Goal: Task Accomplishment & Management: Manage account settings

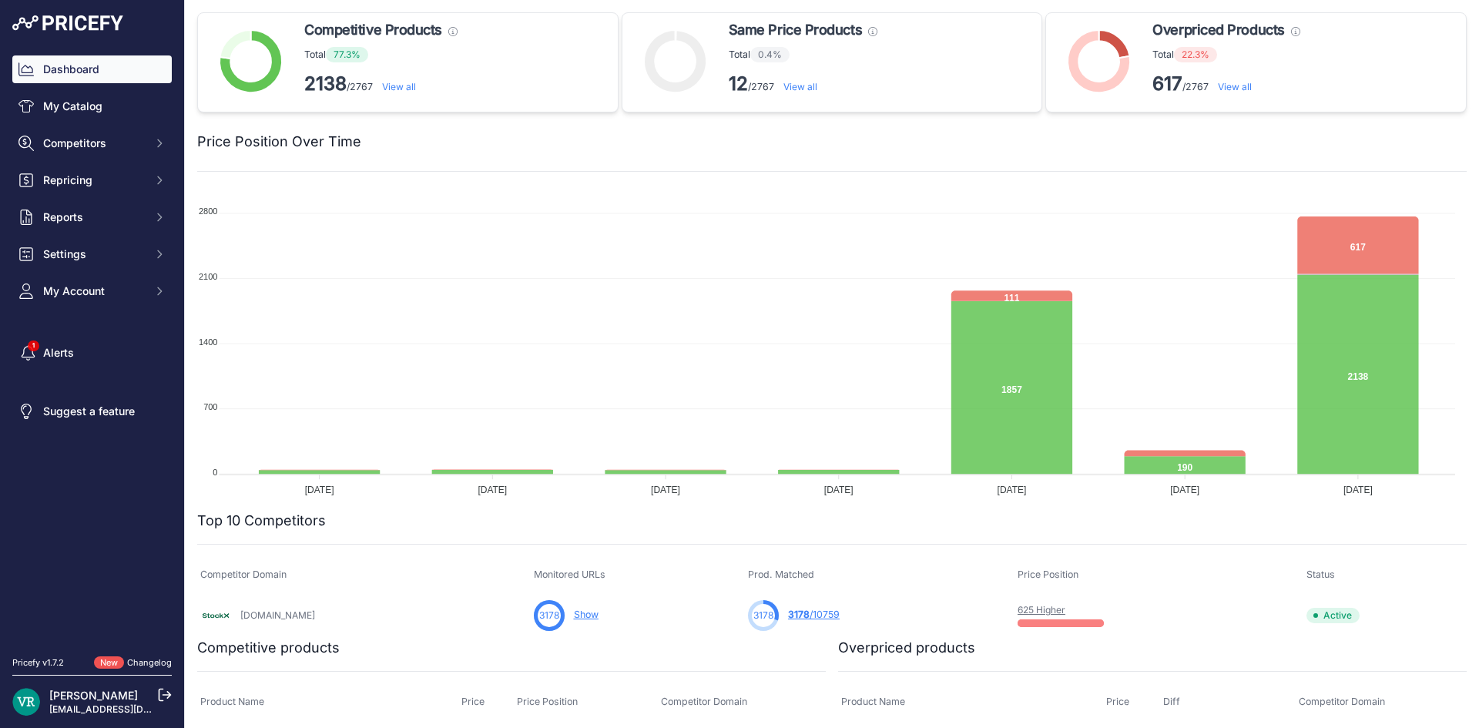
click at [624, 126] on div "Price Position Over Time" at bounding box center [831, 132] width 1269 height 40
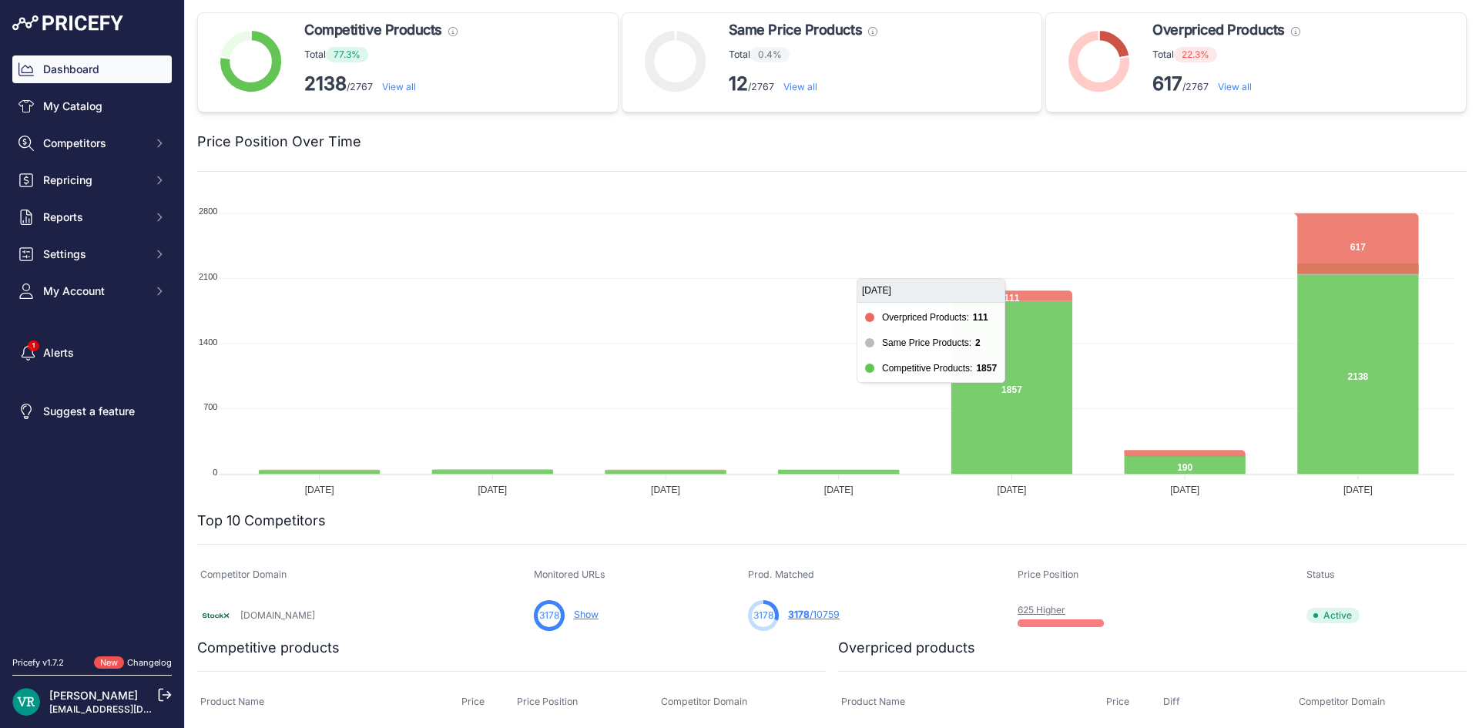
drag, startPoint x: 846, startPoint y: 188, endPoint x: 846, endPoint y: 246, distance: 57.8
click at [841, 190] on div "Competitive Products These products have the lowest price compared with matched…" at bounding box center [831, 581] width 1269 height 1139
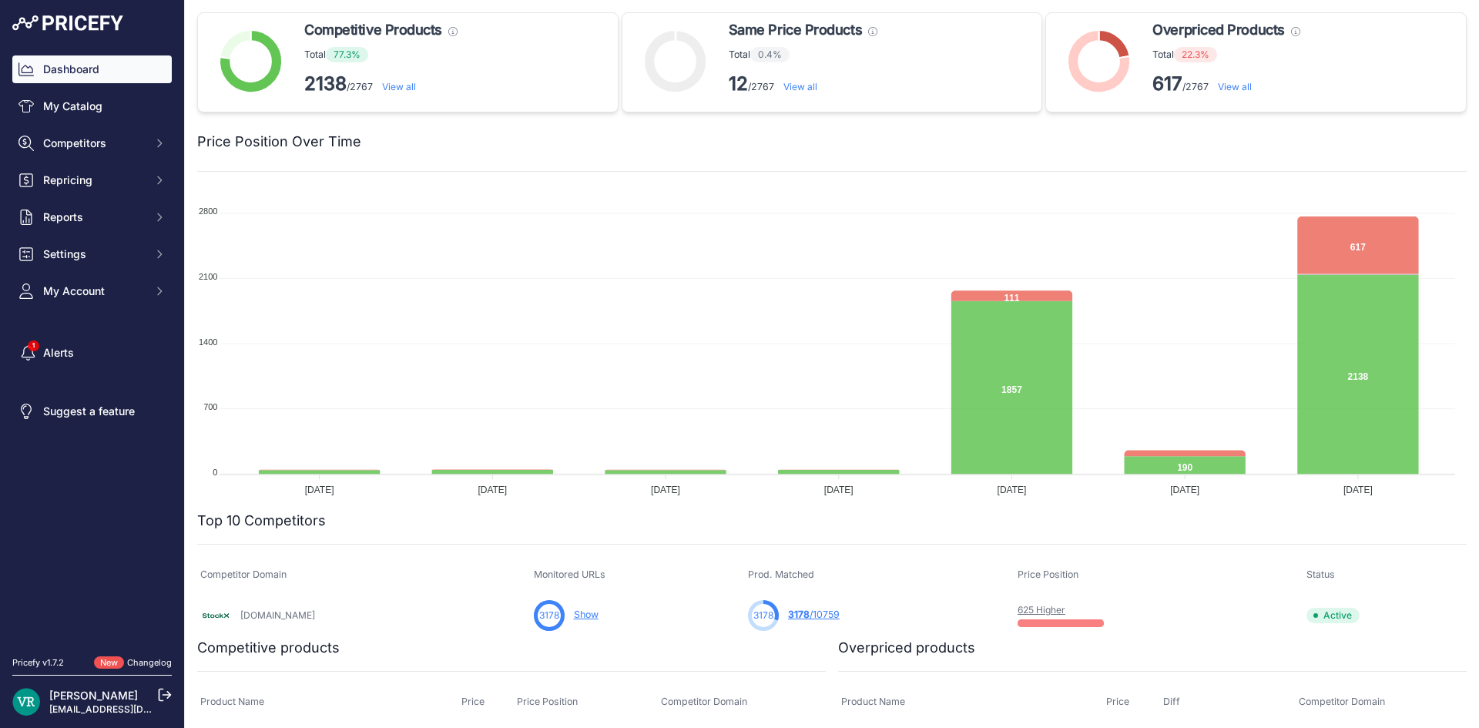
click at [1017, 605] on link "625 Higher" at bounding box center [1041, 610] width 48 height 12
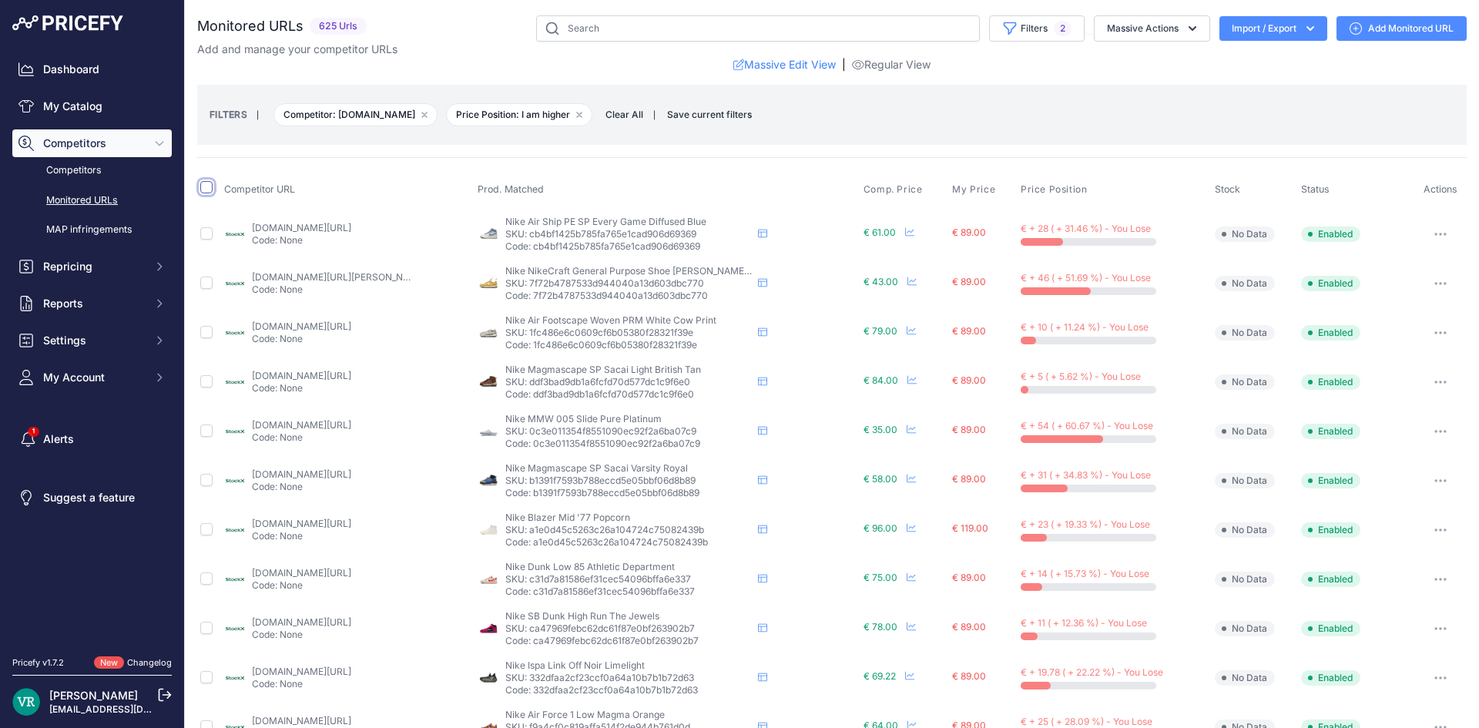
click at [203, 184] on input "checkbox" at bounding box center [206, 187] width 12 height 12
checkbox input "true"
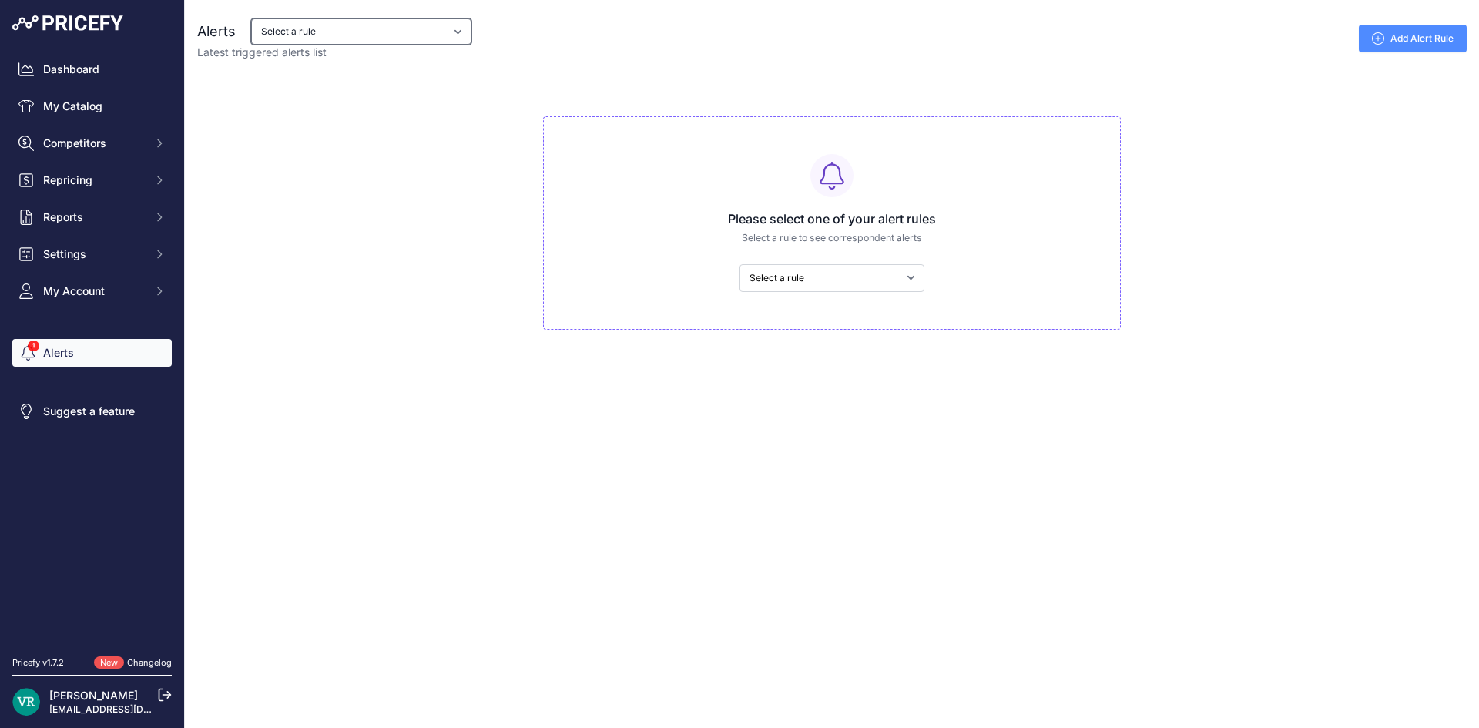
click at [370, 39] on select "Select a rule My competitors are 5% cheaper than me" at bounding box center [361, 31] width 220 height 26
click at [133, 71] on link "Dashboard" at bounding box center [91, 69] width 159 height 28
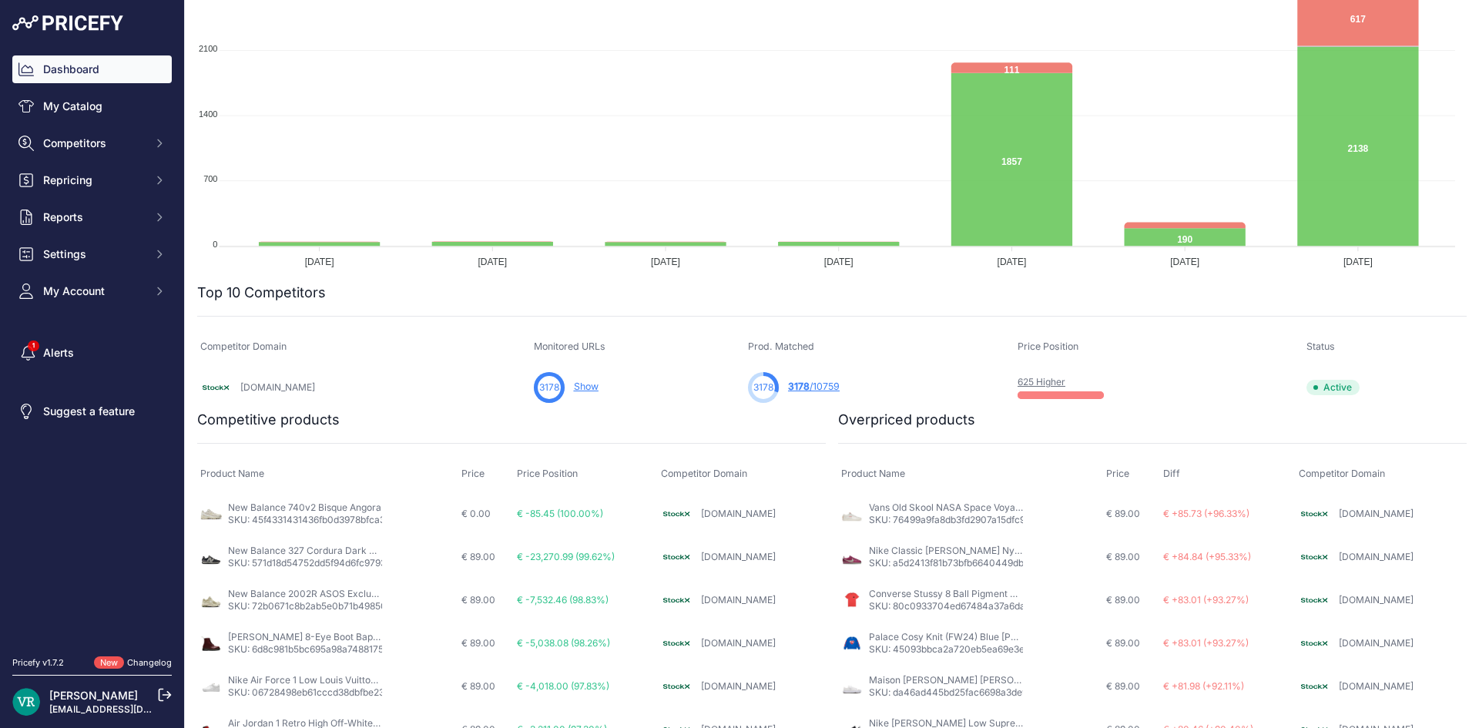
scroll to position [385, 0]
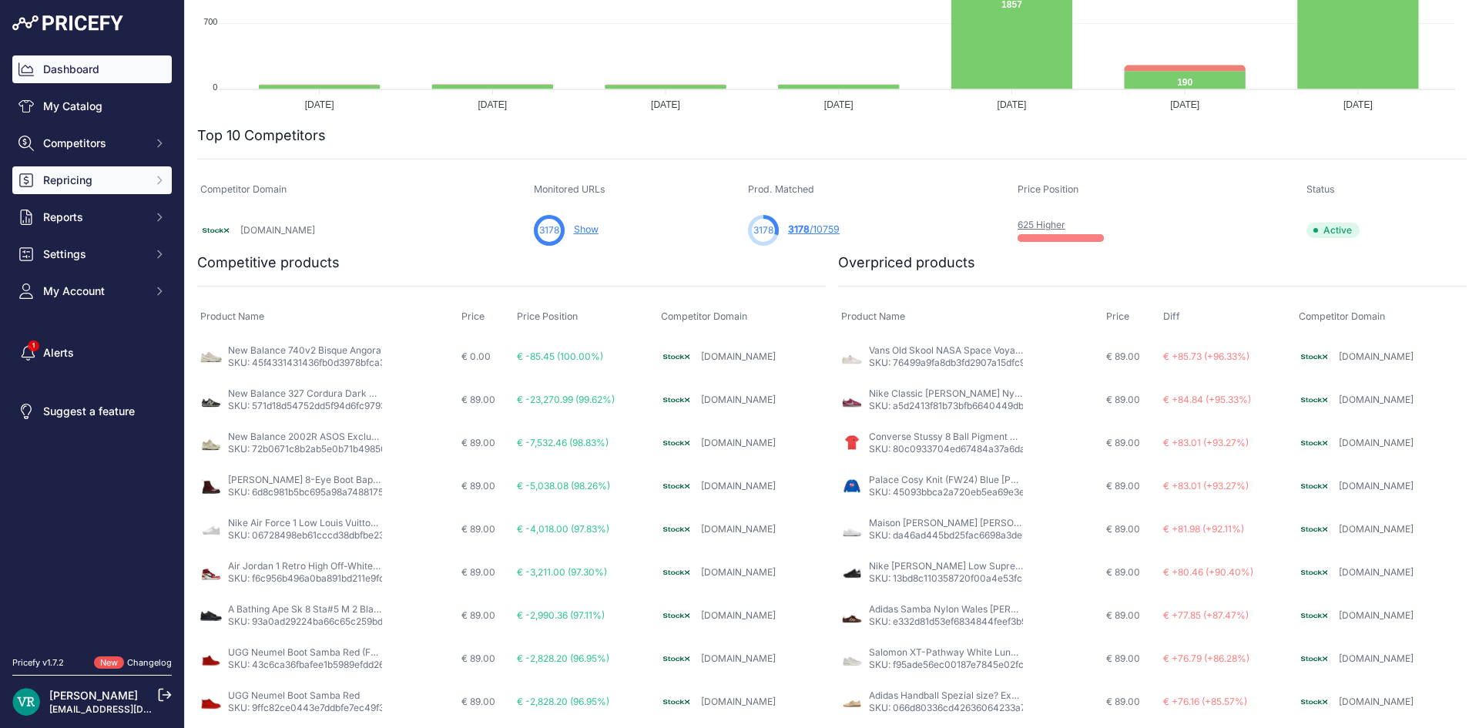
click at [99, 186] on span "Repricing" at bounding box center [93, 180] width 101 height 15
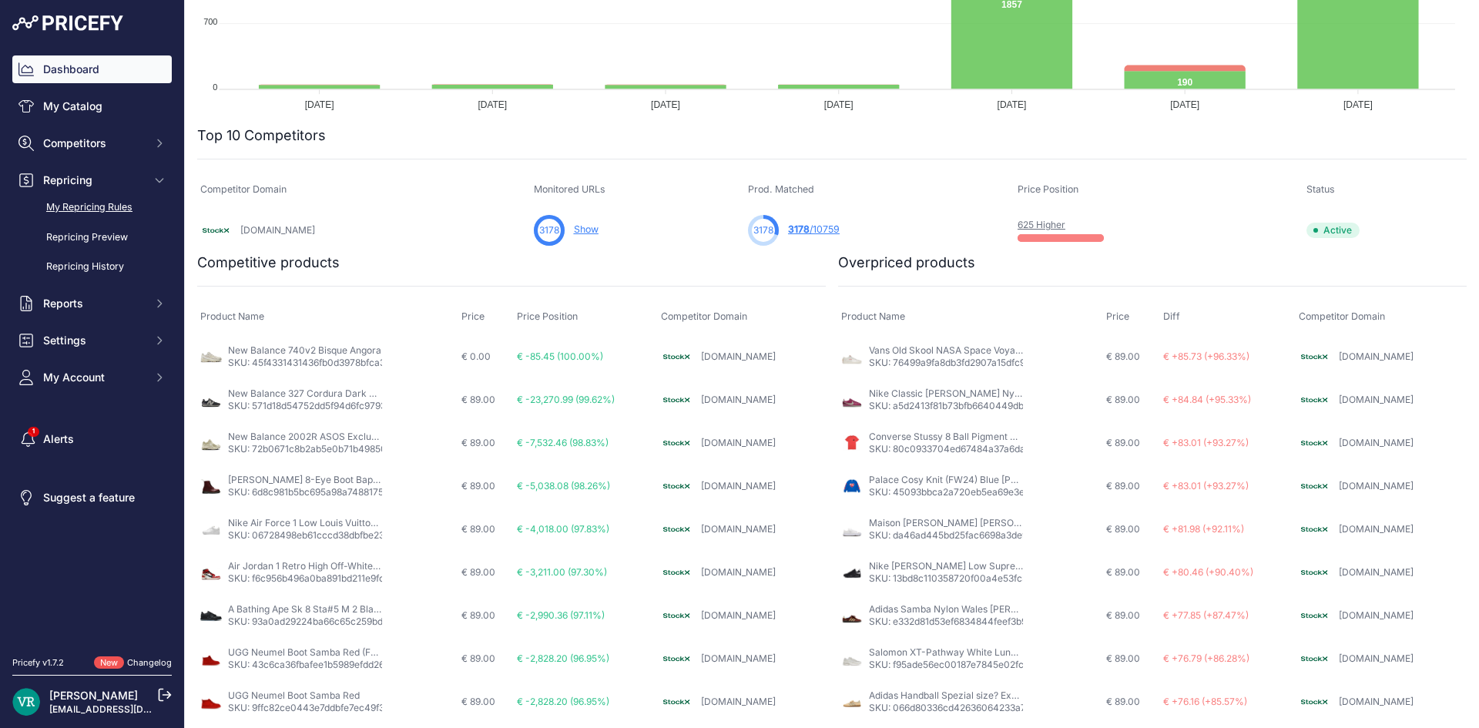
click at [93, 208] on link "My Repricing Rules" at bounding box center [91, 207] width 159 height 27
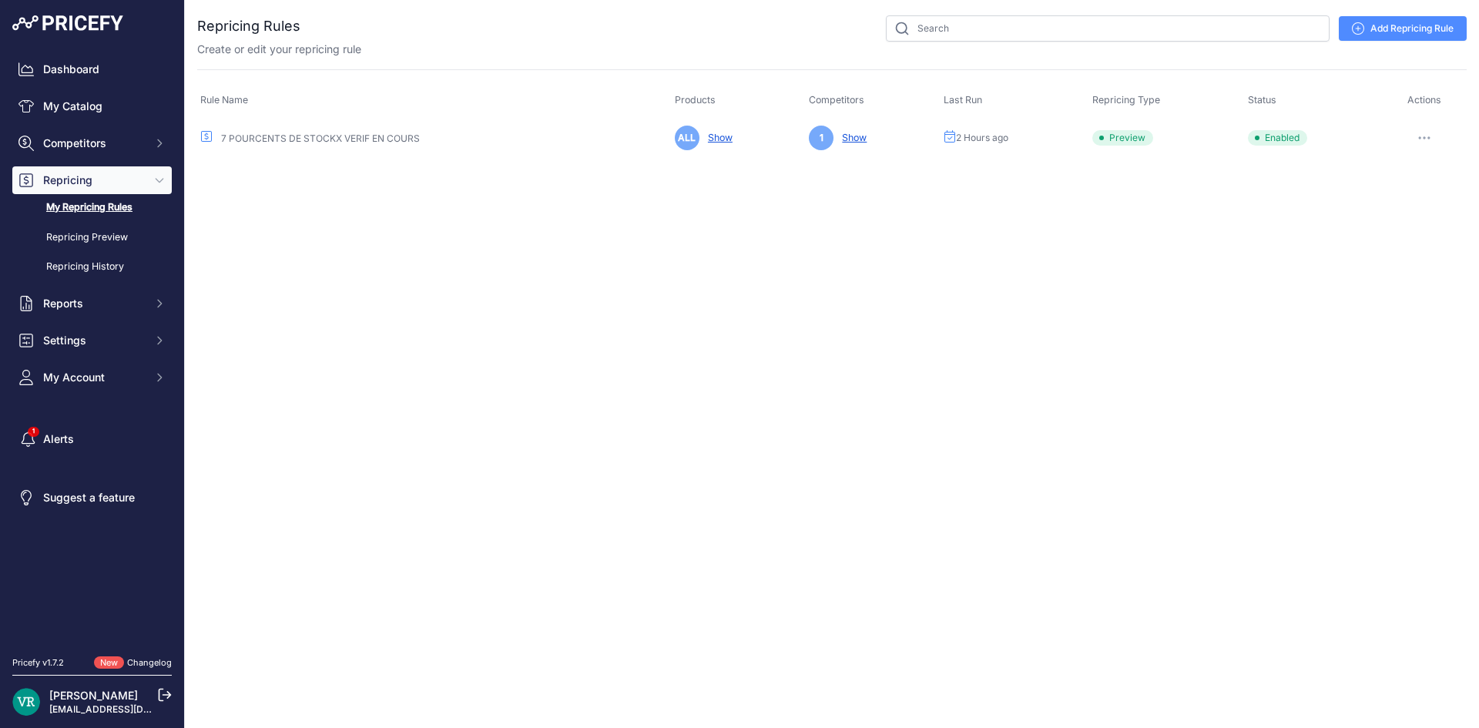
click at [315, 136] on link "7 POURCENTS DE STOCKX VERIF EN COURS" at bounding box center [320, 138] width 199 height 12
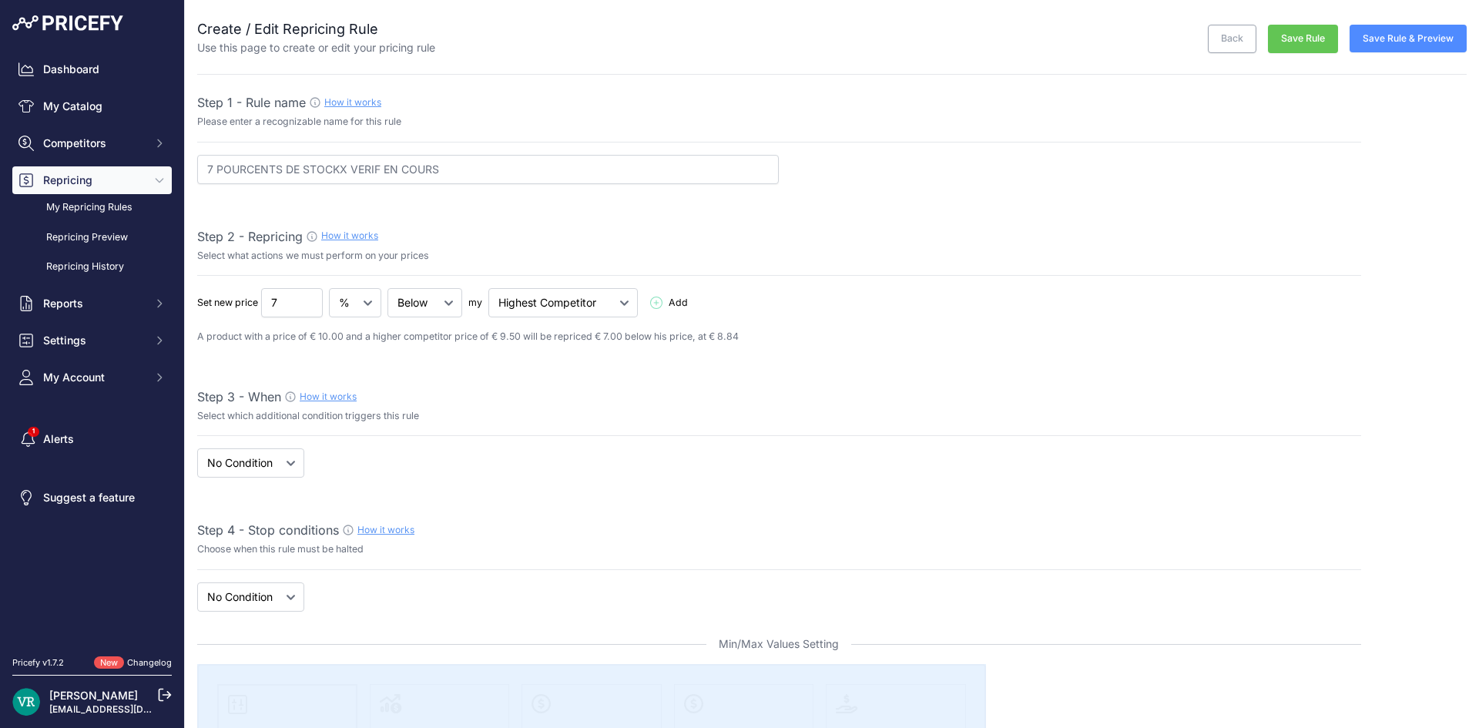
select select "7"
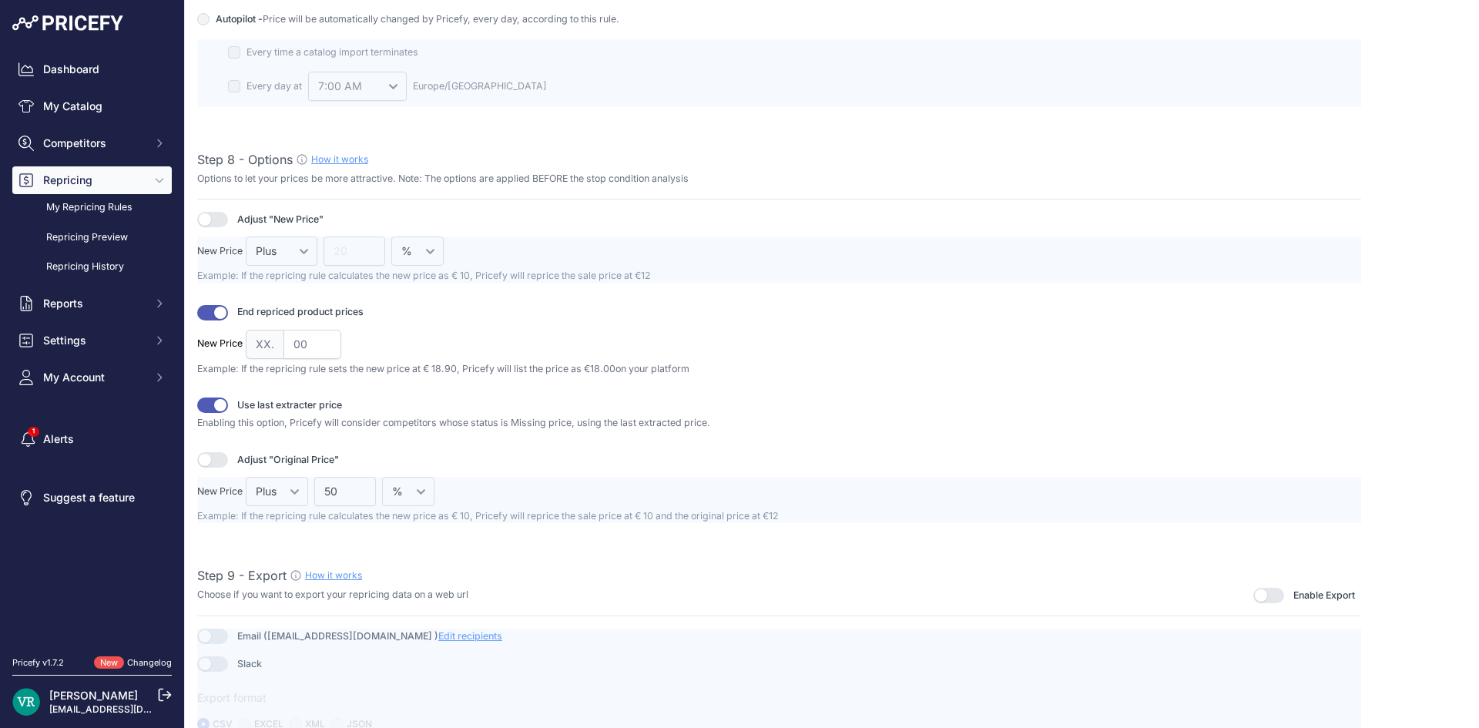
scroll to position [1831, 0]
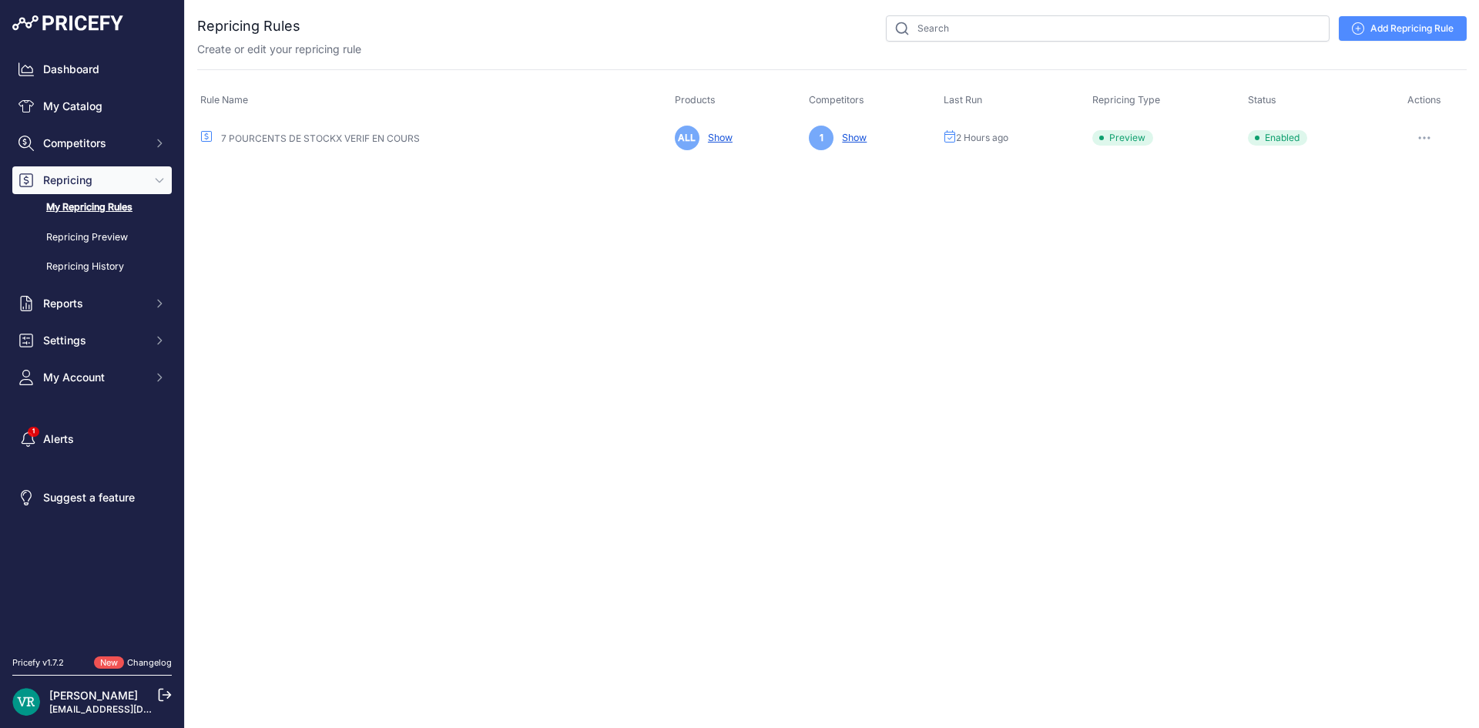
click at [1425, 127] on button "button" at bounding box center [1424, 138] width 31 height 22
click at [1405, 196] on button "Run Preview" at bounding box center [1414, 195] width 99 height 25
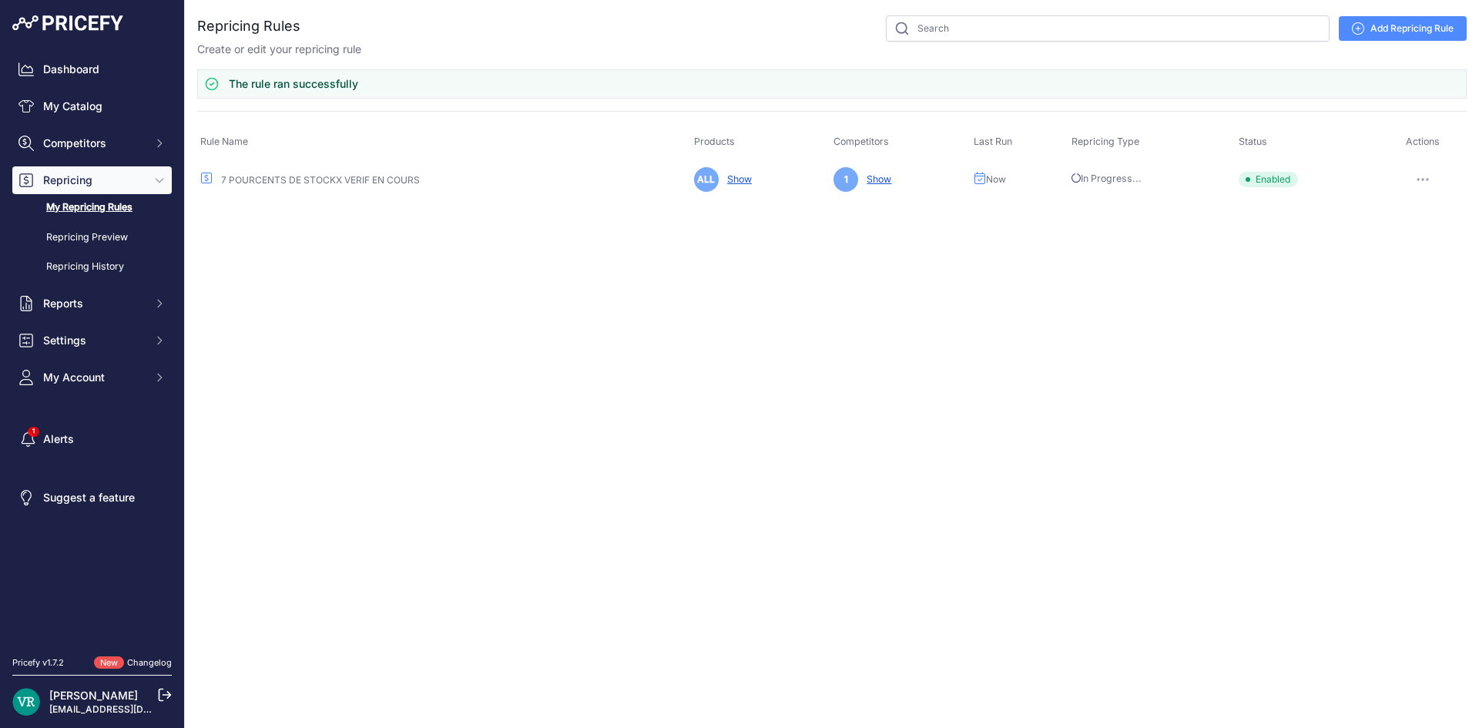
click at [1084, 174] on span "In Progress..." at bounding box center [1106, 179] width 70 height 12
click at [1418, 183] on button "button" at bounding box center [1422, 180] width 31 height 22
click at [1414, 207] on link "Edit" at bounding box center [1414, 211] width 99 height 25
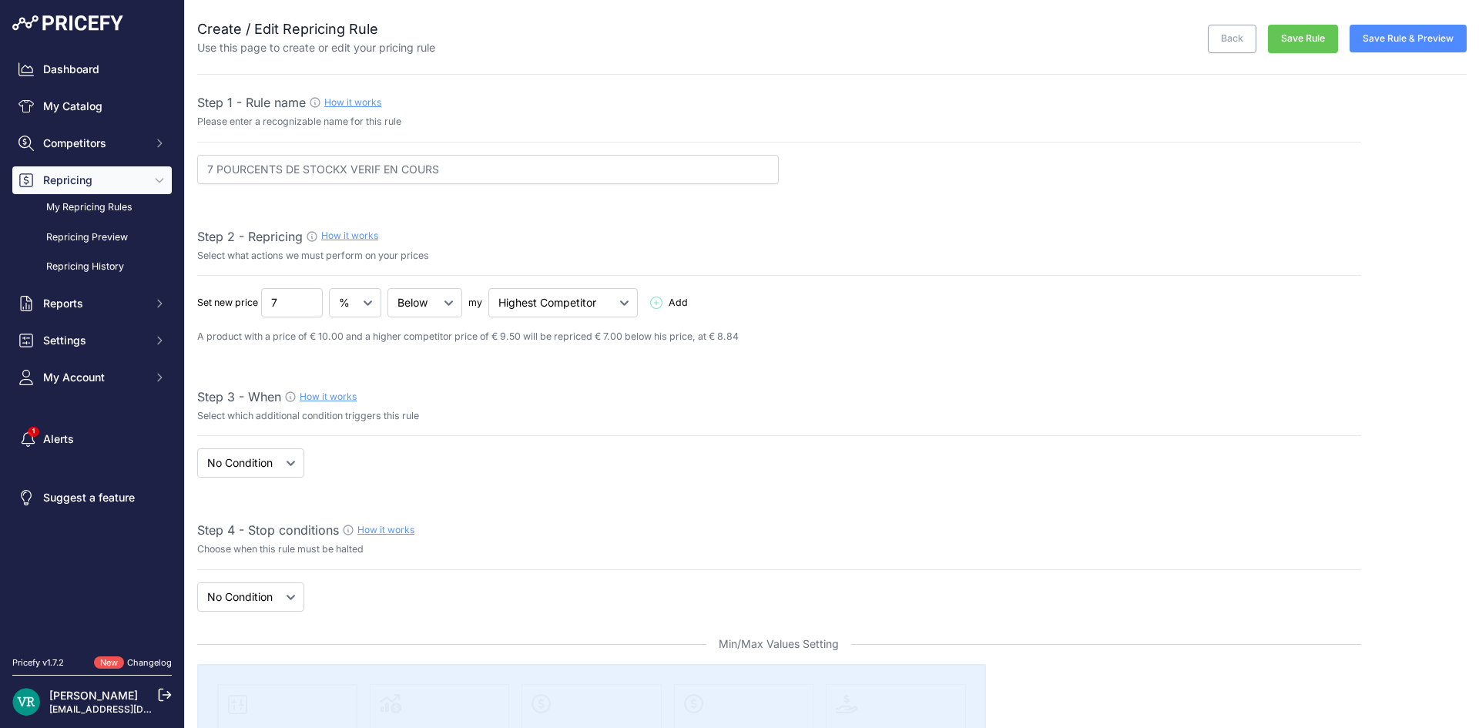
select select "7"
click at [554, 289] on select "Cheapest Competitor Highest Competitor" at bounding box center [562, 302] width 149 height 29
select select "cheapest"
click at [489, 288] on select "Cheapest Competitor Highest Competitor" at bounding box center [562, 302] width 149 height 29
click at [1291, 32] on button "Save Rule" at bounding box center [1303, 39] width 70 height 28
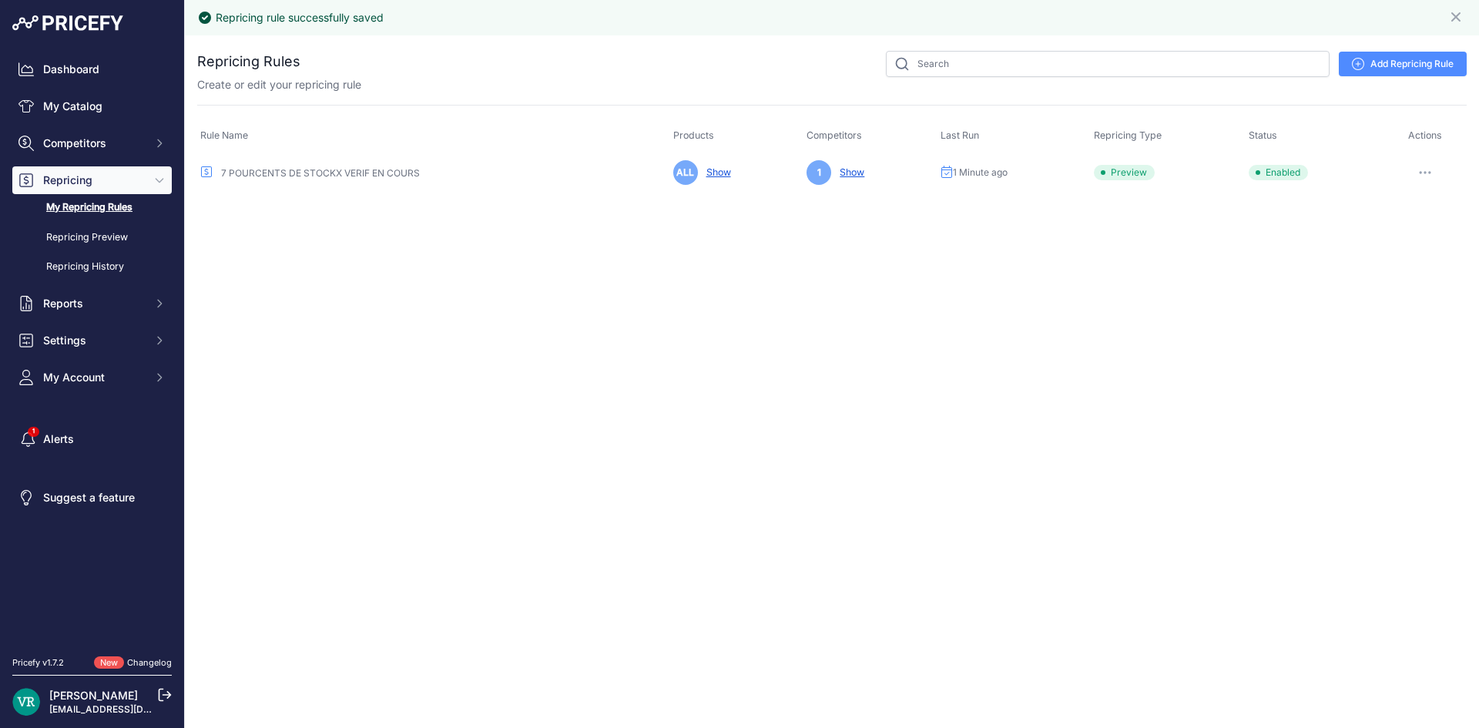
click at [1432, 172] on button "button" at bounding box center [1424, 173] width 31 height 22
click at [1438, 255] on button "Reprice Now" at bounding box center [1414, 254] width 99 height 25
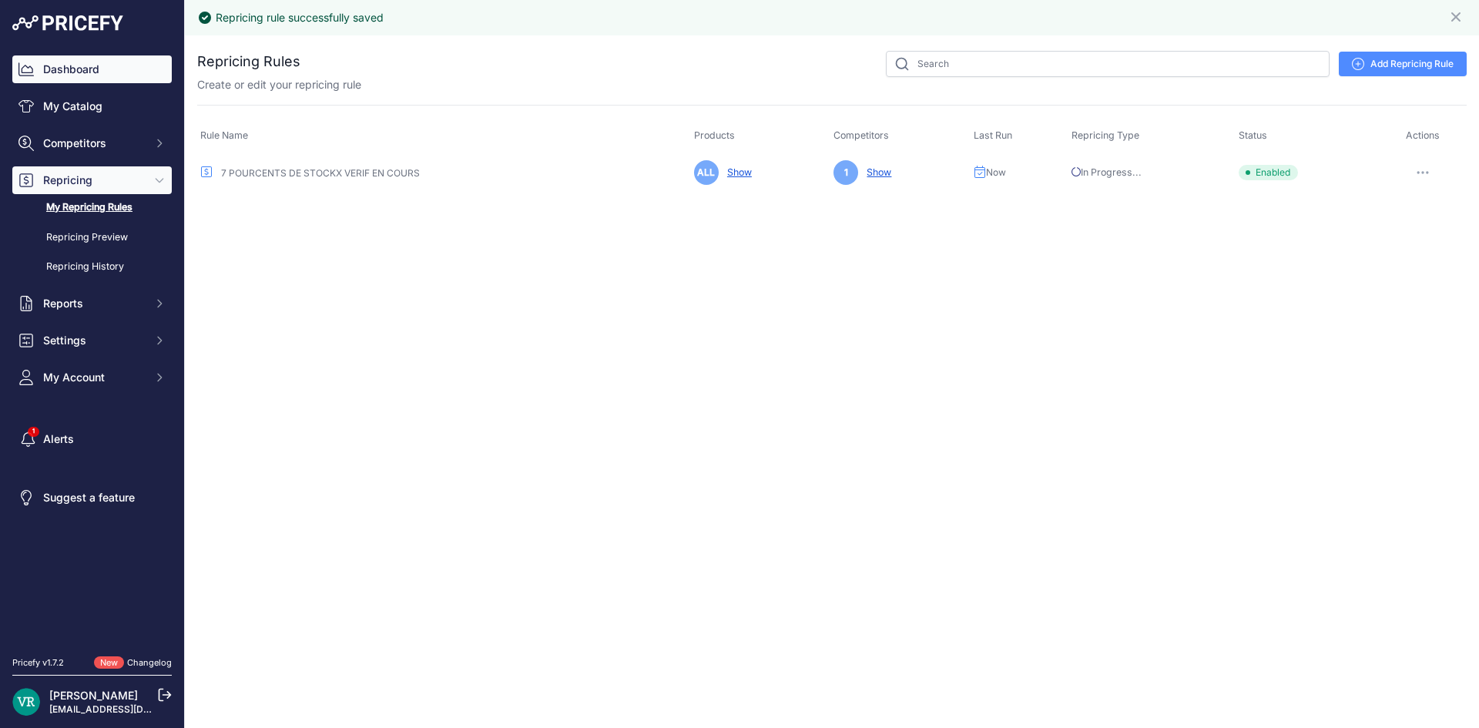
click at [116, 77] on link "Dashboard" at bounding box center [91, 69] width 159 height 28
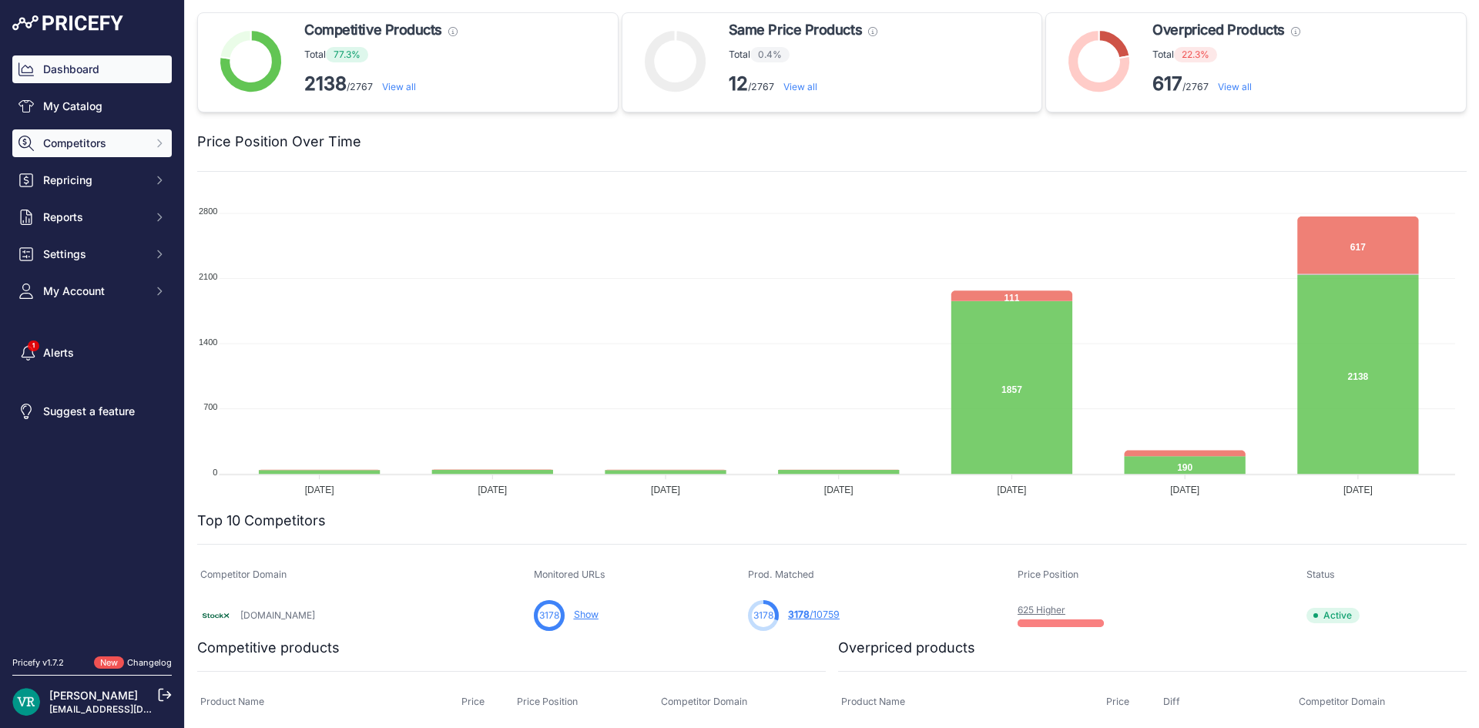
click at [75, 152] on button "Competitors" at bounding box center [91, 143] width 159 height 28
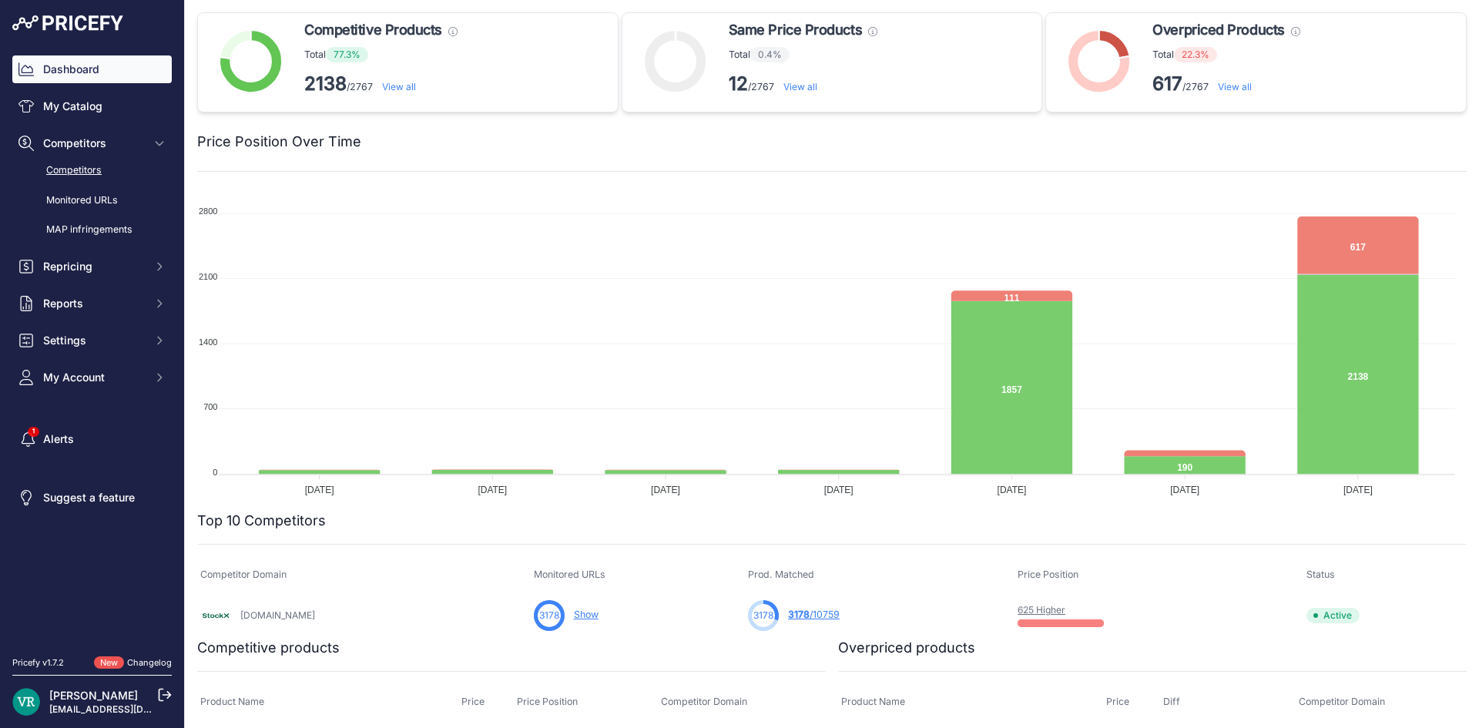
click at [108, 162] on link "Competitors" at bounding box center [91, 170] width 159 height 27
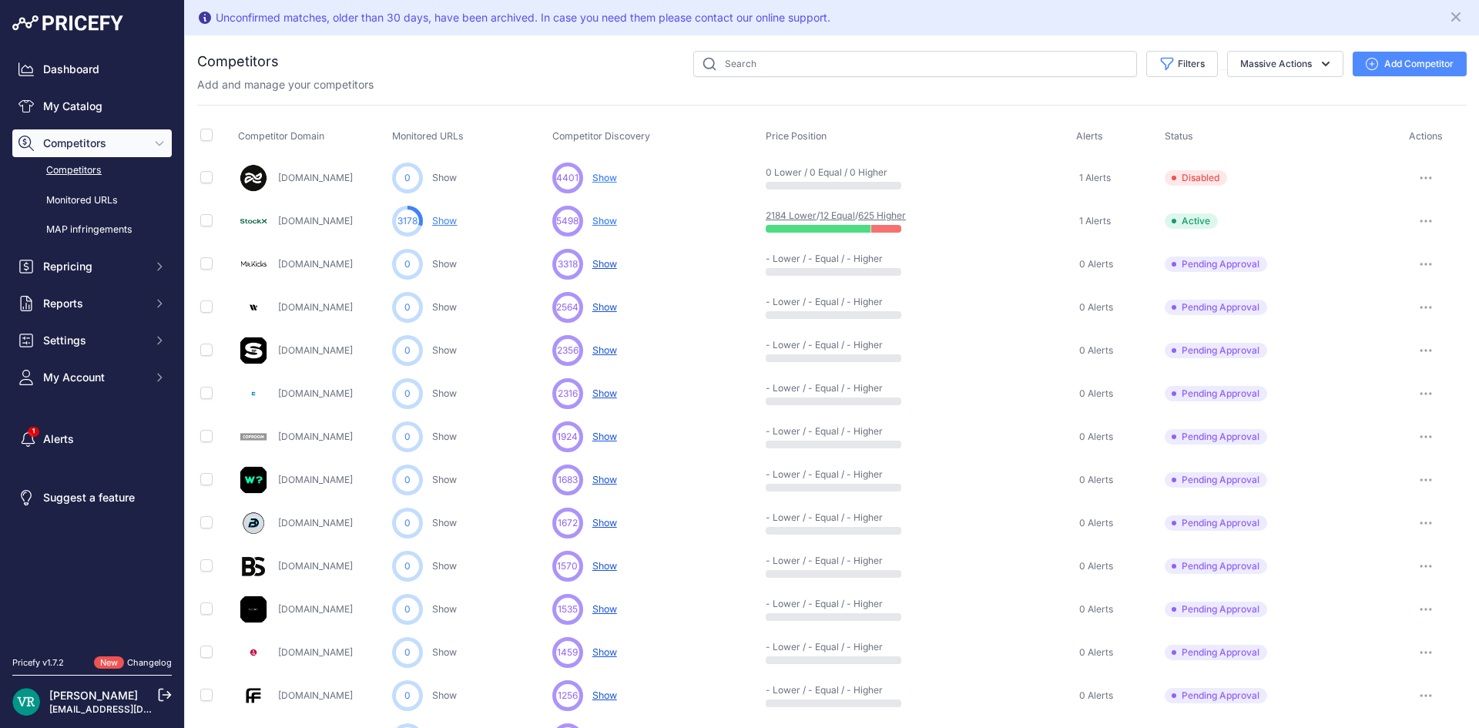
click at [603, 215] on span "Show" at bounding box center [604, 221] width 25 height 12
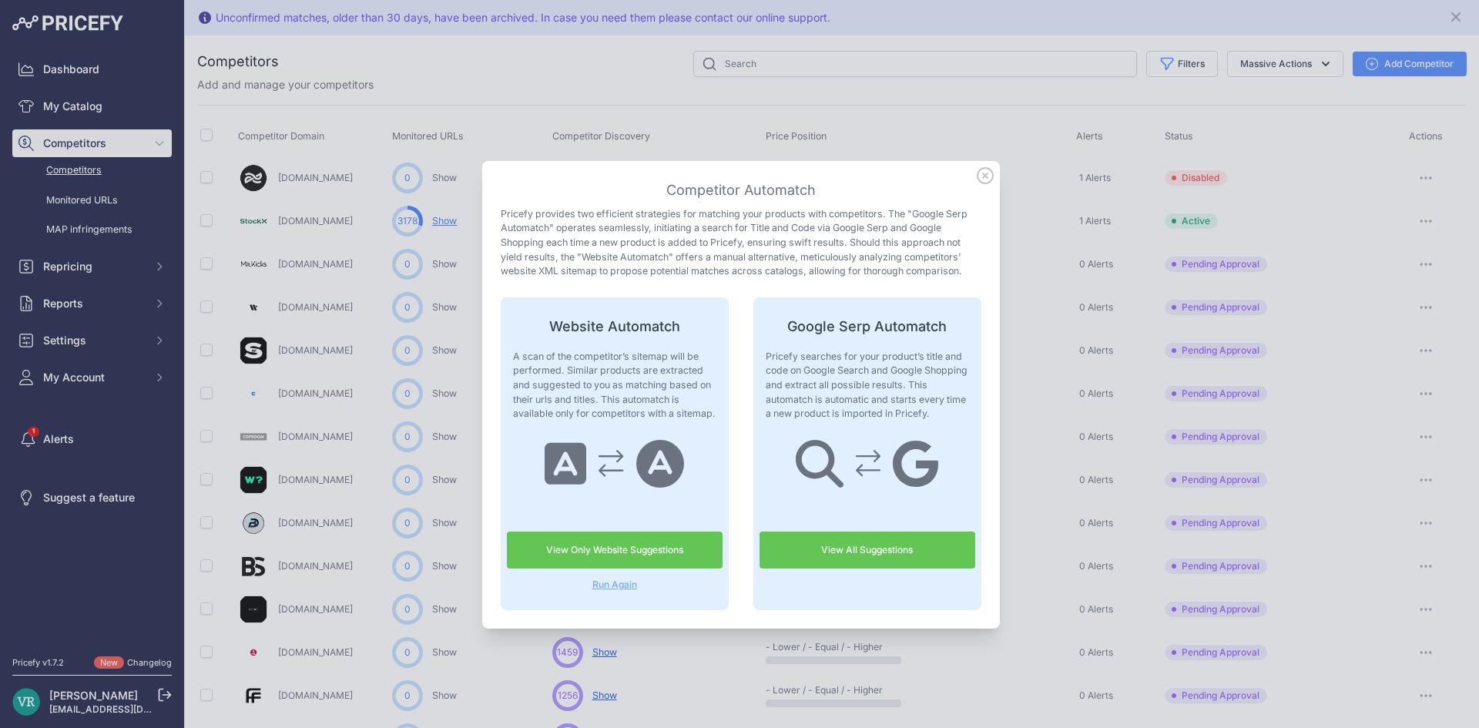
click at [979, 175] on icon at bounding box center [984, 175] width 15 height 15
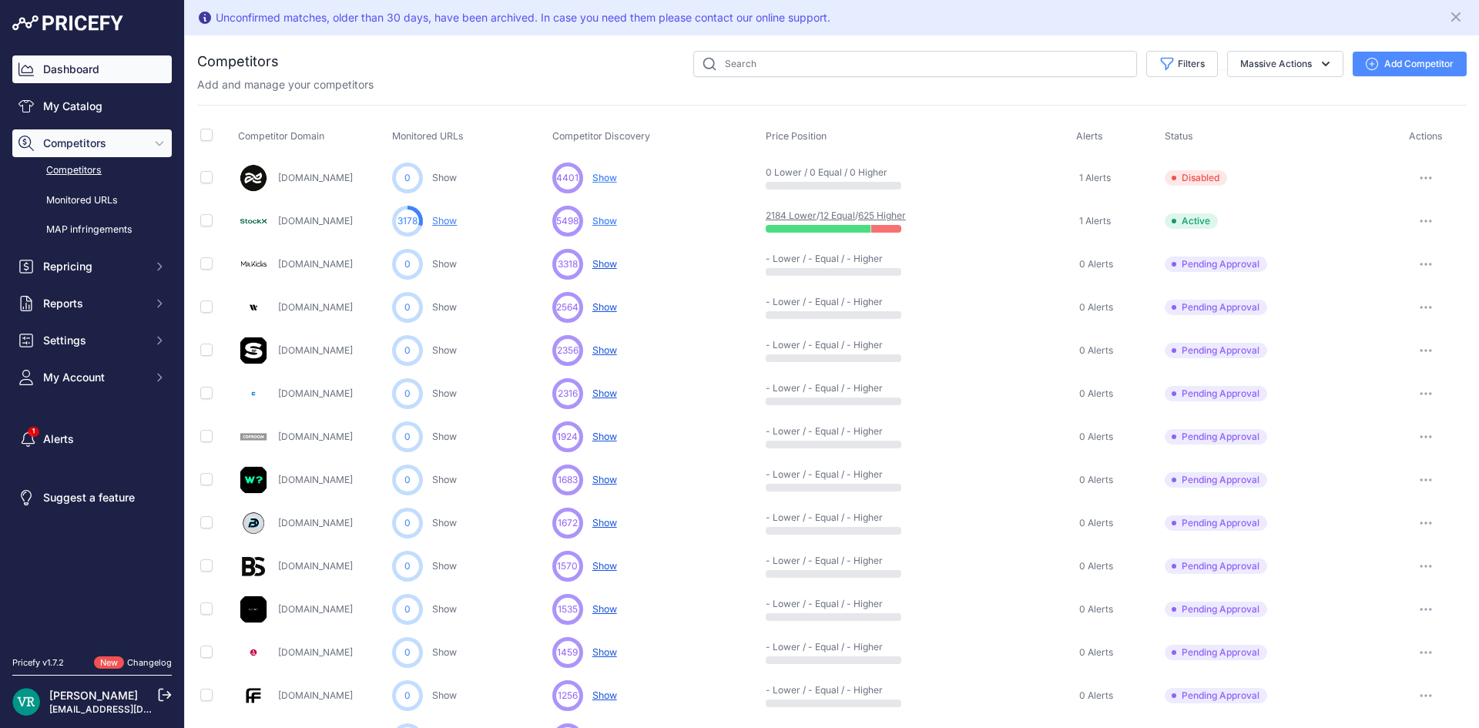
click at [83, 80] on link "Dashboard" at bounding box center [91, 69] width 159 height 28
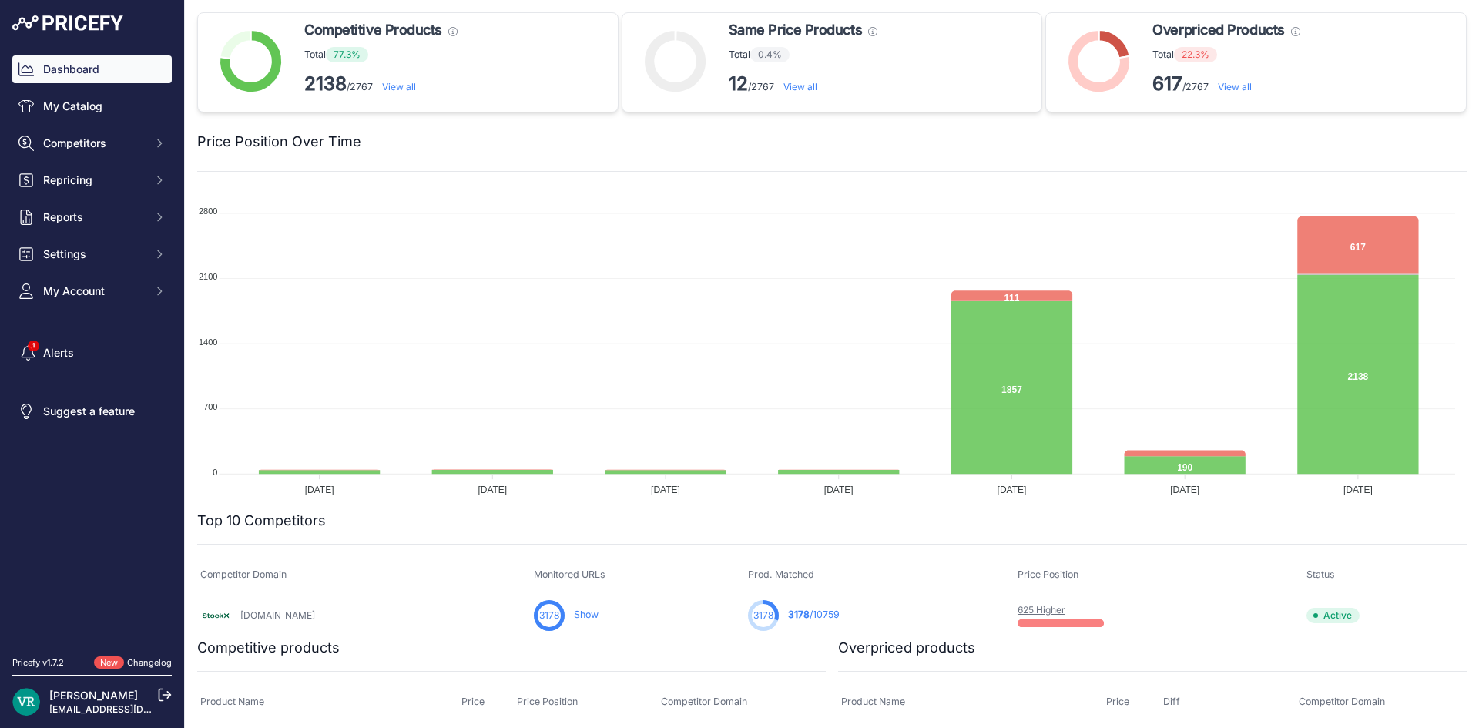
drag, startPoint x: 705, startPoint y: 129, endPoint x: 608, endPoint y: 206, distance: 123.3
click at [704, 135] on div "Price Position Over Time" at bounding box center [831, 132] width 1269 height 40
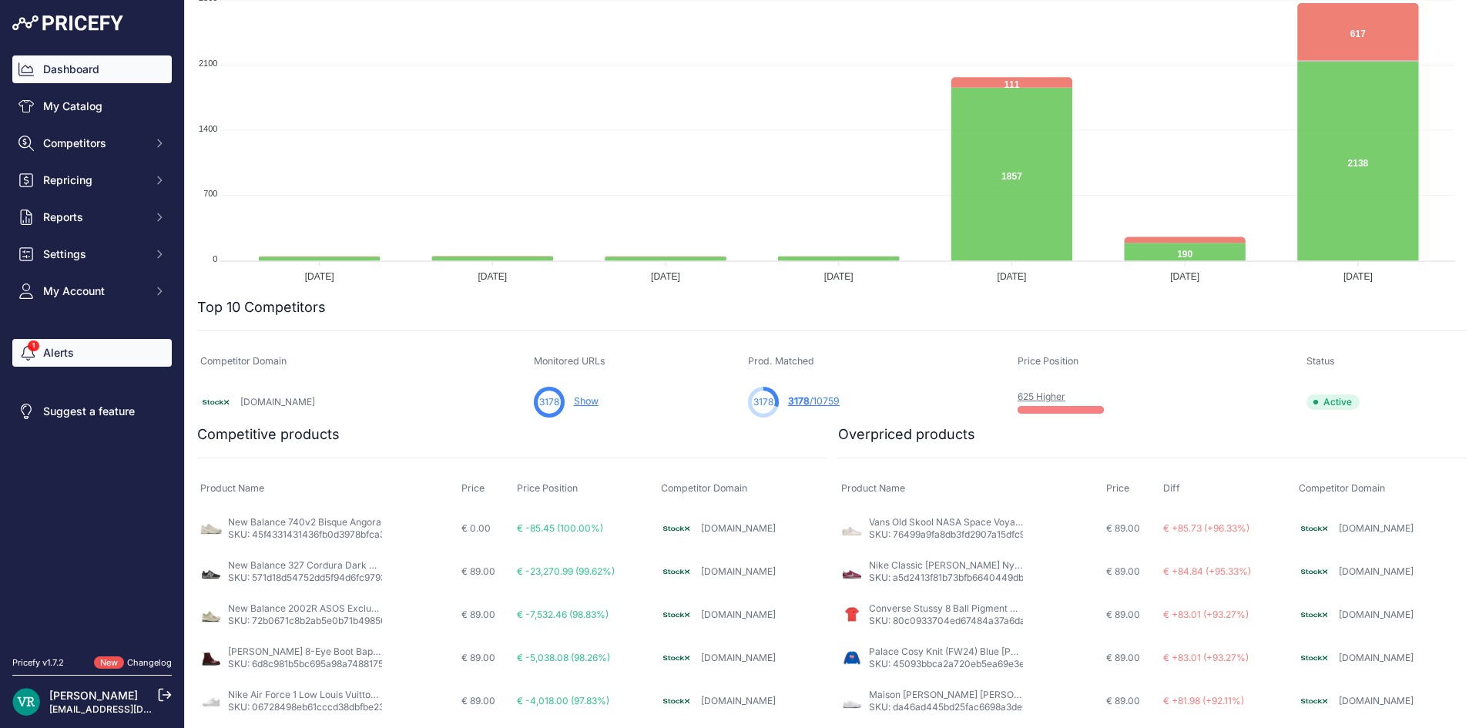
scroll to position [193, 0]
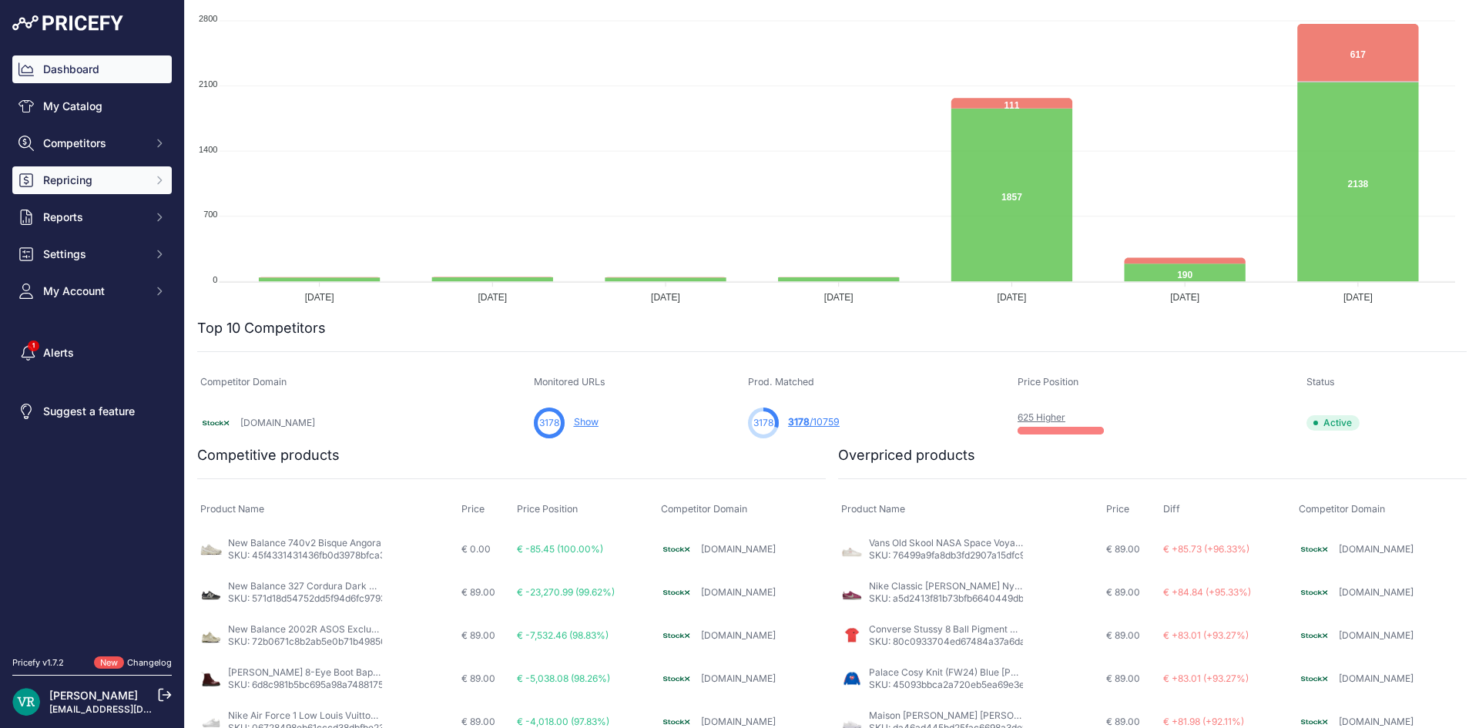
click at [85, 180] on span "Repricing" at bounding box center [93, 180] width 101 height 15
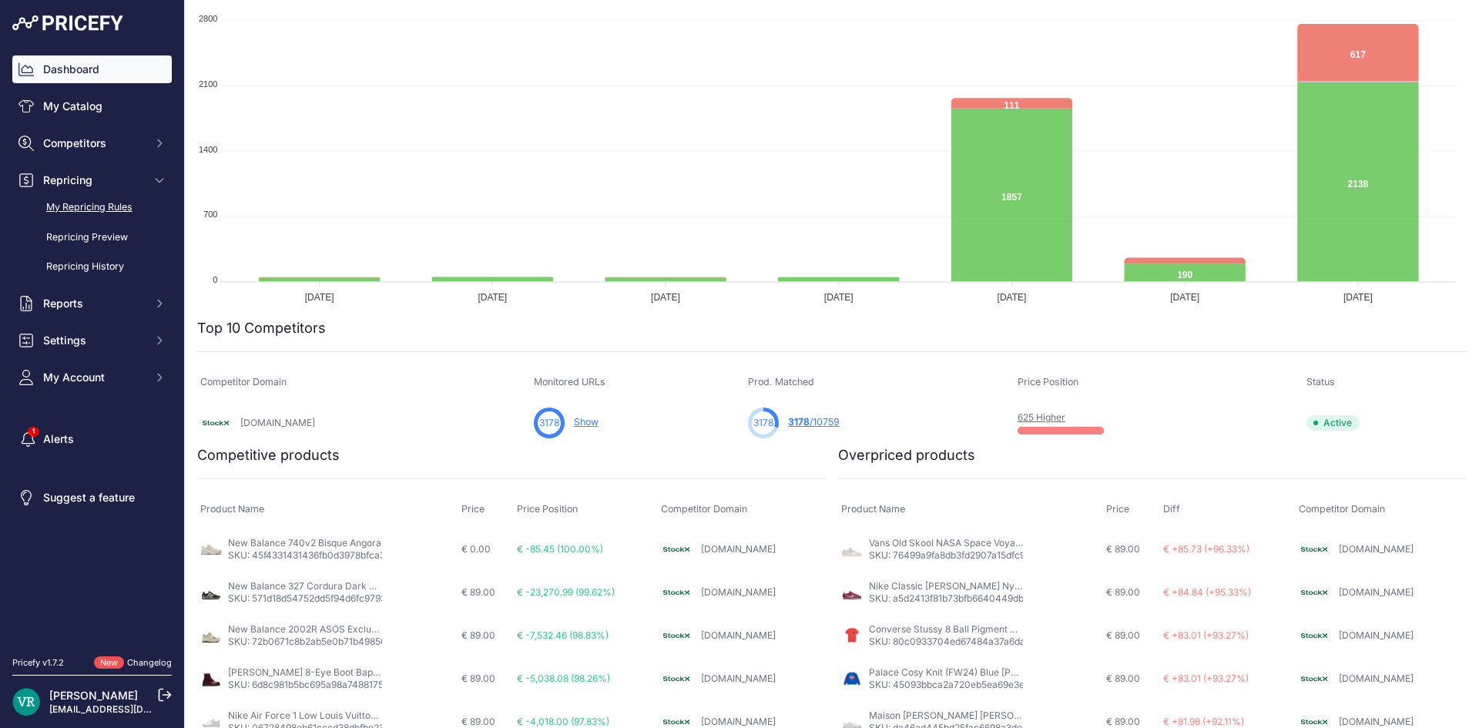
click at [99, 204] on link "My Repricing Rules" at bounding box center [91, 207] width 159 height 27
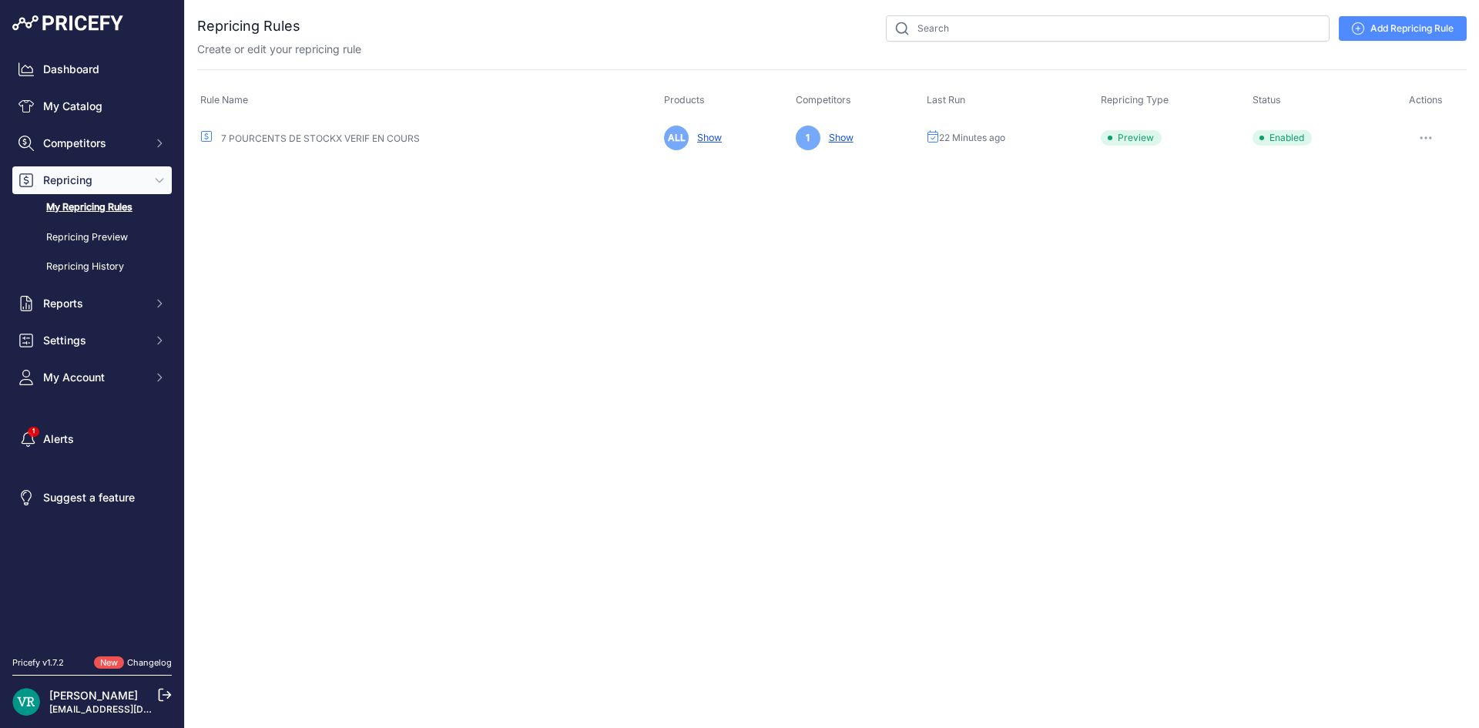
click at [1418, 142] on button "button" at bounding box center [1425, 138] width 31 height 22
click at [1406, 173] on link "Edit" at bounding box center [1414, 170] width 99 height 25
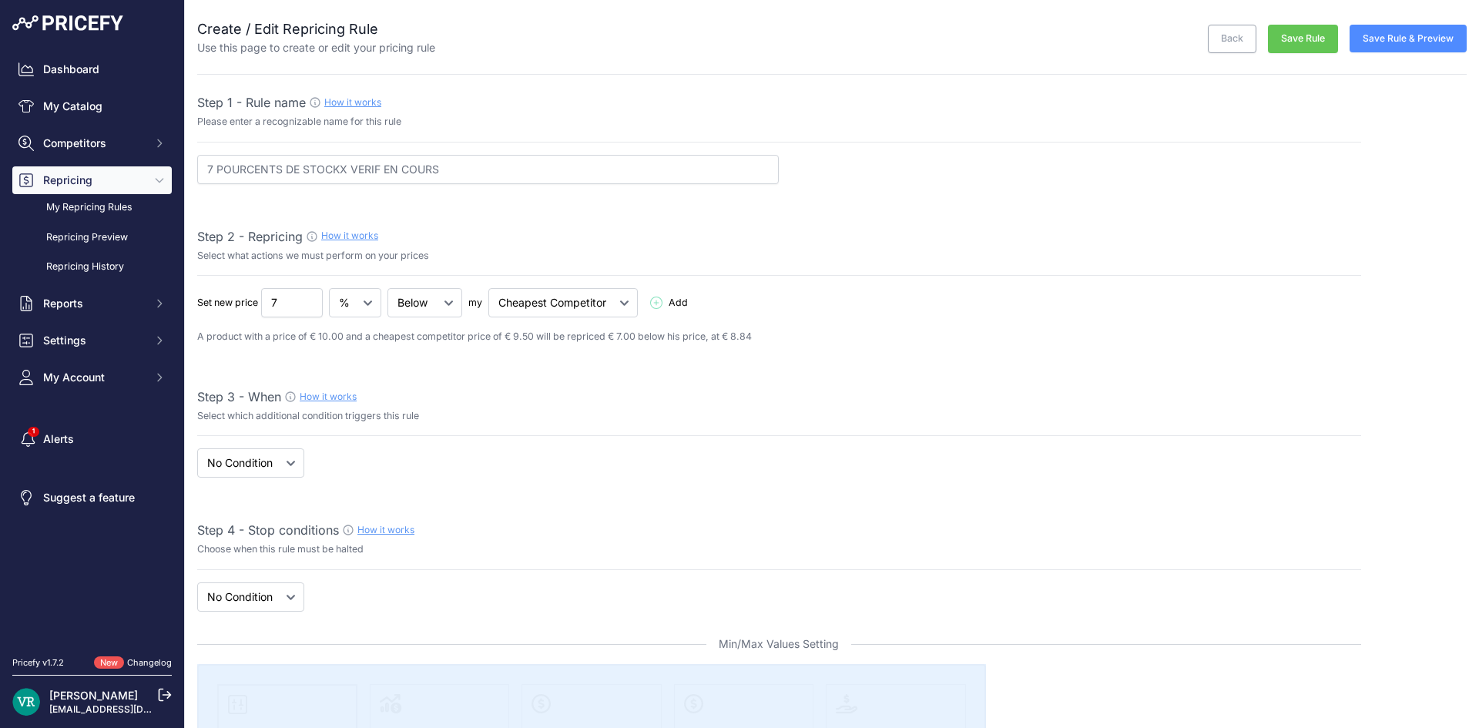
select select "7"
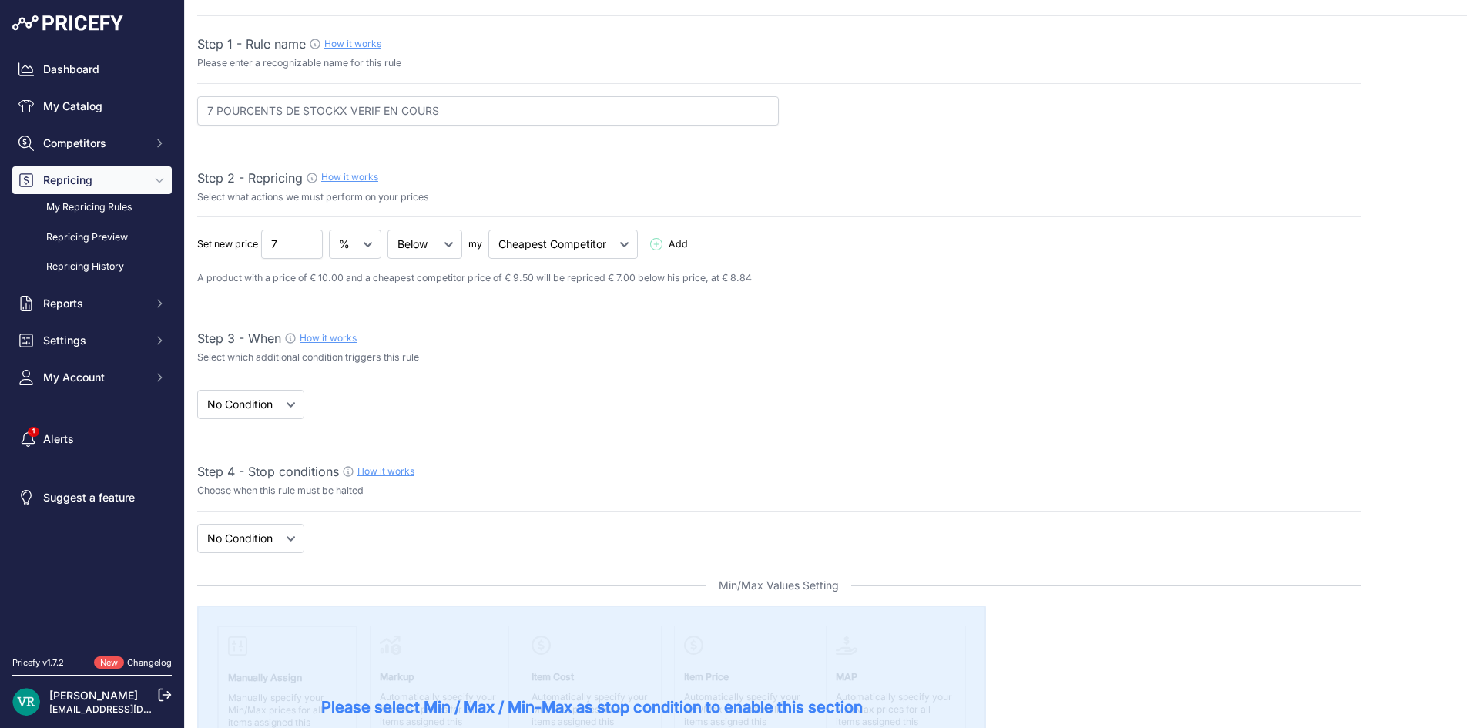
scroll to position [154, 0]
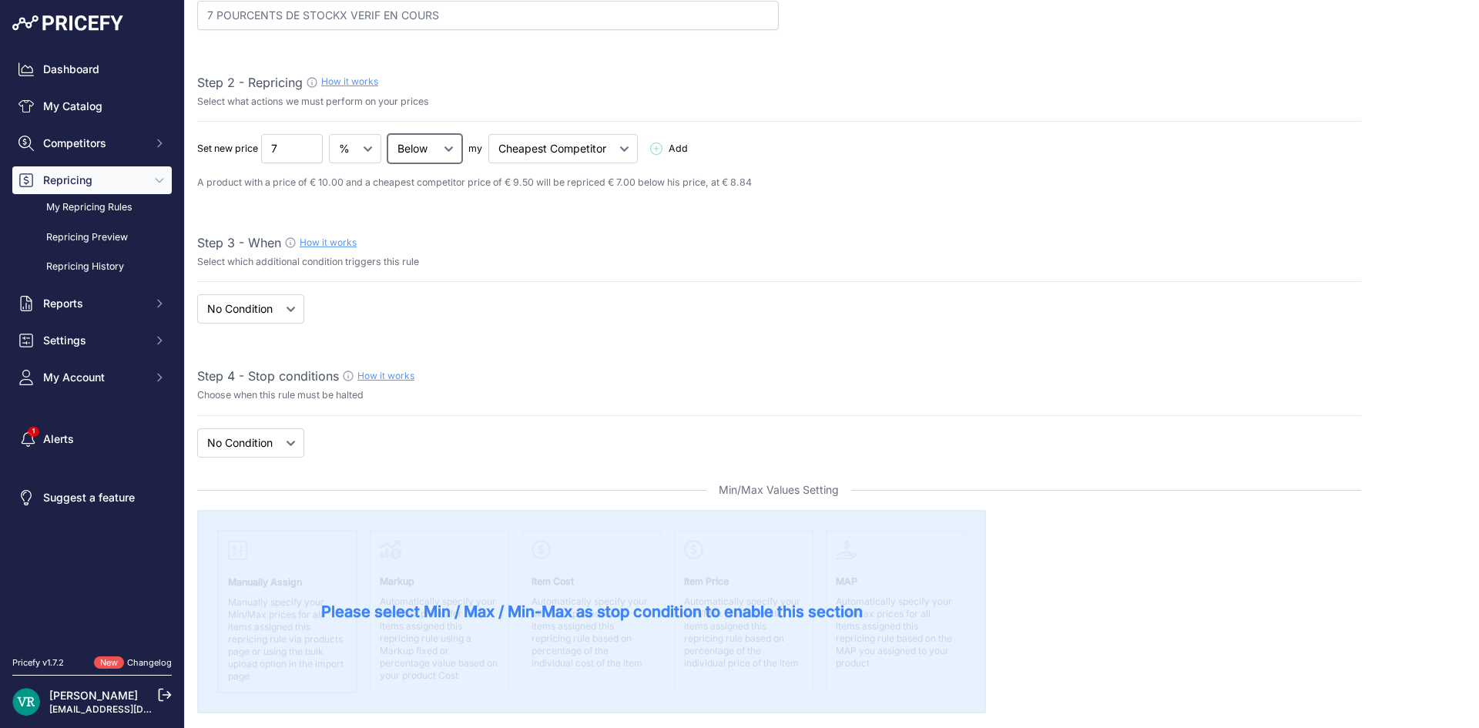
click at [410, 150] on select "Below Above Equal" at bounding box center [424, 148] width 75 height 29
click at [412, 162] on select "Below Above Equal" at bounding box center [424, 148] width 75 height 29
click at [569, 138] on select "Cheapest Competitor Highest Competitor" at bounding box center [562, 148] width 149 height 29
select select "highest"
click at [489, 134] on select "Cheapest Competitor Highest Competitor" at bounding box center [562, 148] width 149 height 29
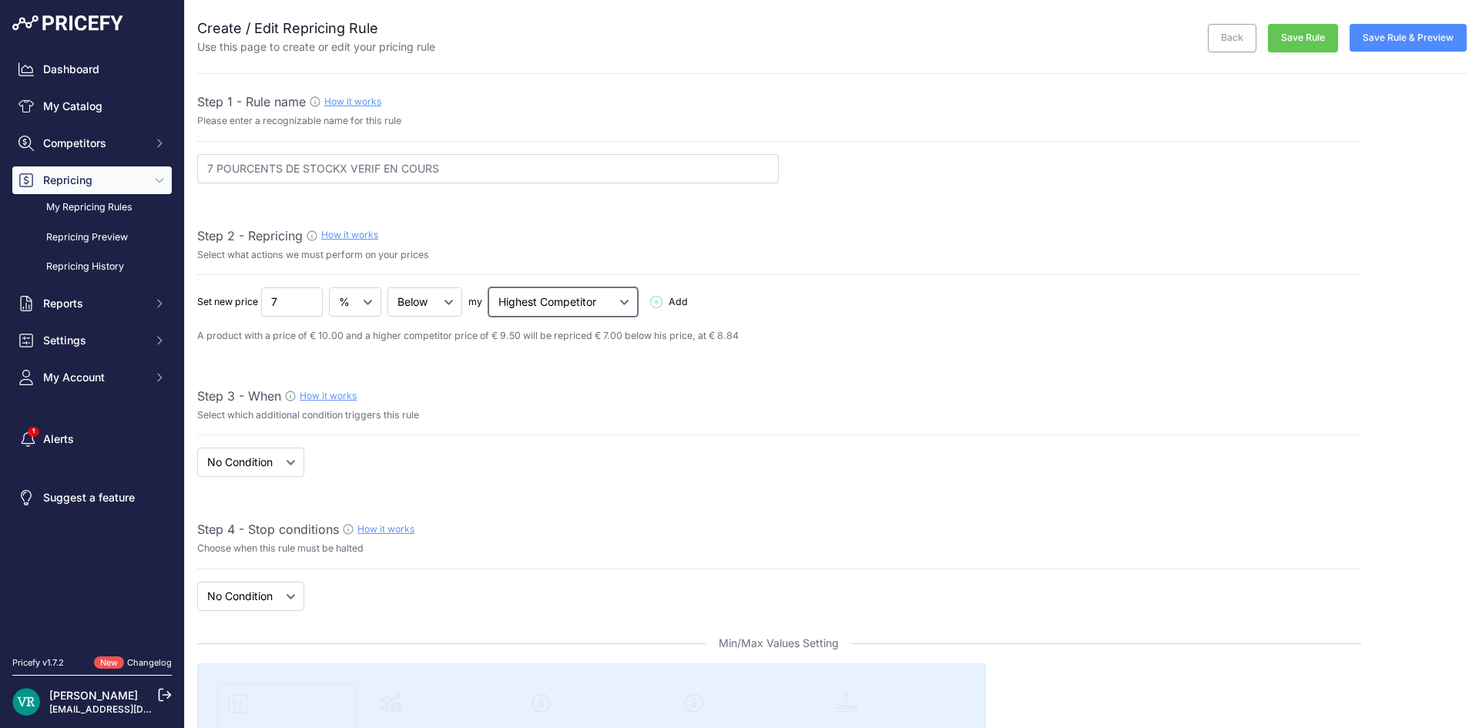
scroll to position [0, 0]
click at [1298, 30] on button "Save Rule" at bounding box center [1303, 39] width 70 height 28
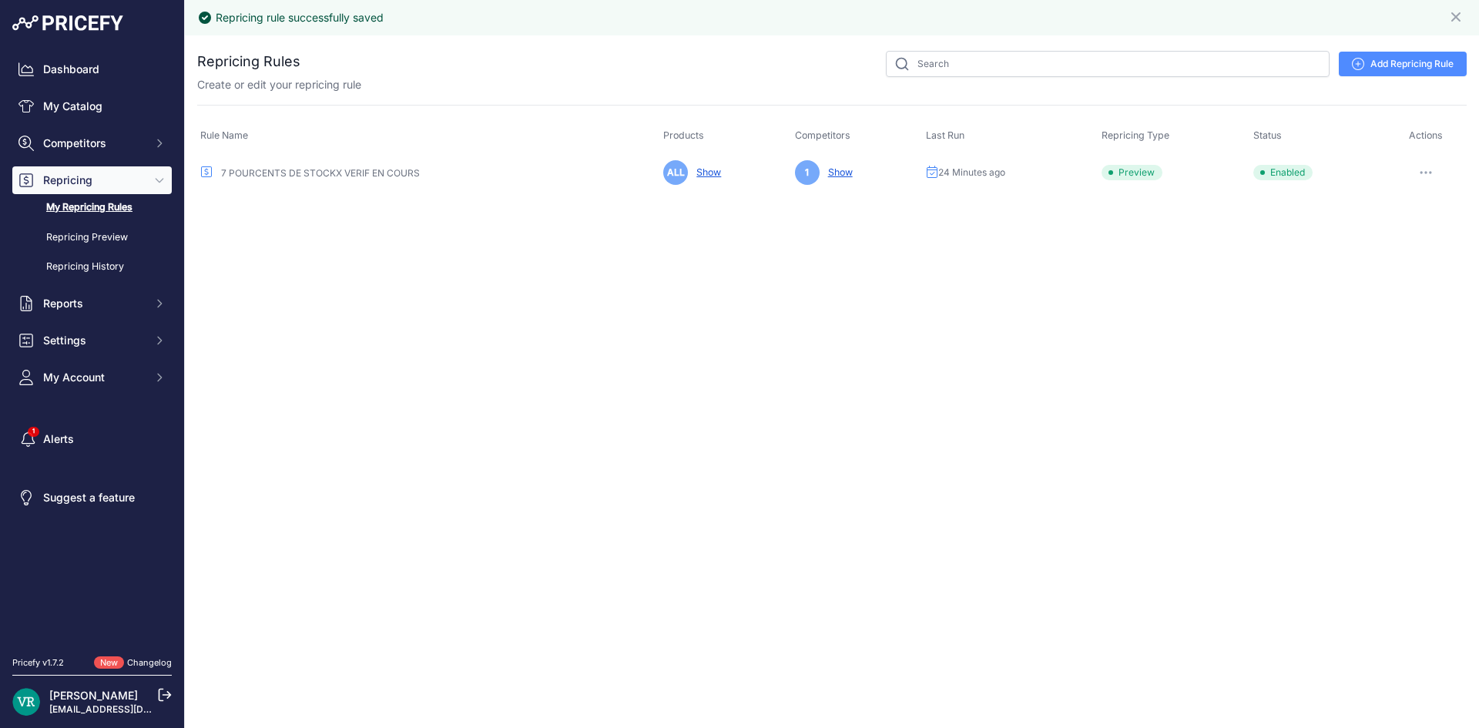
click at [1398, 157] on td "Edit Run Preview Reprice Now Disable Delete ​" at bounding box center [1425, 173] width 82 height 38
click at [1422, 171] on icon "button" at bounding box center [1425, 172] width 12 height 3
click at [1412, 203] on link "Edit" at bounding box center [1414, 205] width 99 height 25
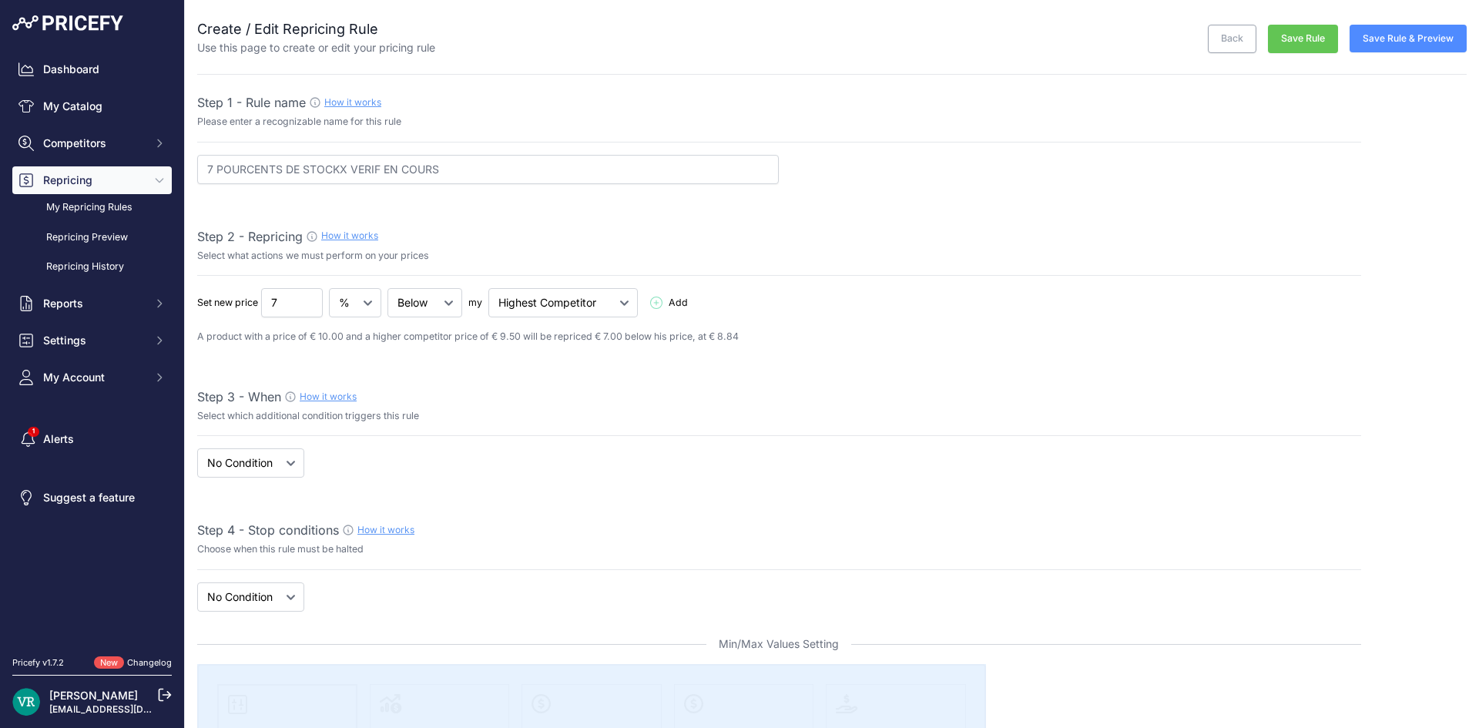
select select "7"
click at [601, 342] on p "A product with a price of € 10.00 and a higher competitor price of € 9.50 will …" at bounding box center [779, 337] width 1164 height 15
click at [1310, 38] on button "Save Rule" at bounding box center [1303, 39] width 70 height 28
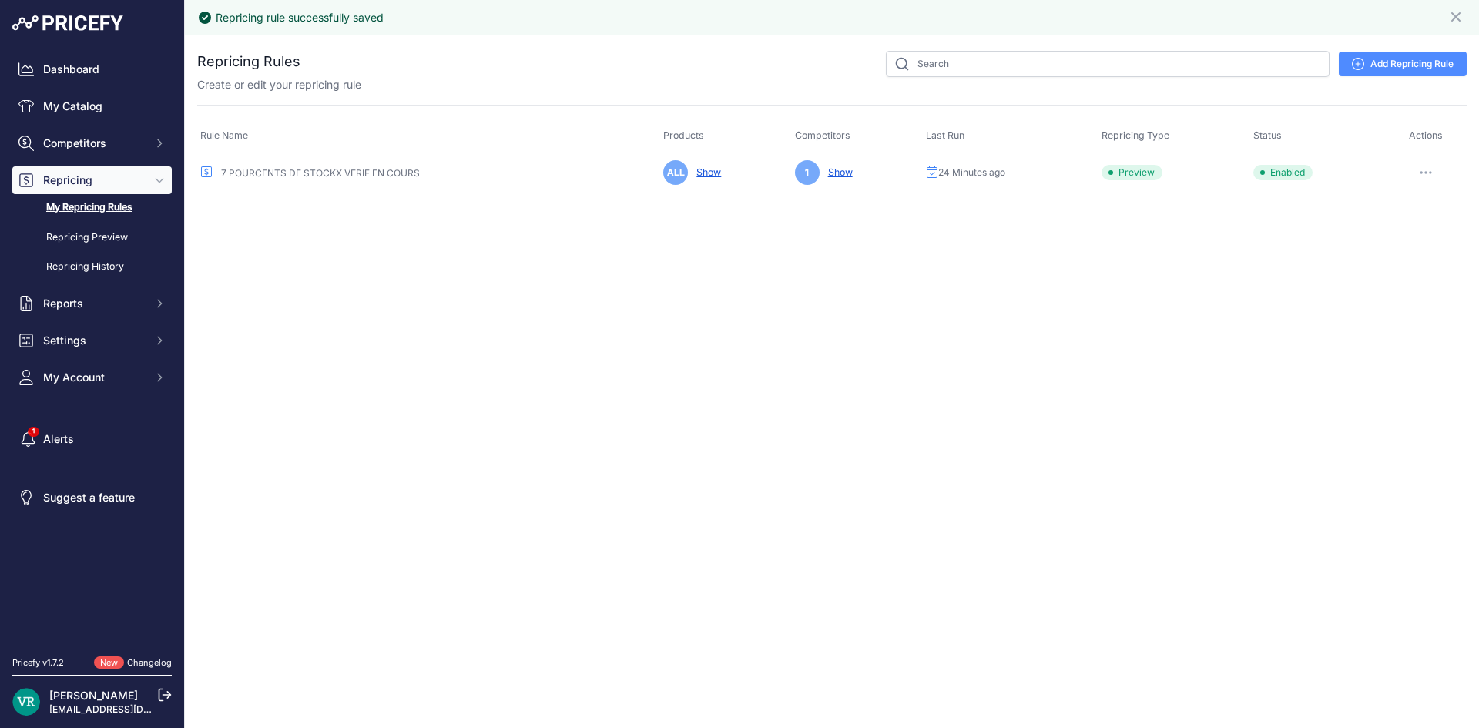
click at [1428, 171] on button "button" at bounding box center [1425, 173] width 31 height 22
click at [1415, 261] on button "Reprice Now" at bounding box center [1414, 254] width 99 height 25
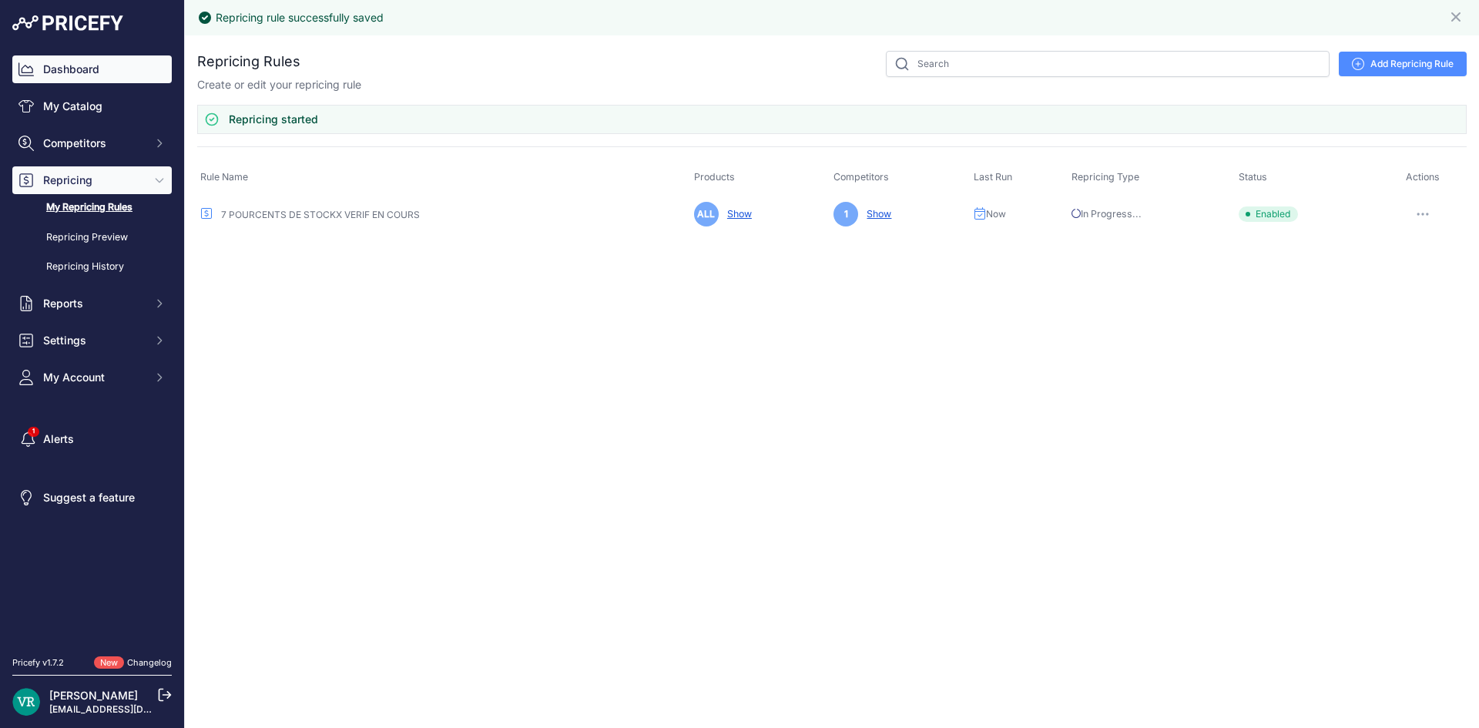
click at [122, 74] on link "Dashboard" at bounding box center [91, 69] width 159 height 28
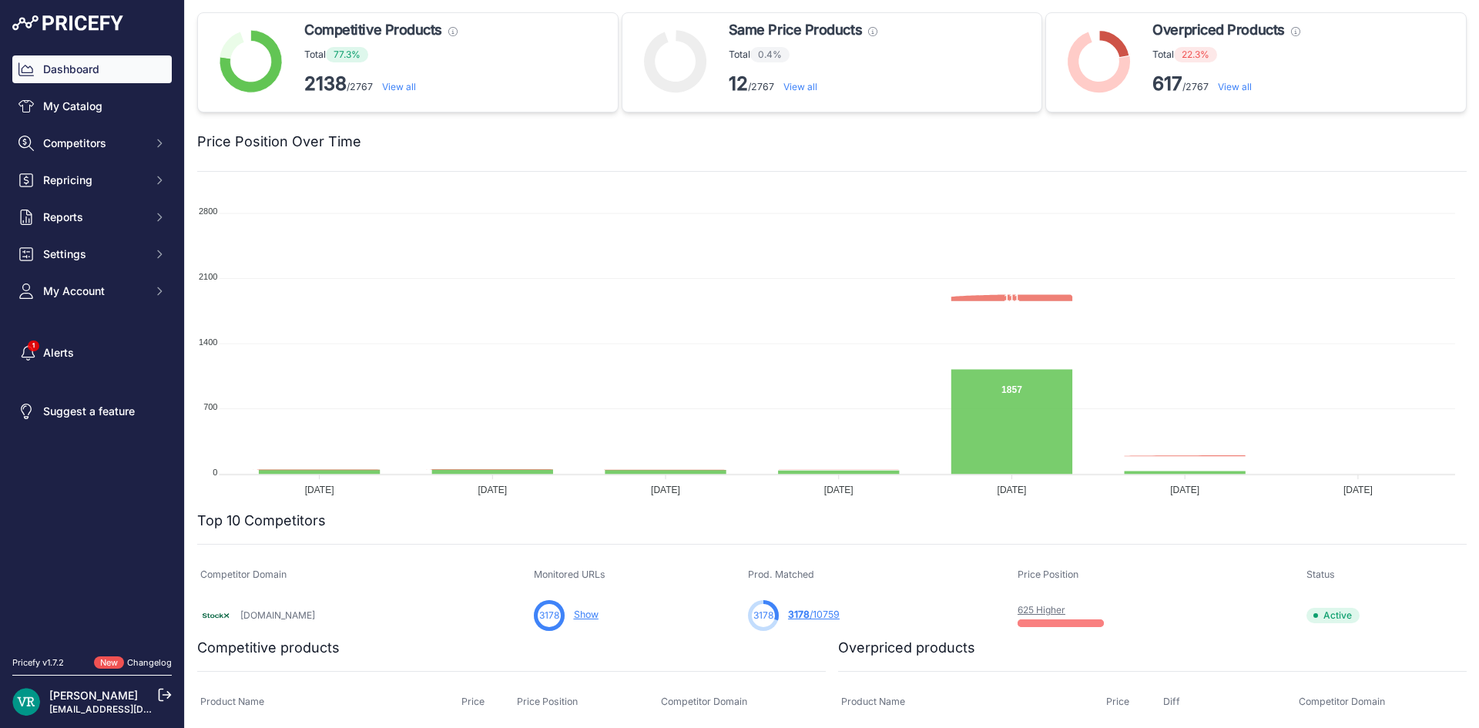
click at [393, 85] on link "View all" at bounding box center [399, 87] width 34 height 12
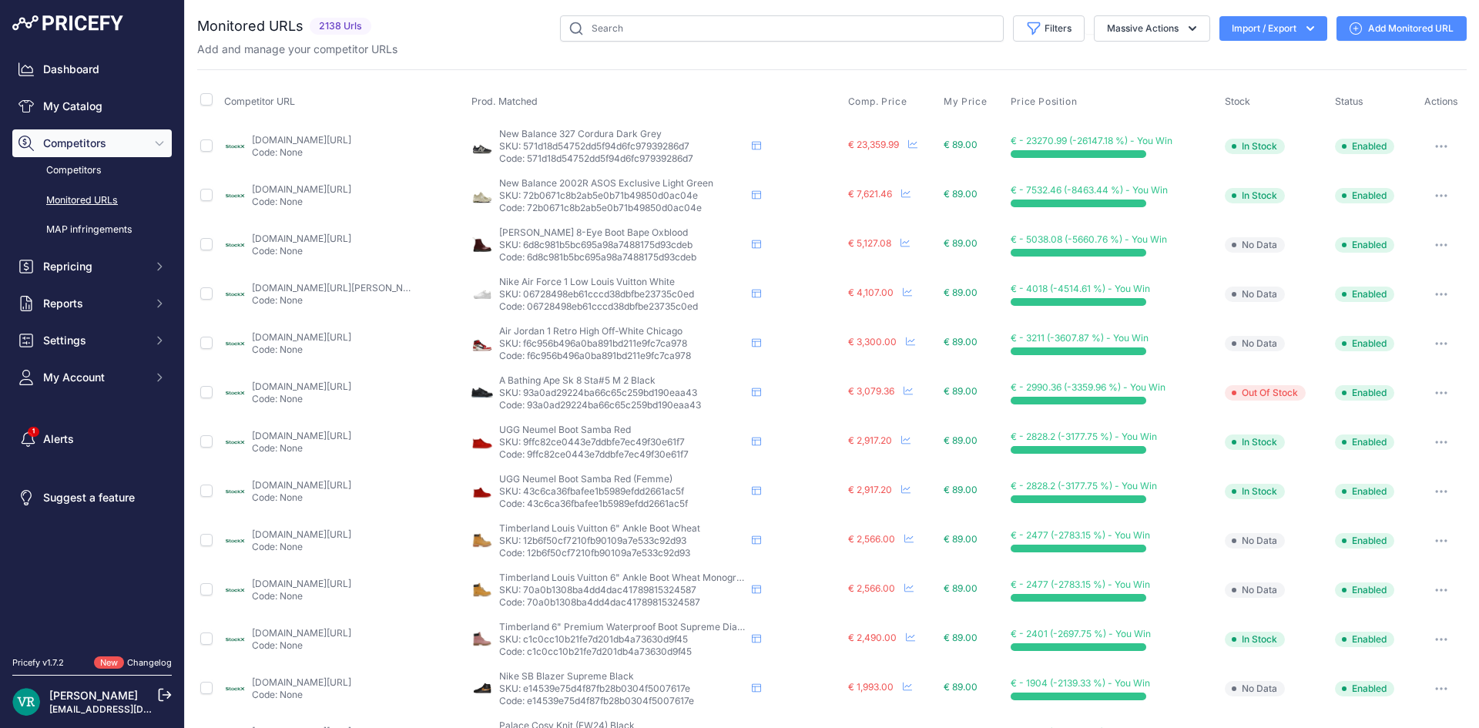
drag, startPoint x: 936, startPoint y: 243, endPoint x: 976, endPoint y: 246, distance: 40.2
click at [976, 246] on td "€ 89.00 My Cost: -" at bounding box center [973, 244] width 66 height 49
click at [980, 285] on td "€ 89.00 My Cost: -" at bounding box center [973, 294] width 66 height 49
click at [65, 75] on link "Dashboard" at bounding box center [91, 69] width 159 height 28
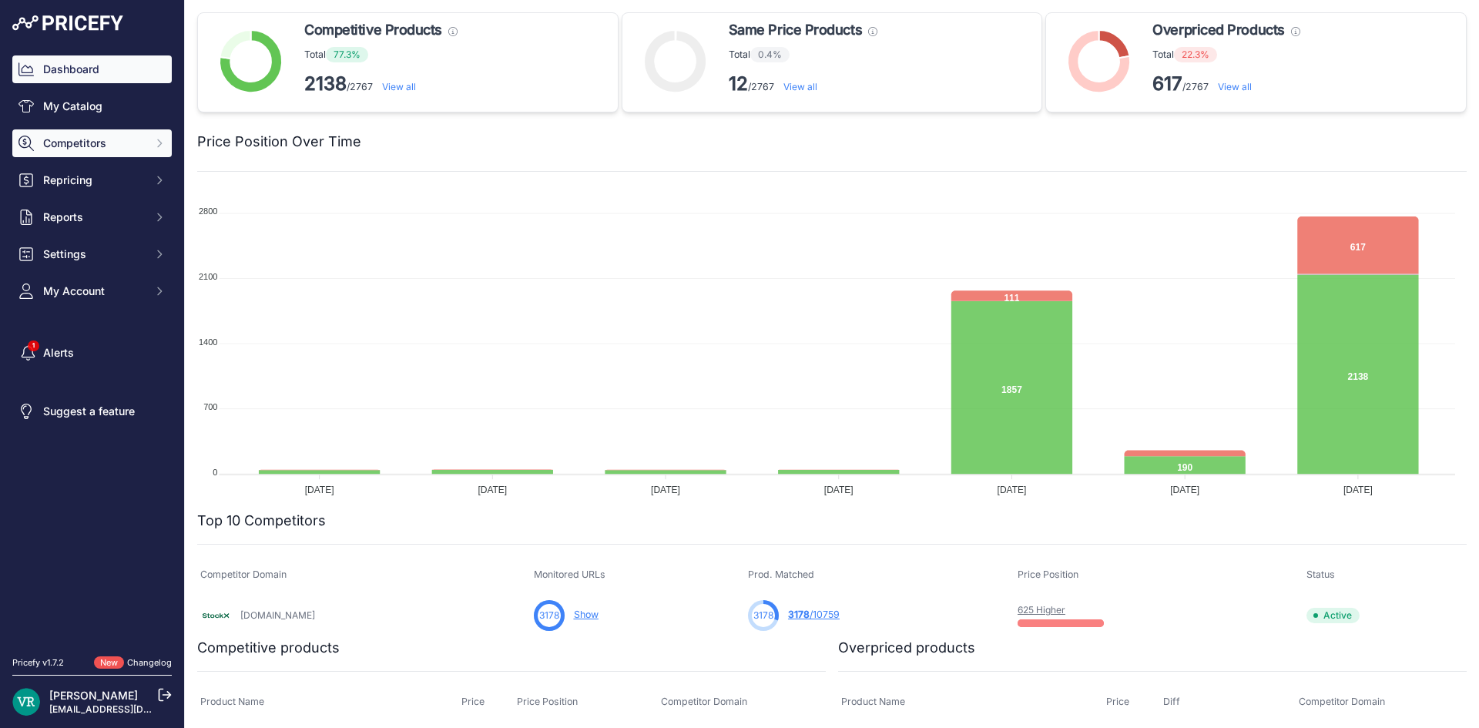
click at [83, 148] on span "Competitors" at bounding box center [93, 143] width 101 height 15
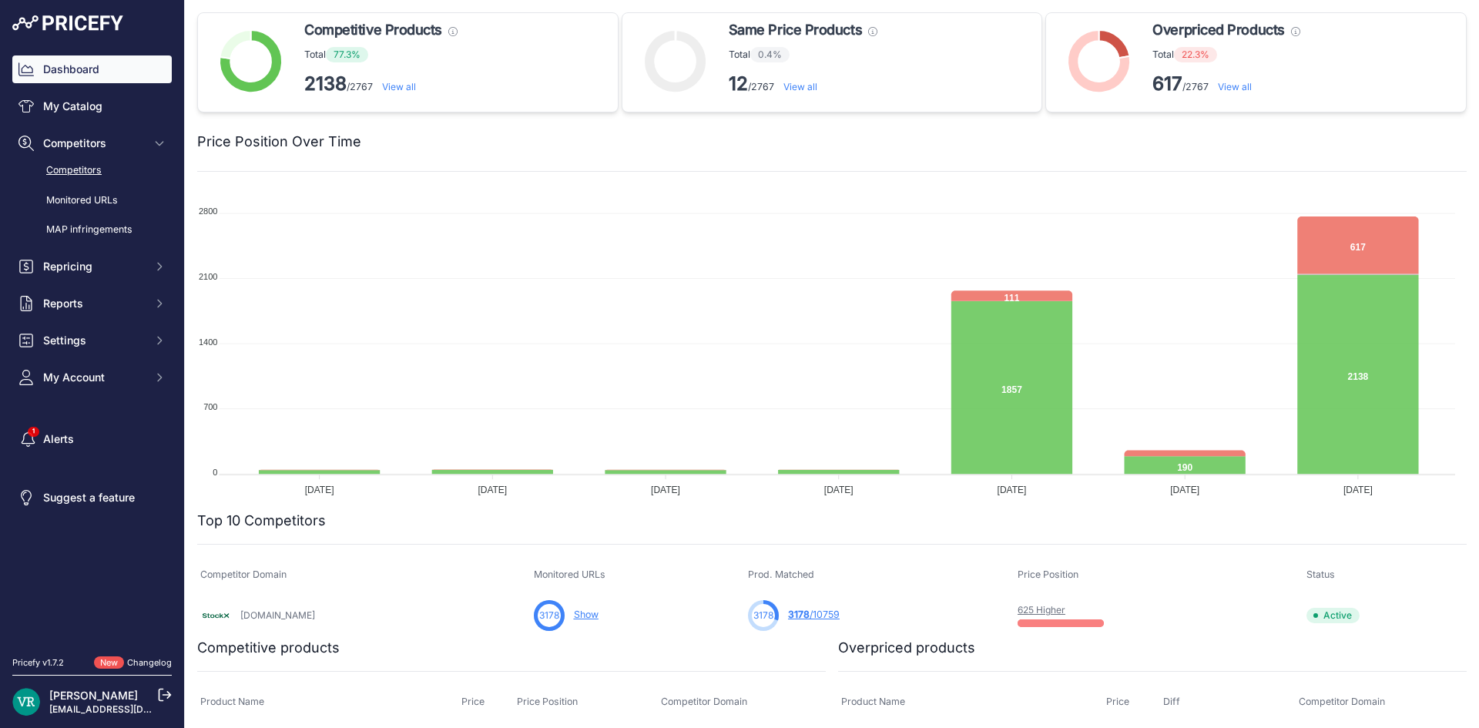
click at [115, 172] on link "Competitors" at bounding box center [91, 170] width 159 height 27
click at [79, 268] on span "Repricing" at bounding box center [93, 266] width 101 height 15
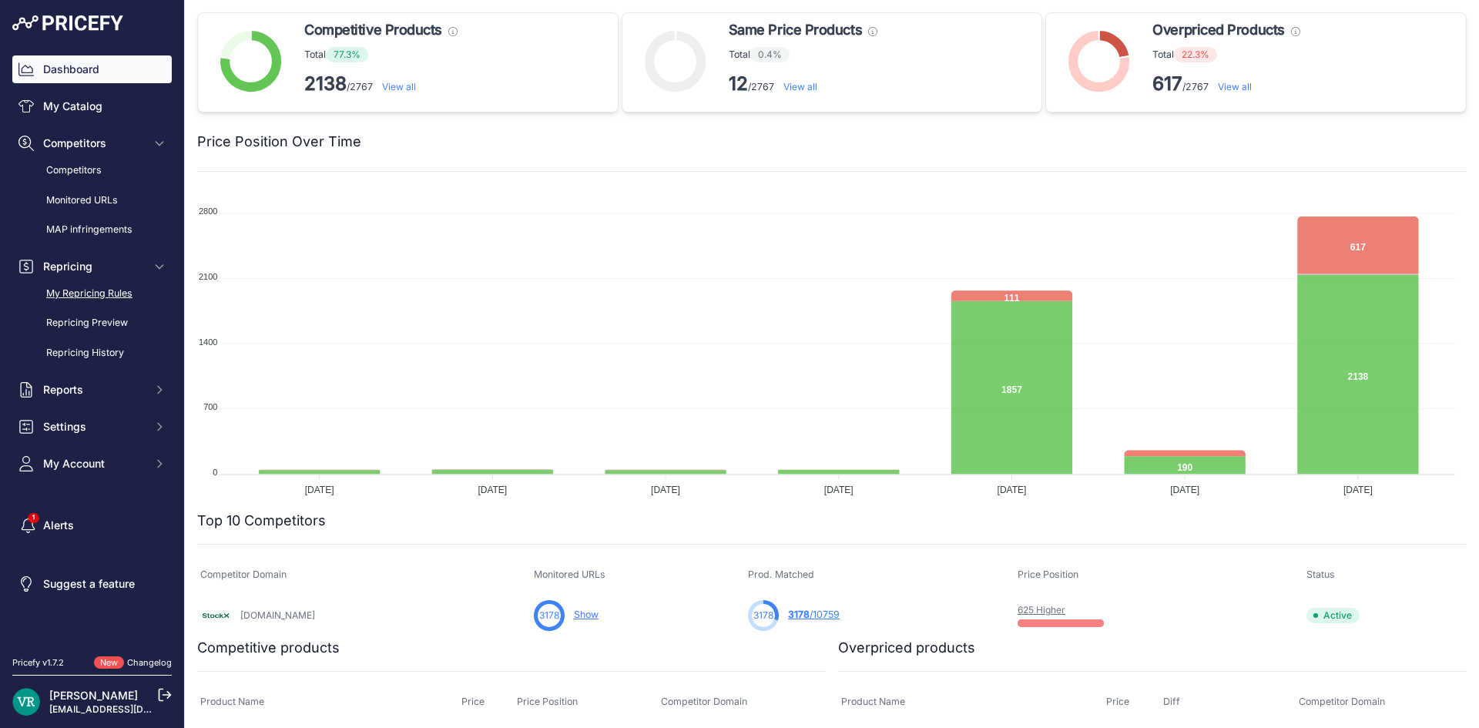
click at [82, 299] on link "My Repricing Rules" at bounding box center [91, 293] width 159 height 27
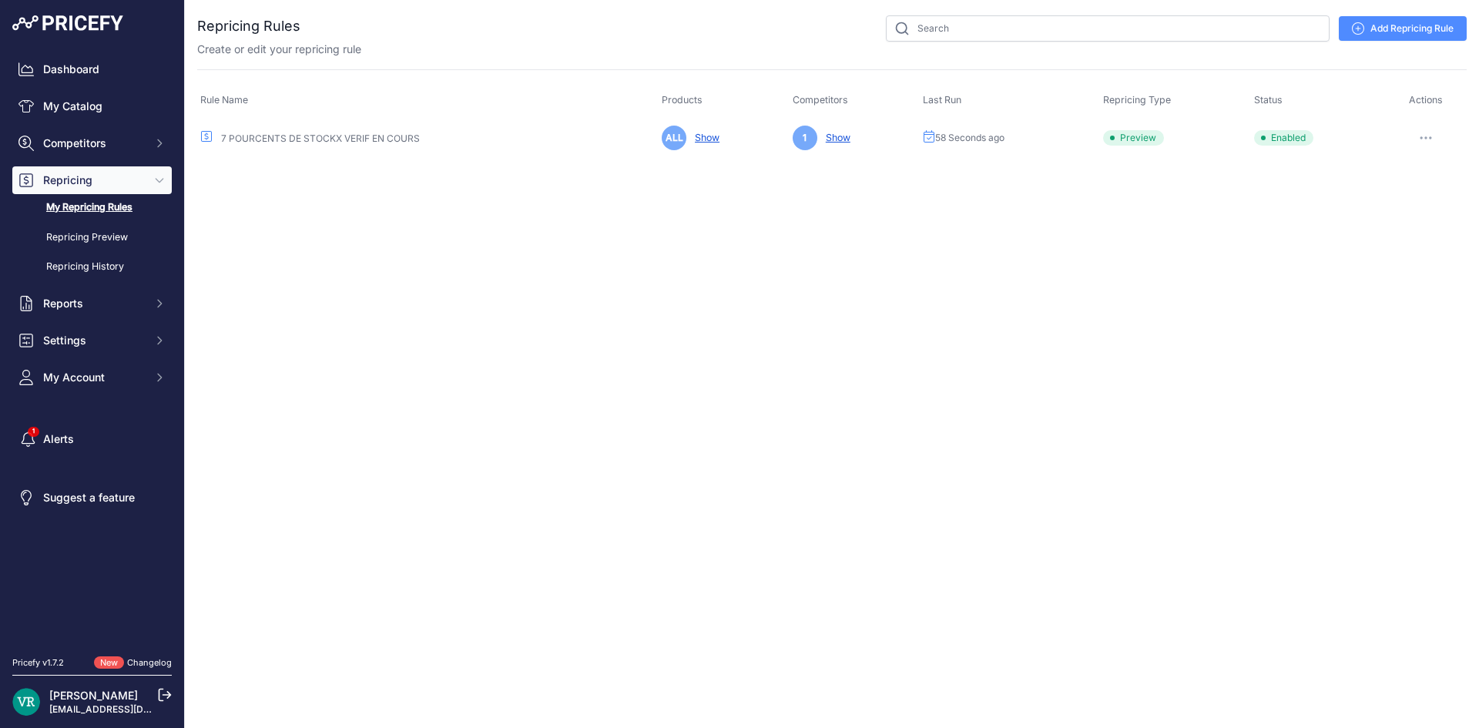
click at [1425, 137] on icon "button" at bounding box center [1425, 137] width 12 height 3
drag, startPoint x: 1409, startPoint y: 176, endPoint x: 1398, endPoint y: 168, distance: 13.7
click at [1409, 175] on link "Edit" at bounding box center [1414, 170] width 99 height 25
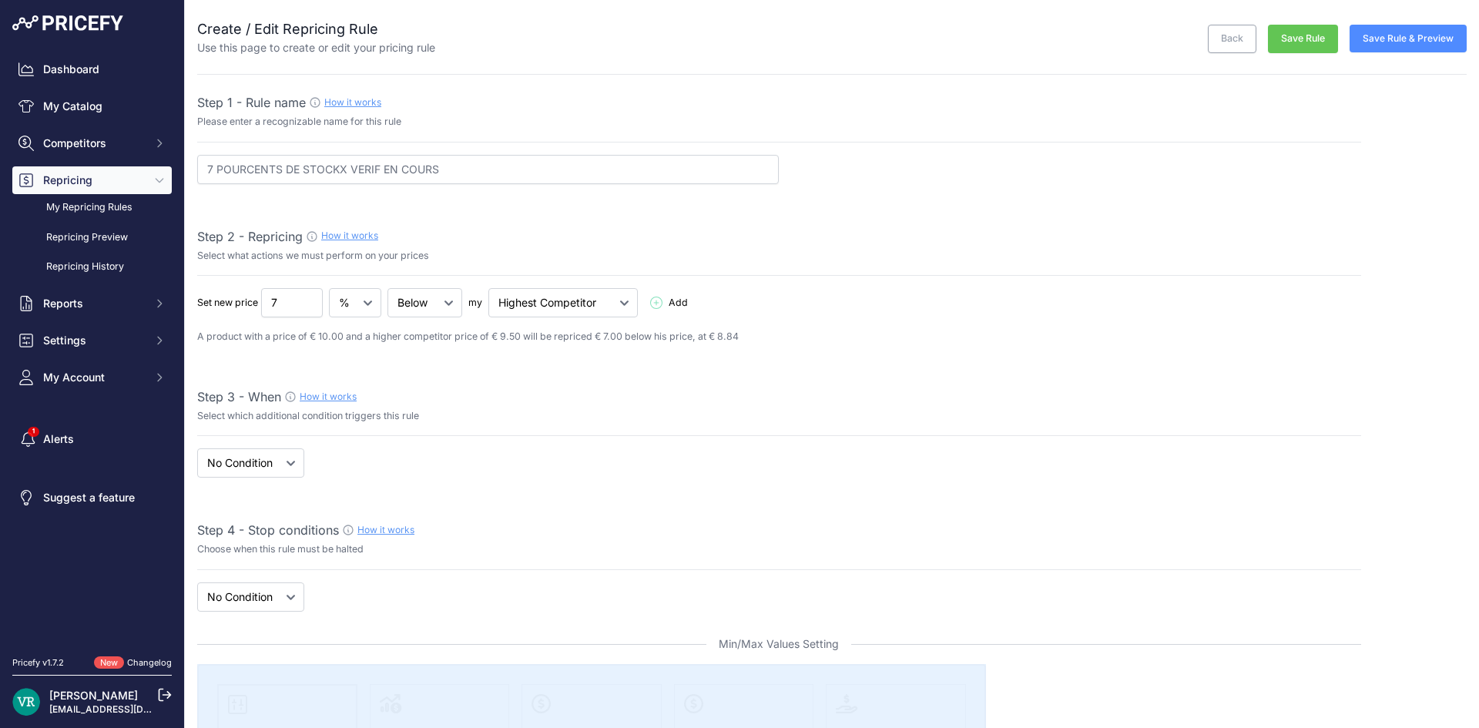
select select "7"
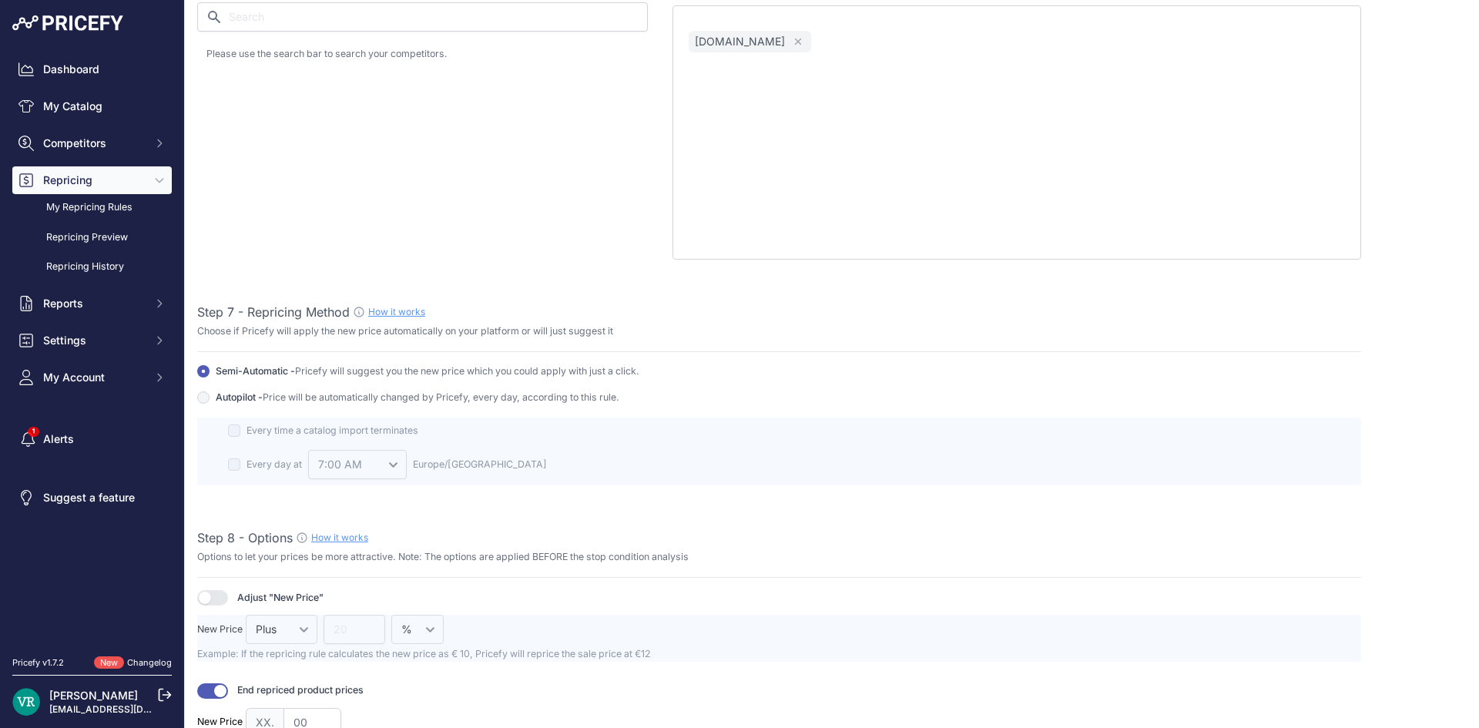
scroll to position [1155, 0]
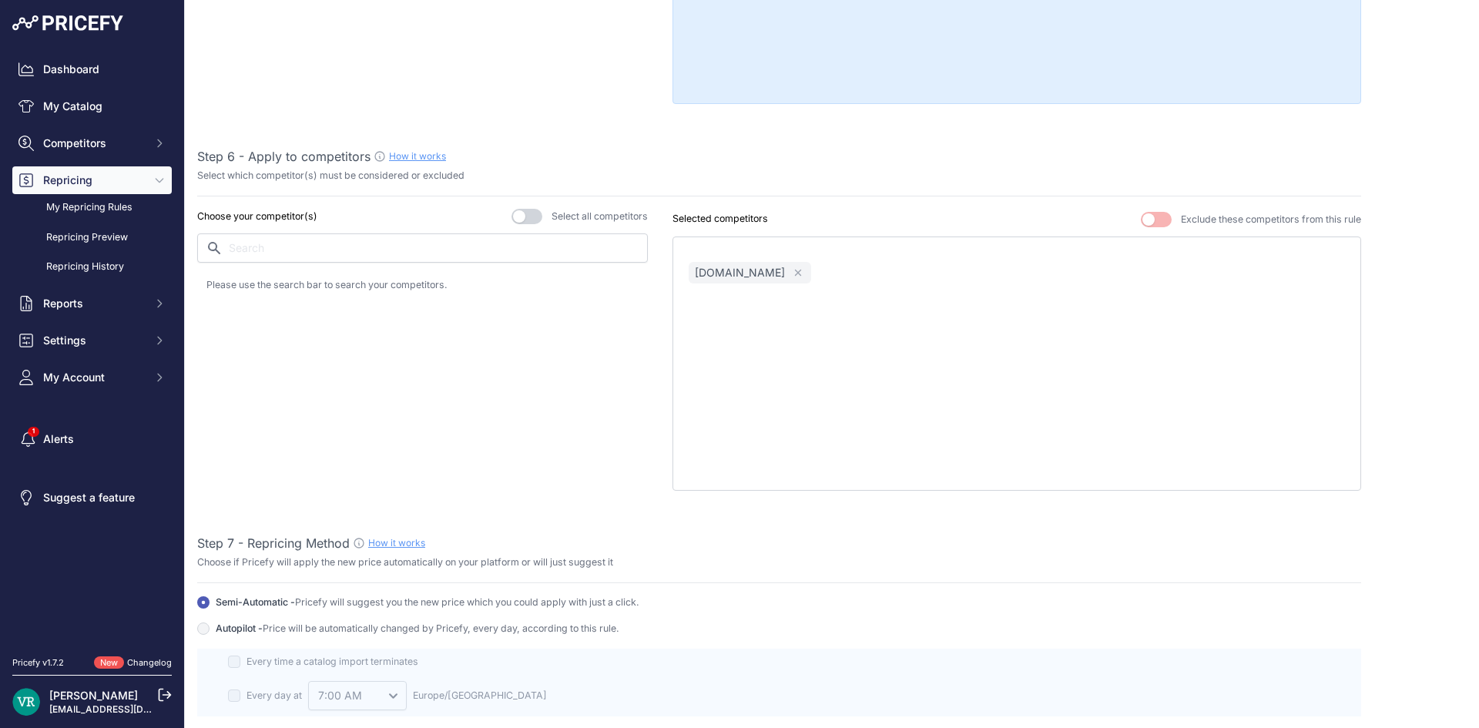
drag, startPoint x: 205, startPoint y: 173, endPoint x: 385, endPoint y: 180, distance: 180.3
click at [352, 178] on p "Select which competitor(s) must be considered or excluded" at bounding box center [330, 176] width 267 height 15
click at [391, 180] on p "Select which competitor(s) must be considered or excluded" at bounding box center [330, 176] width 267 height 15
drag, startPoint x: 391, startPoint y: 180, endPoint x: 451, endPoint y: 180, distance: 59.3
click at [450, 180] on p "Select which competitor(s) must be considered or excluded" at bounding box center [330, 176] width 267 height 15
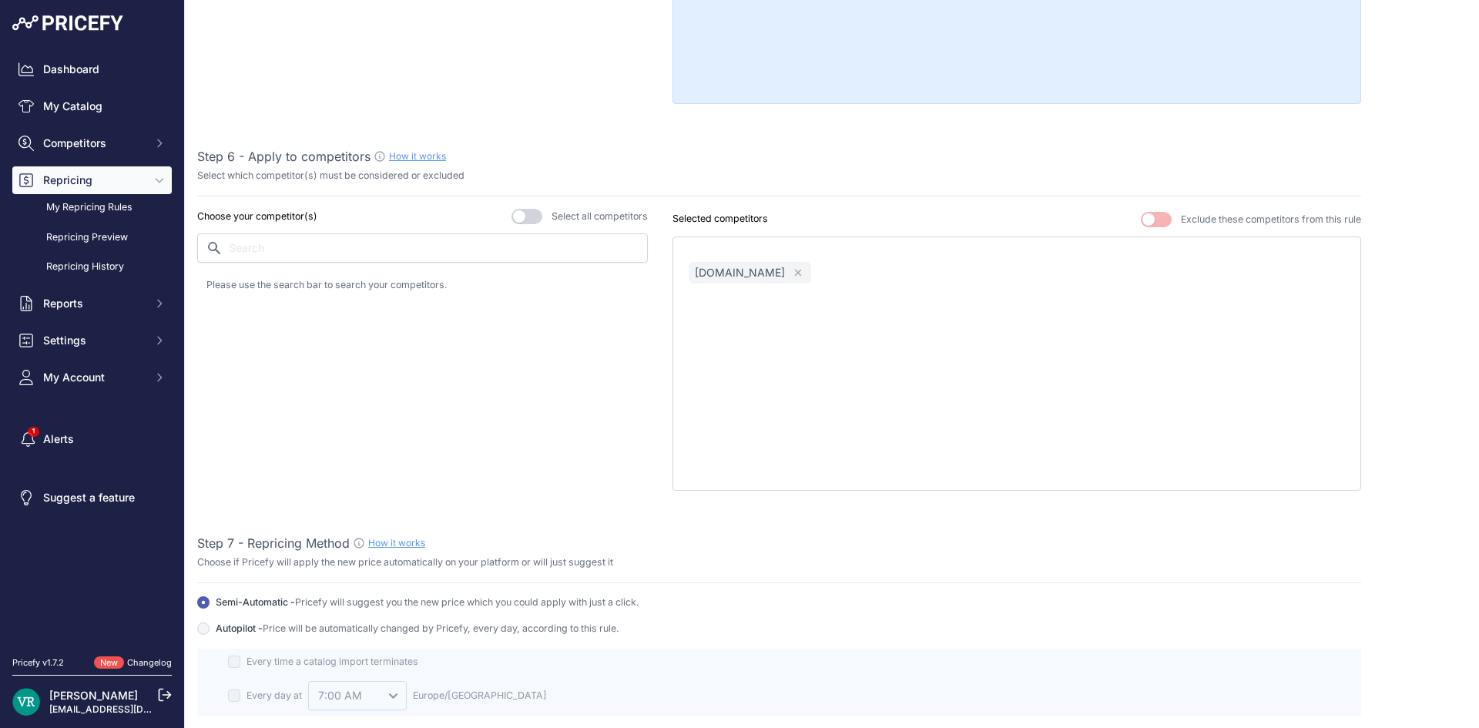
click at [457, 182] on p "Select which competitor(s) must be considered or excluded" at bounding box center [330, 176] width 267 height 15
click at [431, 196] on div "Step 1 - Rule name How it works Please enter a recognizable name for this rule …" at bounding box center [779, 171] width 1164 height 2466
click at [792, 273] on icon "button" at bounding box center [797, 272] width 11 height 11
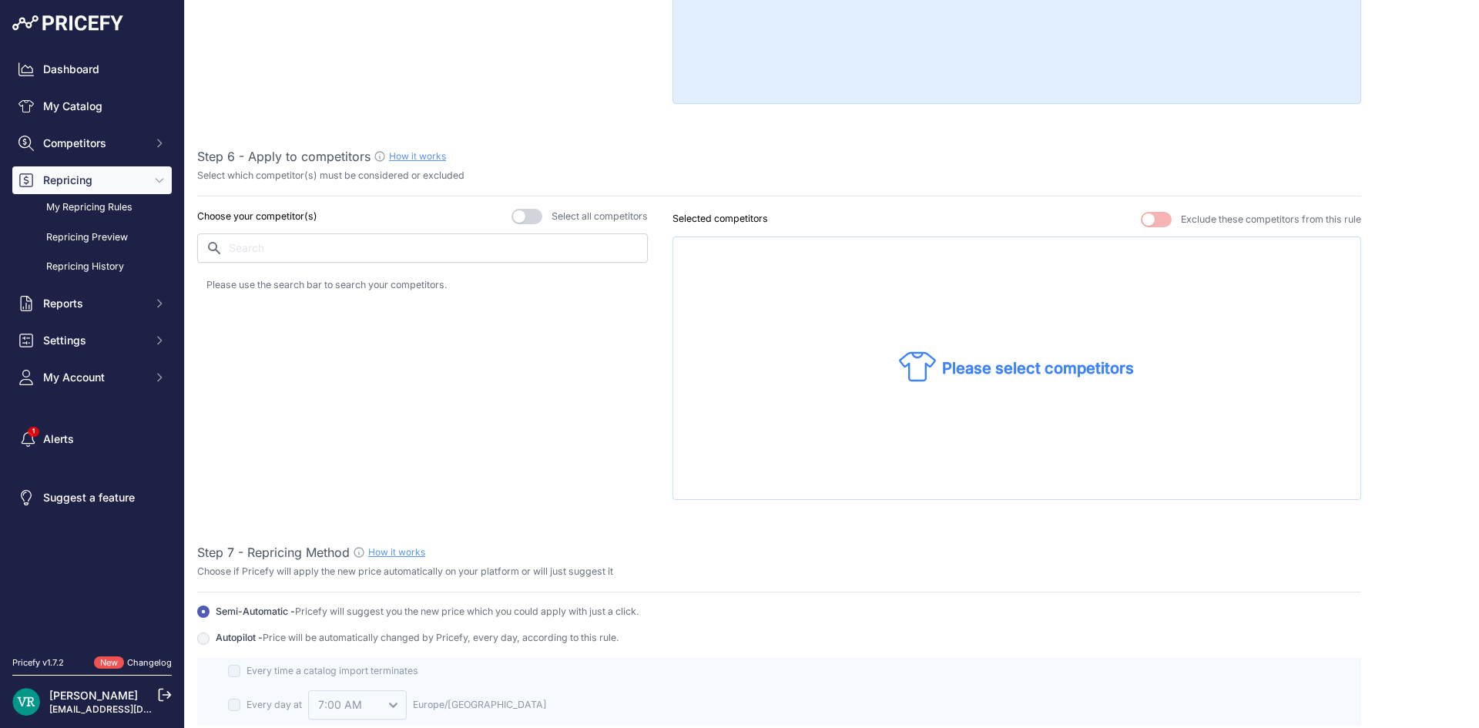
click at [512, 209] on button "button" at bounding box center [526, 216] width 31 height 15
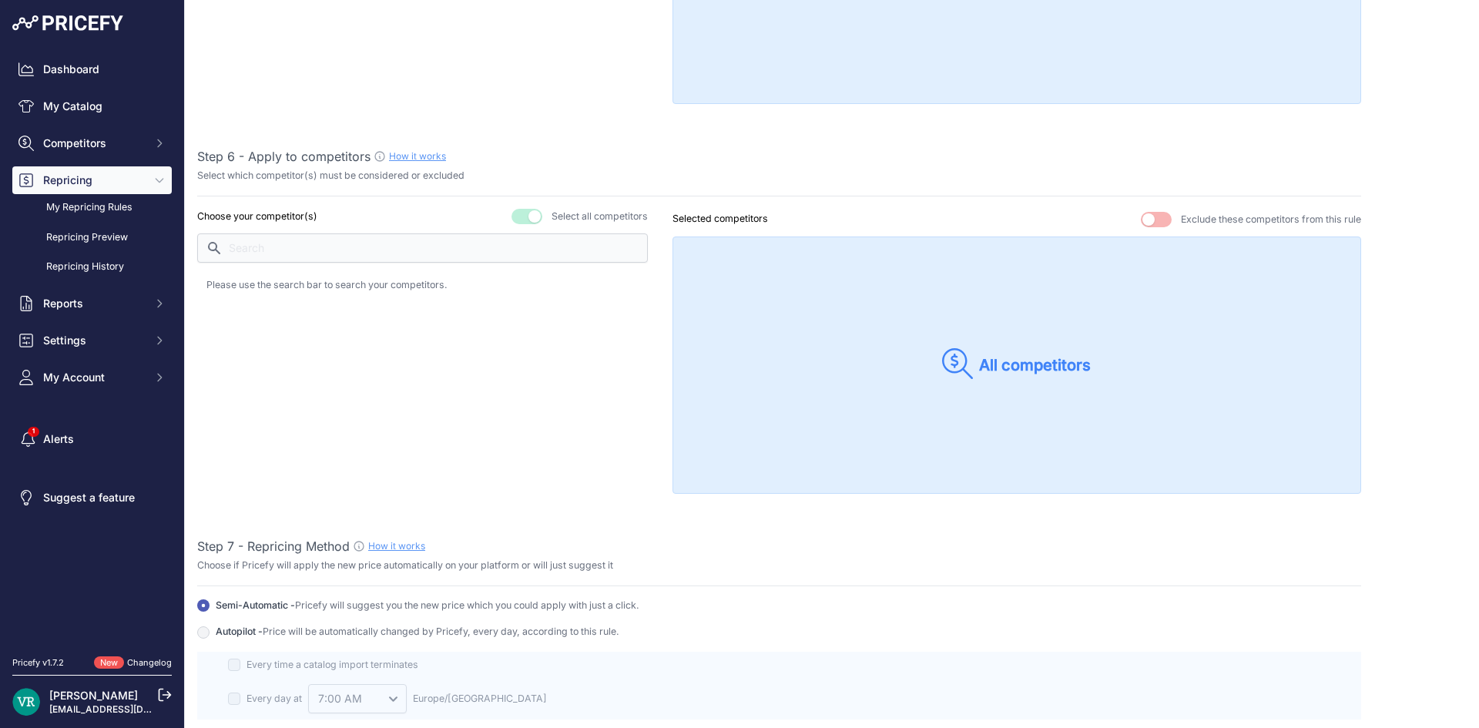
drag, startPoint x: 906, startPoint y: 304, endPoint x: 876, endPoint y: 317, distance: 32.8
click at [876, 317] on div "All competitors" at bounding box center [1016, 364] width 688 height 257
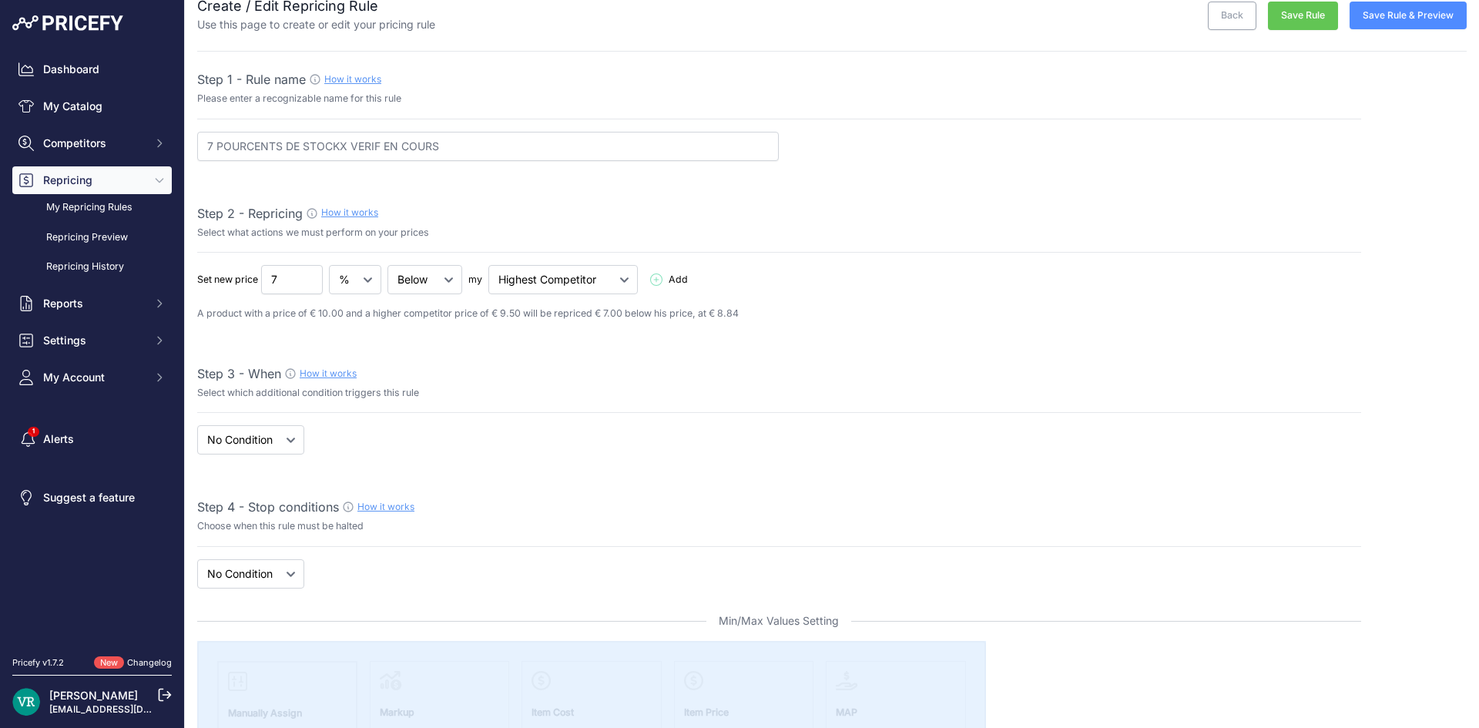
scroll to position [0, 0]
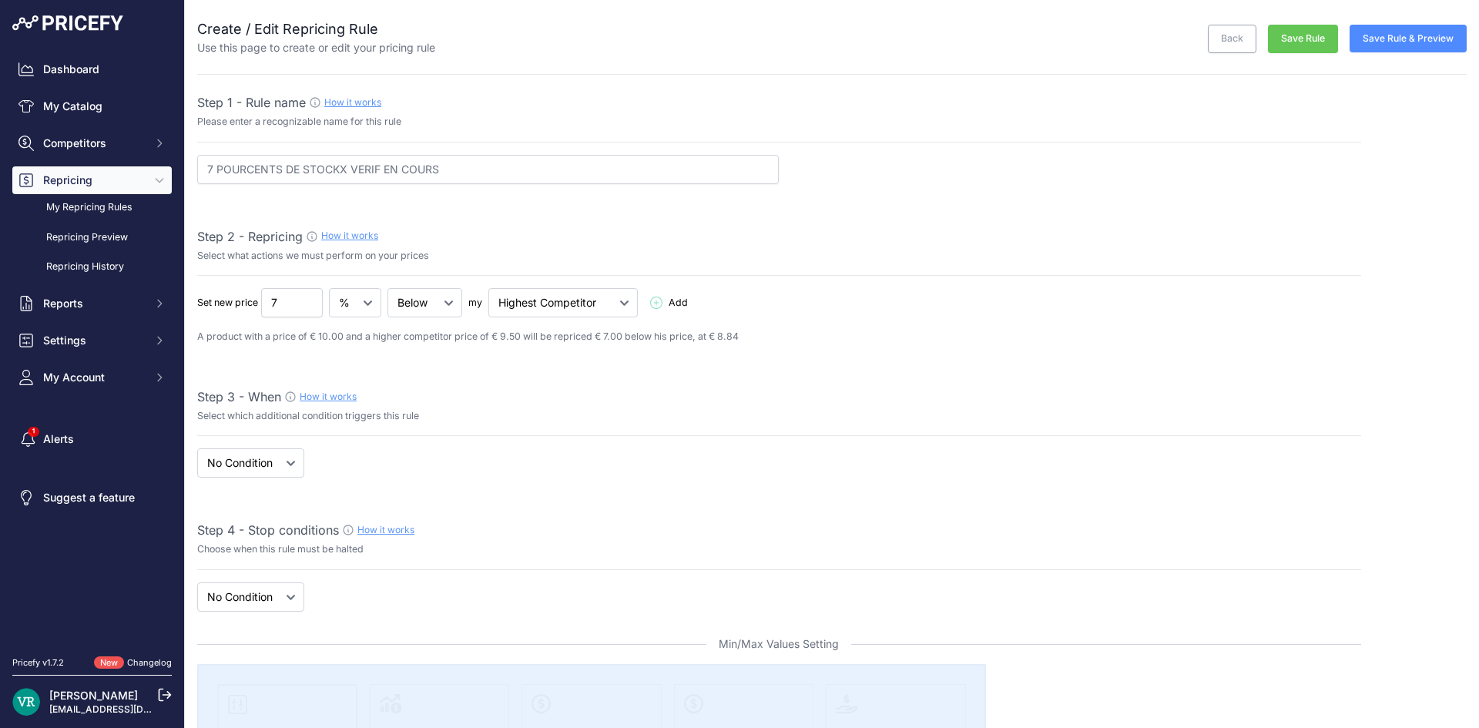
click at [1285, 37] on button "Save Rule" at bounding box center [1303, 39] width 70 height 28
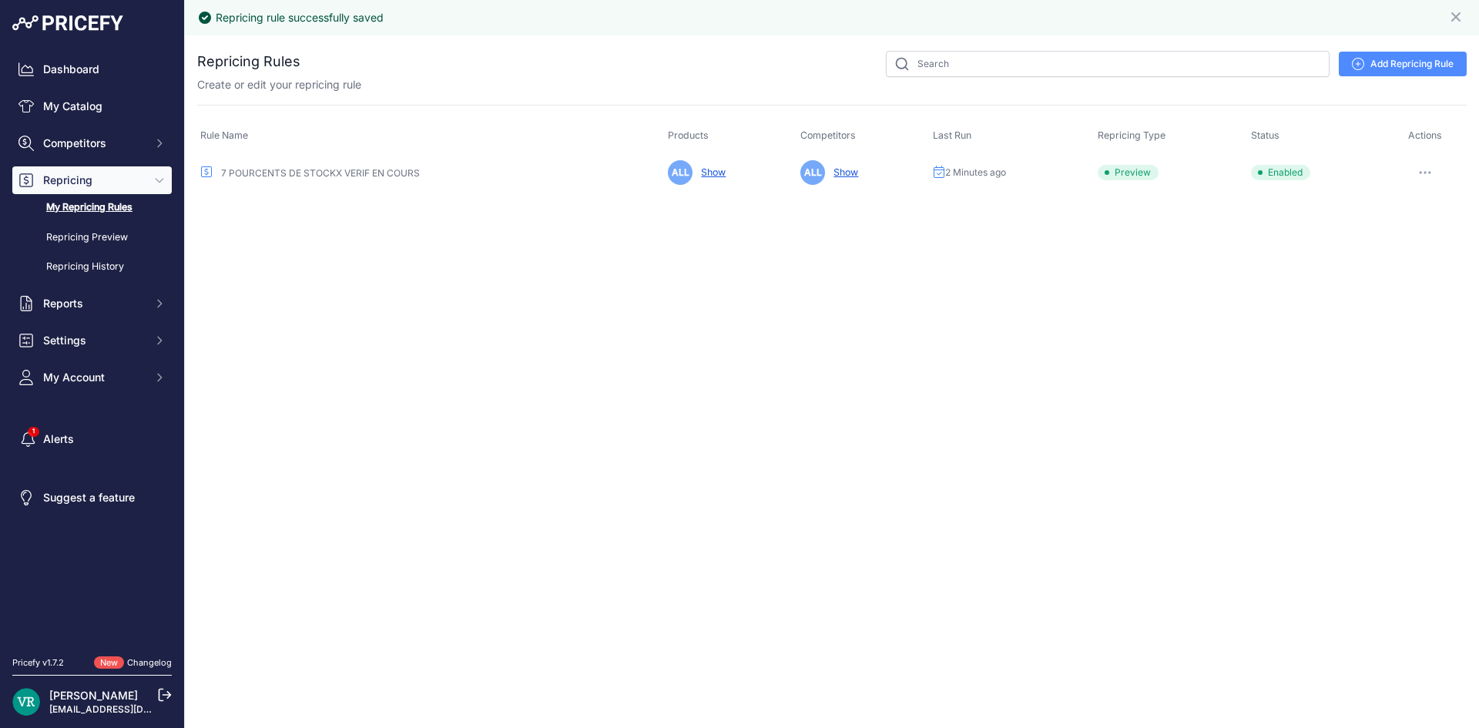
click at [1424, 176] on button "button" at bounding box center [1424, 173] width 31 height 22
click at [1405, 255] on button "Reprice Now" at bounding box center [1414, 254] width 99 height 25
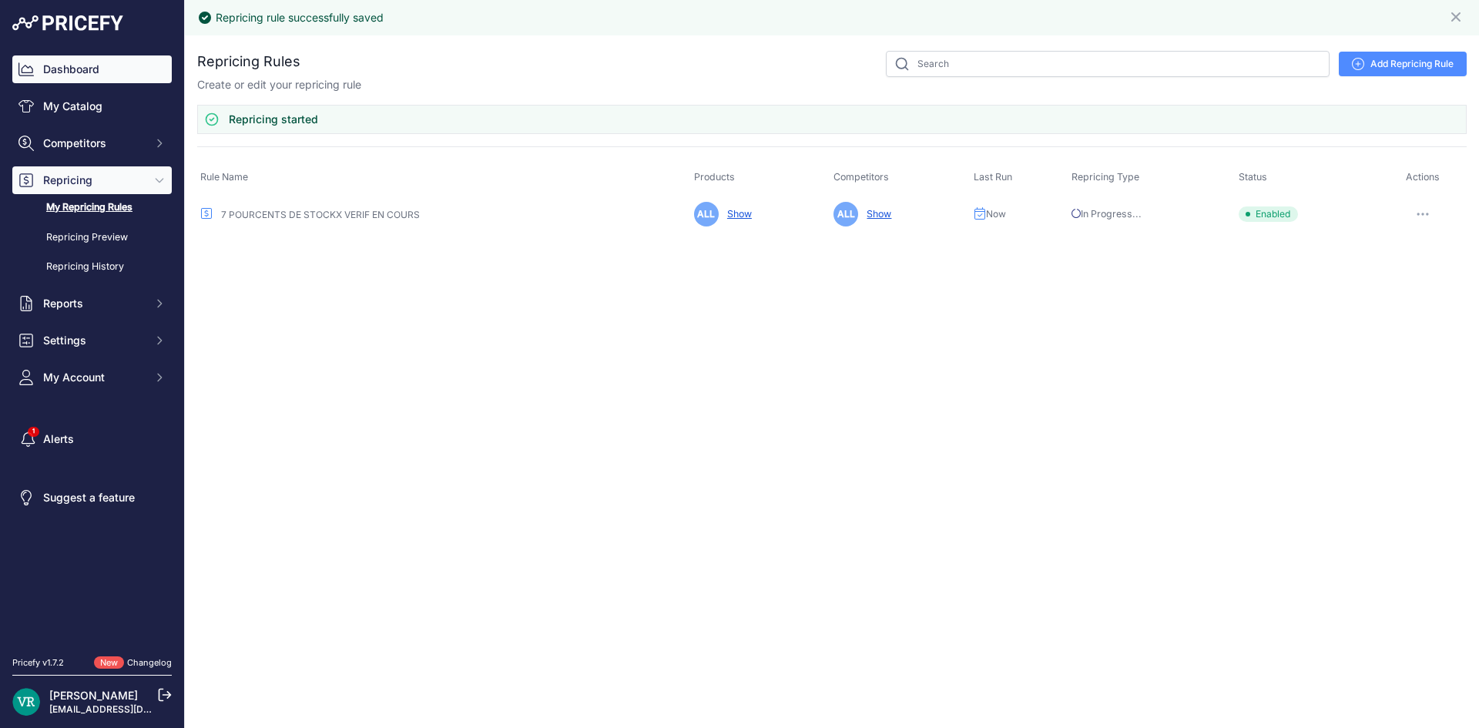
click at [39, 71] on link "Dashboard" at bounding box center [91, 69] width 159 height 28
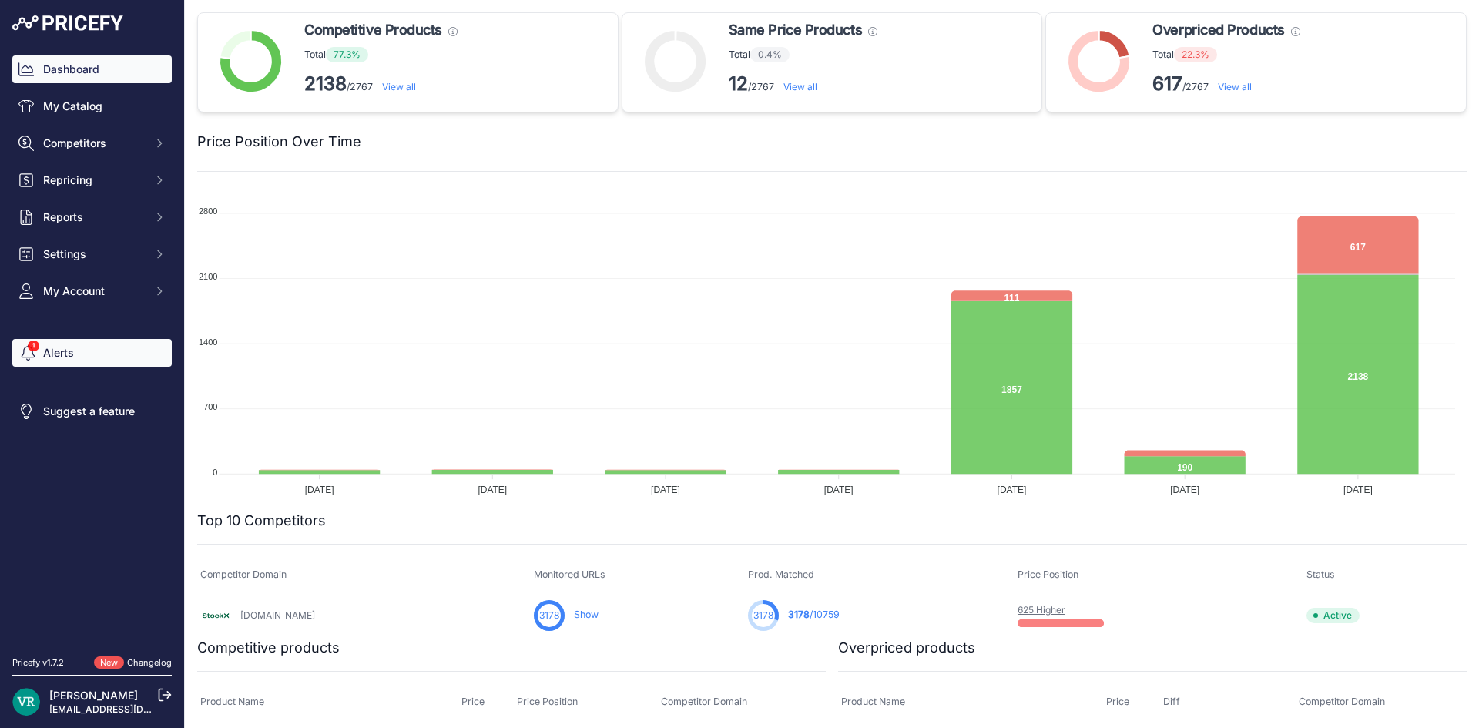
click at [95, 352] on link "Alerts" at bounding box center [91, 353] width 159 height 28
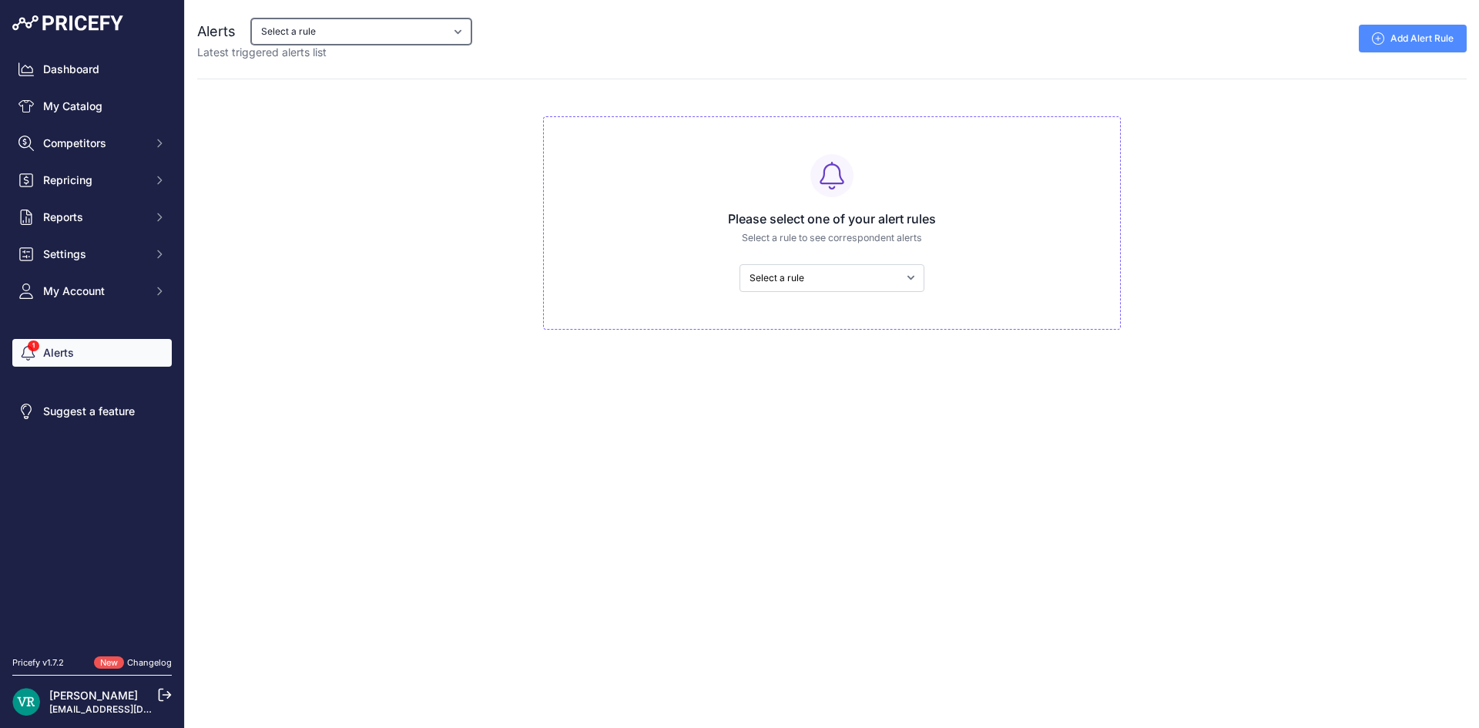
click at [309, 27] on select "Select a rule My competitors are 5% cheaper than me" at bounding box center [361, 31] width 220 height 26
select select "9136"
click at [251, 18] on select "Select a rule My competitors are 5% cheaper than me" at bounding box center [361, 31] width 220 height 26
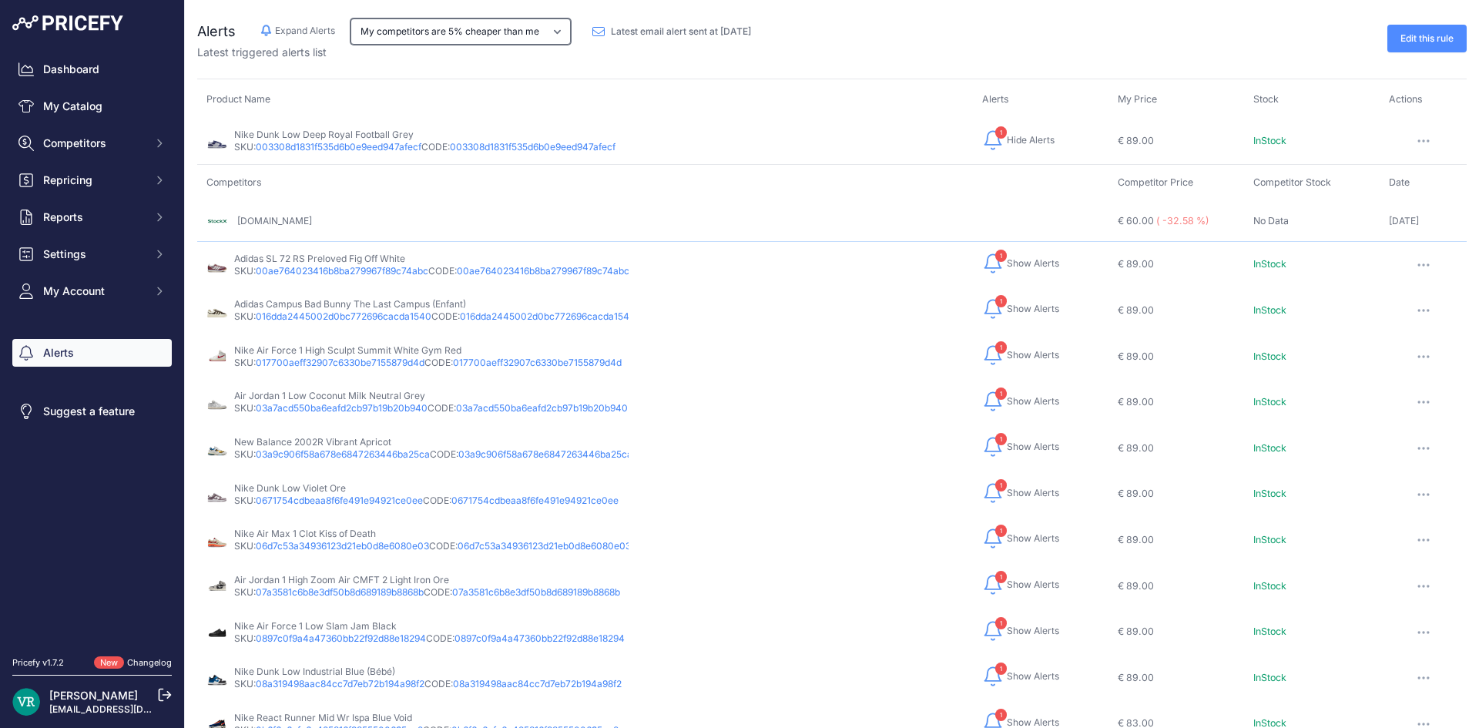
click at [506, 36] on select "My competitors are 5% cheaper than me" at bounding box center [460, 31] width 220 height 26
click at [1388, 37] on link "Edit this rule" at bounding box center [1426, 39] width 79 height 28
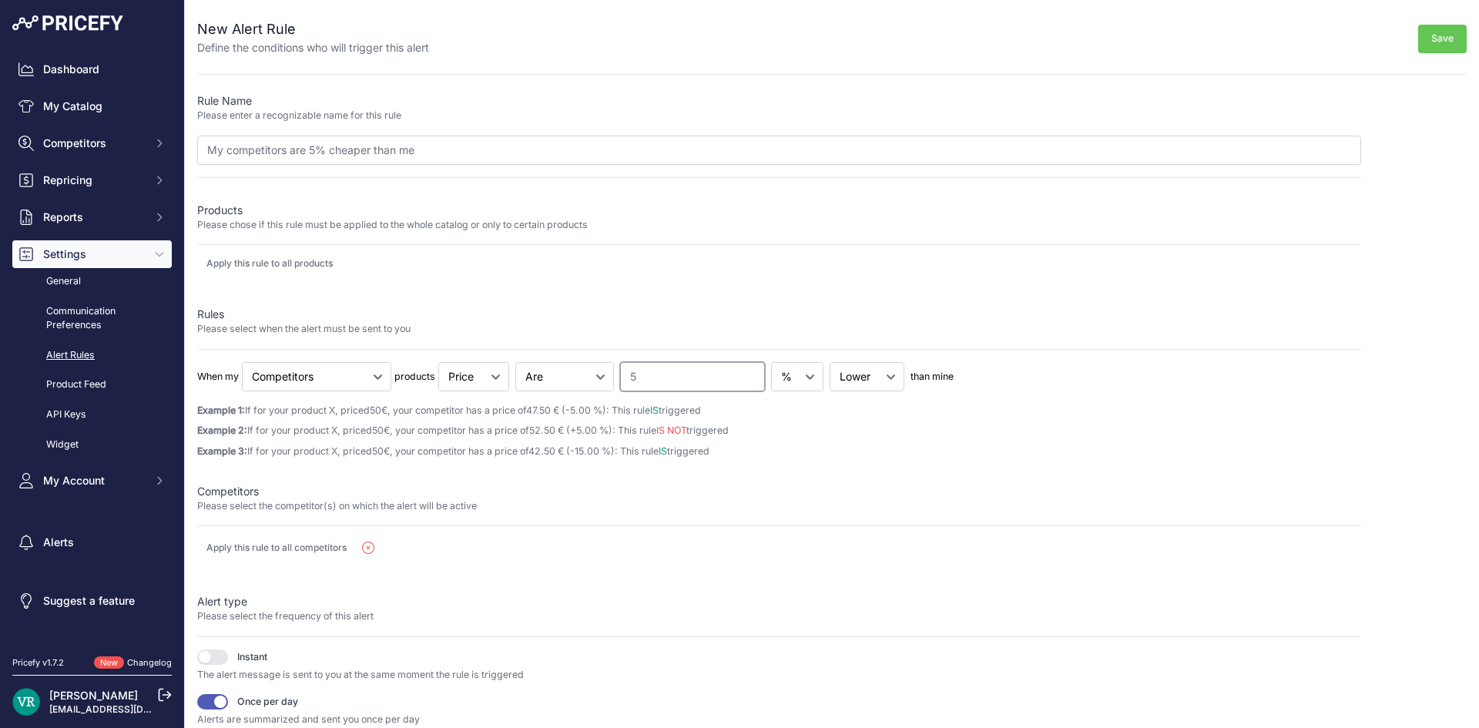
click at [638, 366] on input "5" at bounding box center [692, 376] width 145 height 29
click at [737, 369] on input "5.01" at bounding box center [692, 376] width 145 height 29
click at [737, 369] on input "5.02" at bounding box center [692, 376] width 145 height 29
click at [737, 369] on input "5.03" at bounding box center [692, 376] width 145 height 29
click at [737, 369] on input "5.04" at bounding box center [692, 376] width 145 height 29
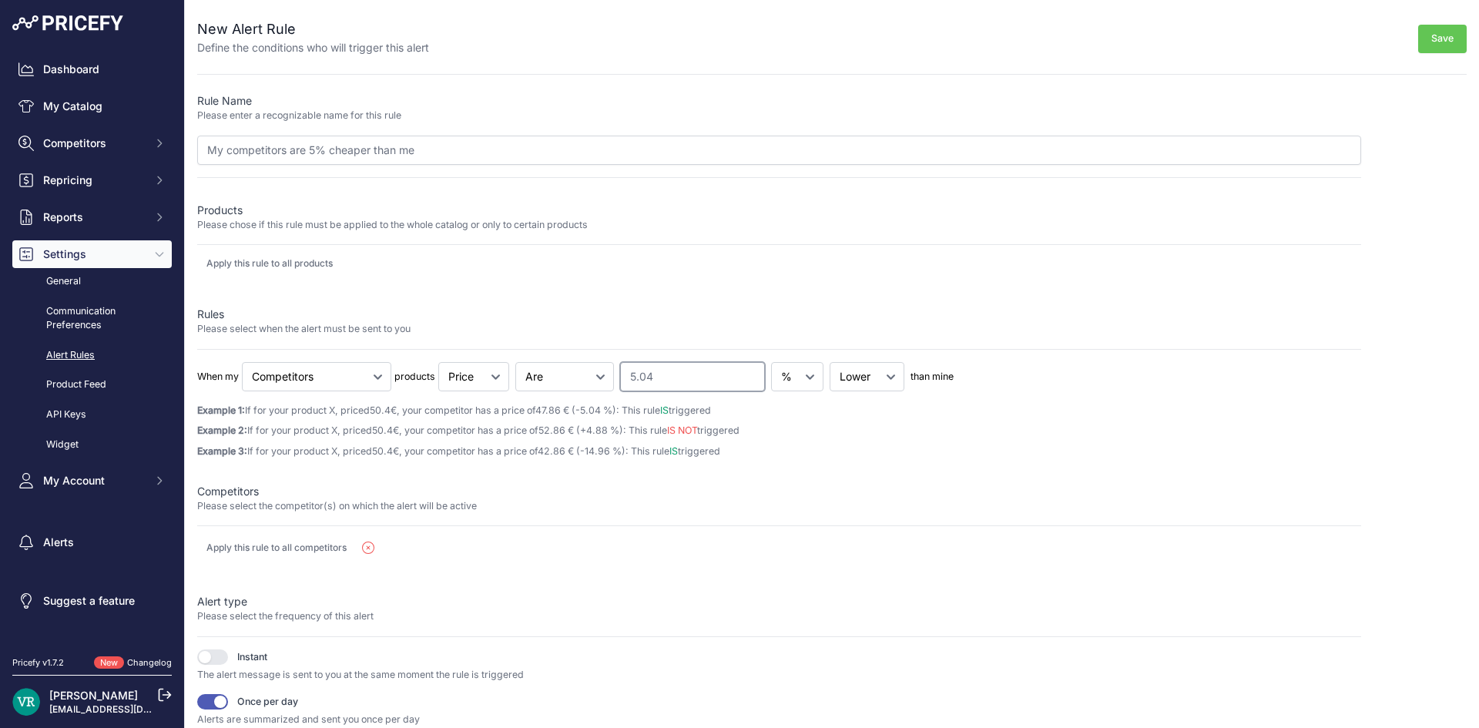
drag, startPoint x: 677, startPoint y: 376, endPoint x: 501, endPoint y: 381, distance: 175.7
click at [501, 381] on div "When my Cheapest Competitor Highest Competitor Competitors products Price" at bounding box center [779, 376] width 1164 height 29
type input "7"
click at [856, 496] on p "Competitors" at bounding box center [779, 491] width 1164 height 15
click at [1419, 38] on button "Save" at bounding box center [1442, 39] width 49 height 28
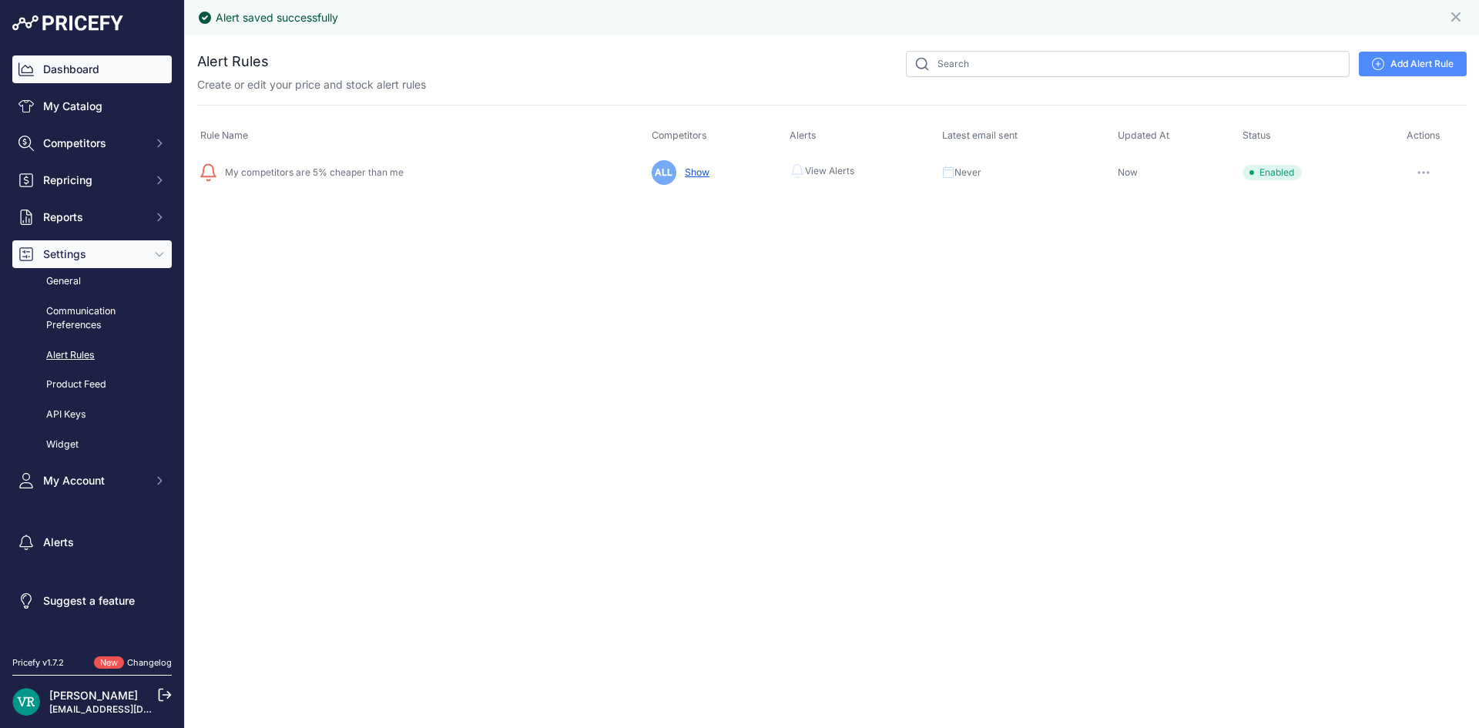
click at [87, 71] on link "Dashboard" at bounding box center [91, 69] width 159 height 28
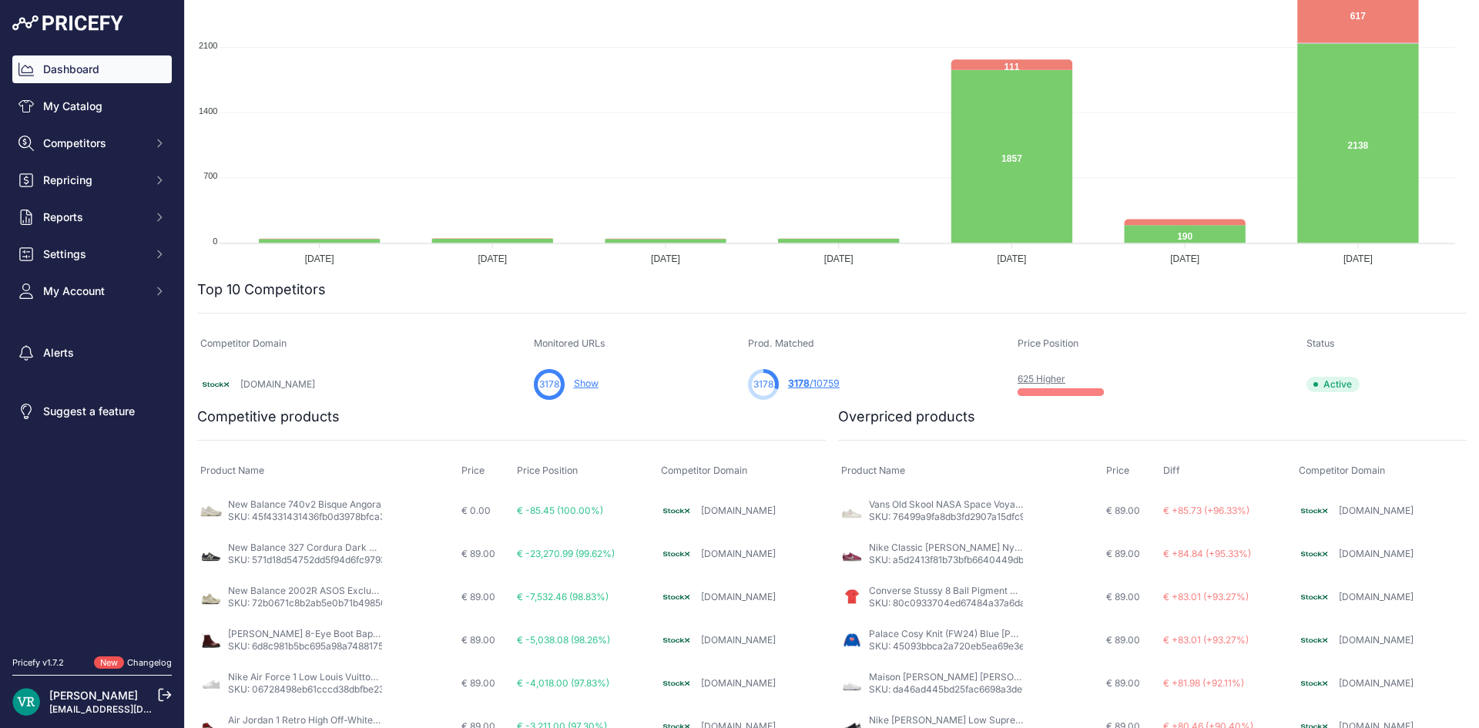
scroll to position [308, 0]
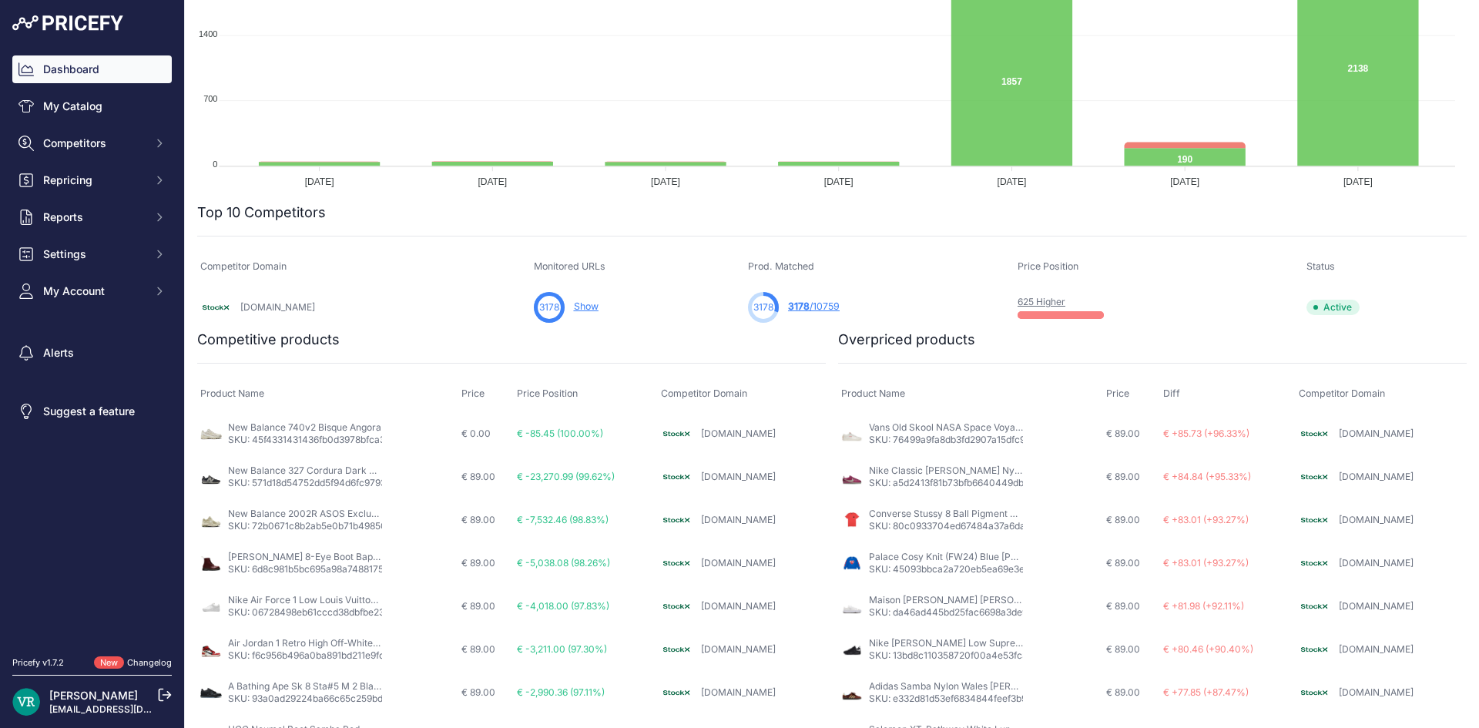
drag, startPoint x: 1057, startPoint y: 277, endPoint x: 1012, endPoint y: 274, distance: 44.8
click at [1014, 274] on th "Price Position" at bounding box center [1158, 267] width 289 height 36
click at [1107, 333] on div at bounding box center [1220, 340] width 491 height 22
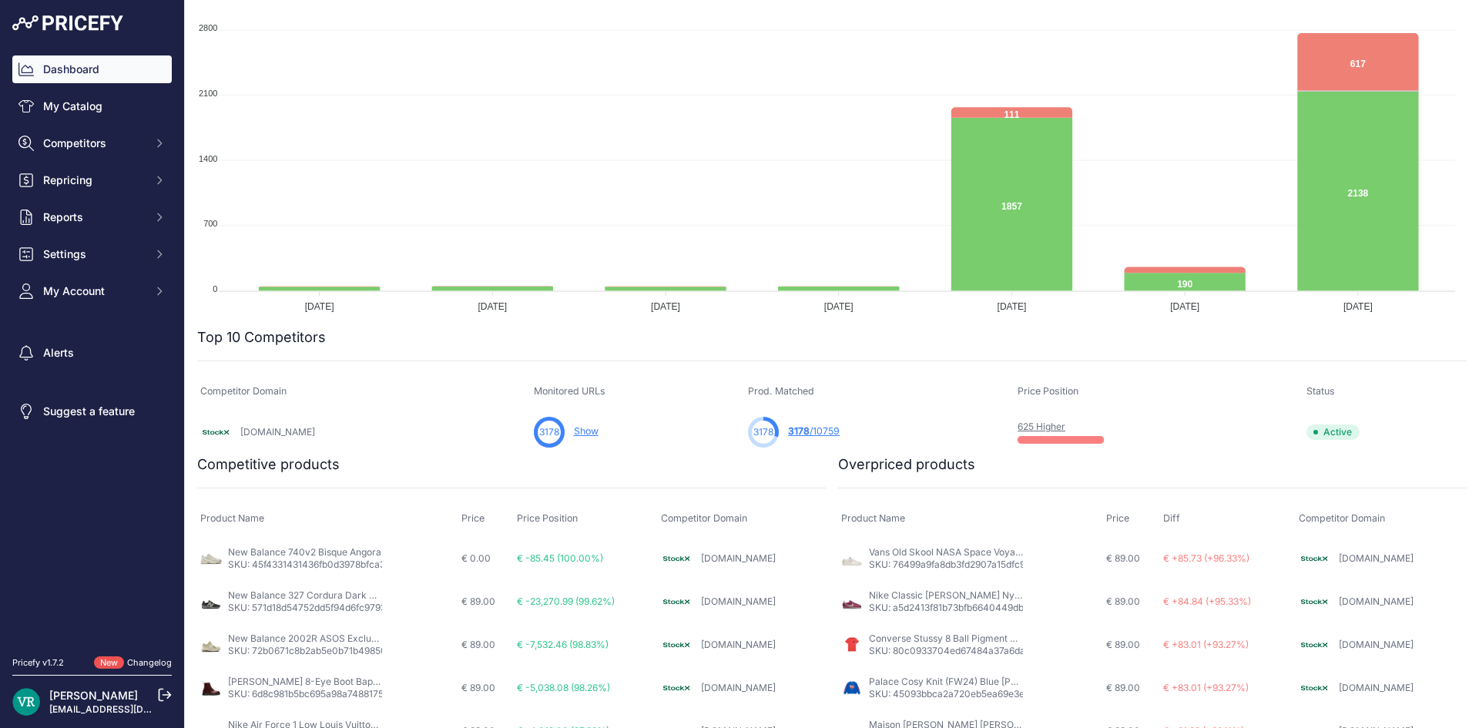
scroll to position [0, 0]
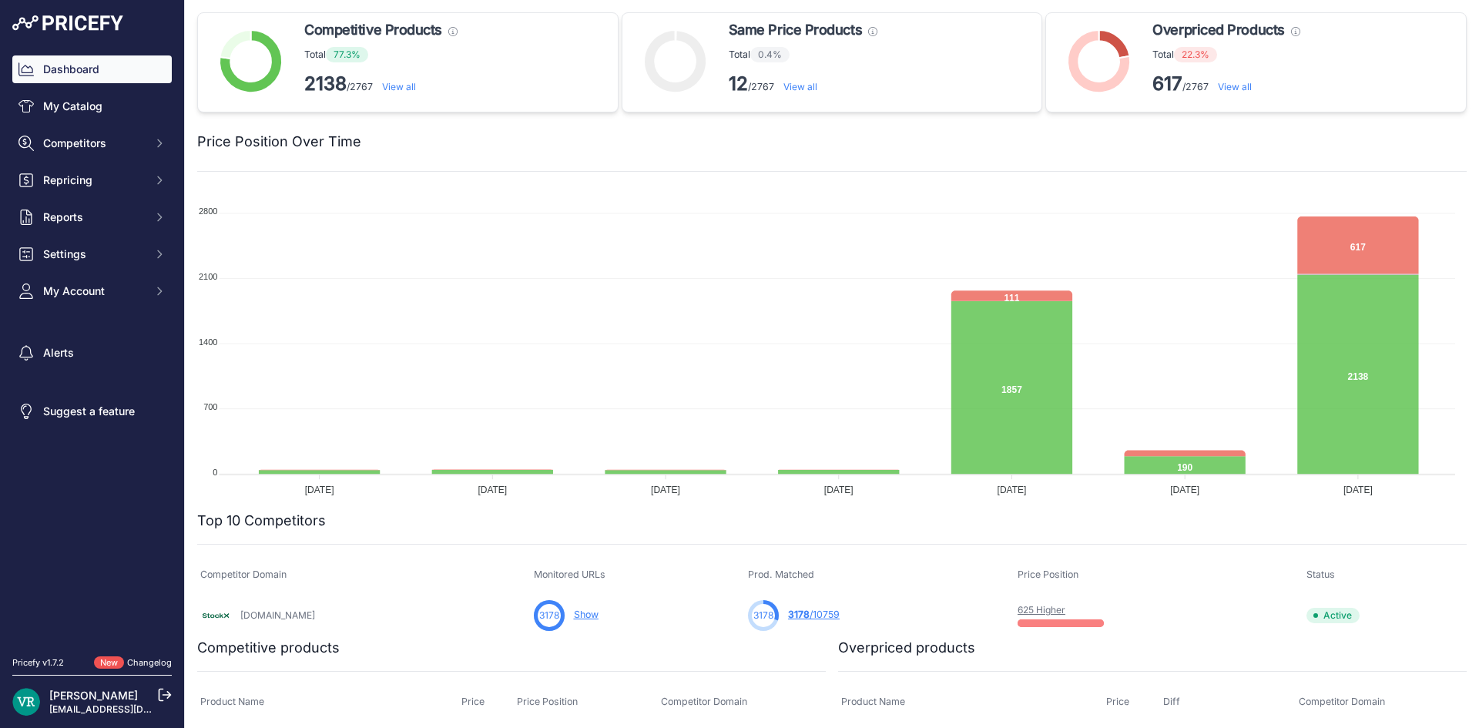
drag, startPoint x: 106, startPoint y: 192, endPoint x: 97, endPoint y: 201, distance: 13.1
click at [99, 195] on div "Dashboard My Catalog Competitors Competitors Monitored URLs MAP infringements R…" at bounding box center [91, 180] width 159 height 250
click at [99, 190] on button "Repricing" at bounding box center [91, 180] width 159 height 28
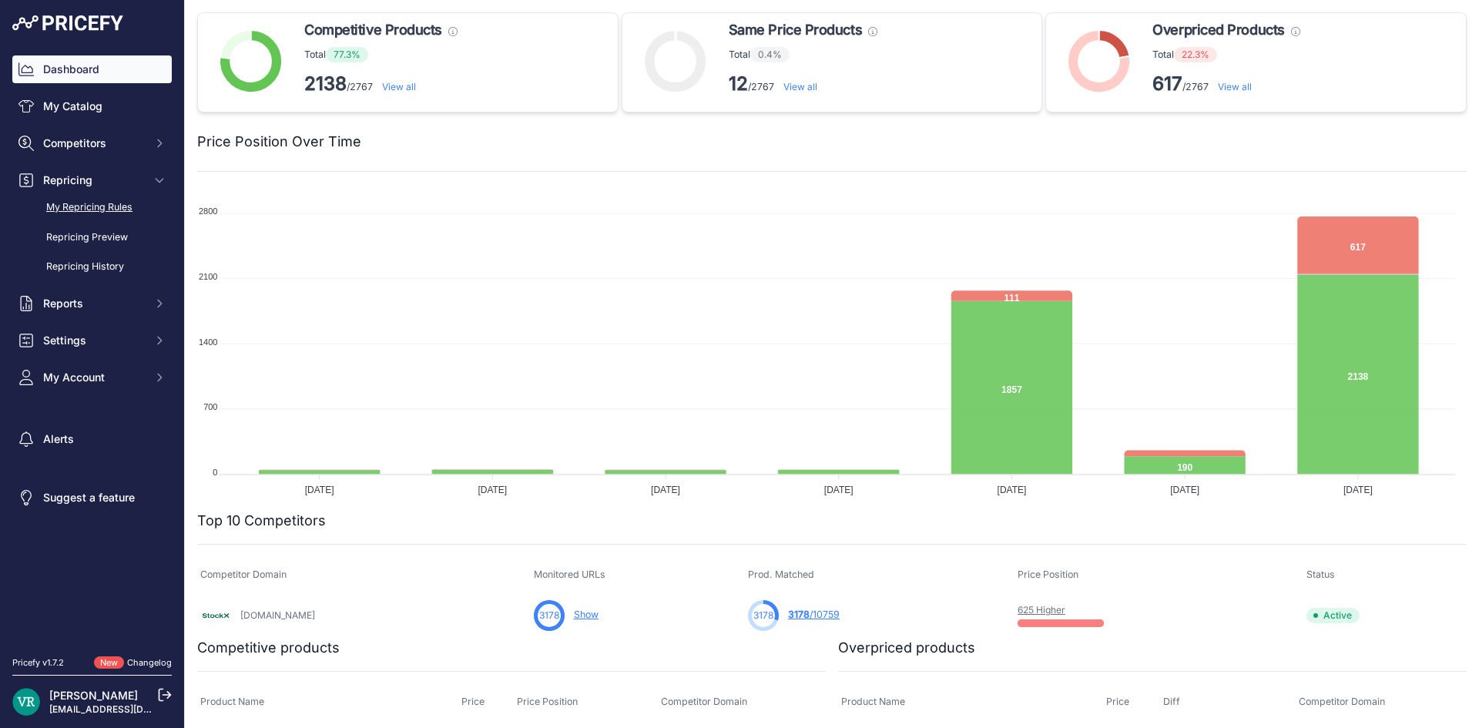
click at [99, 209] on link "My Repricing Rules" at bounding box center [91, 207] width 159 height 27
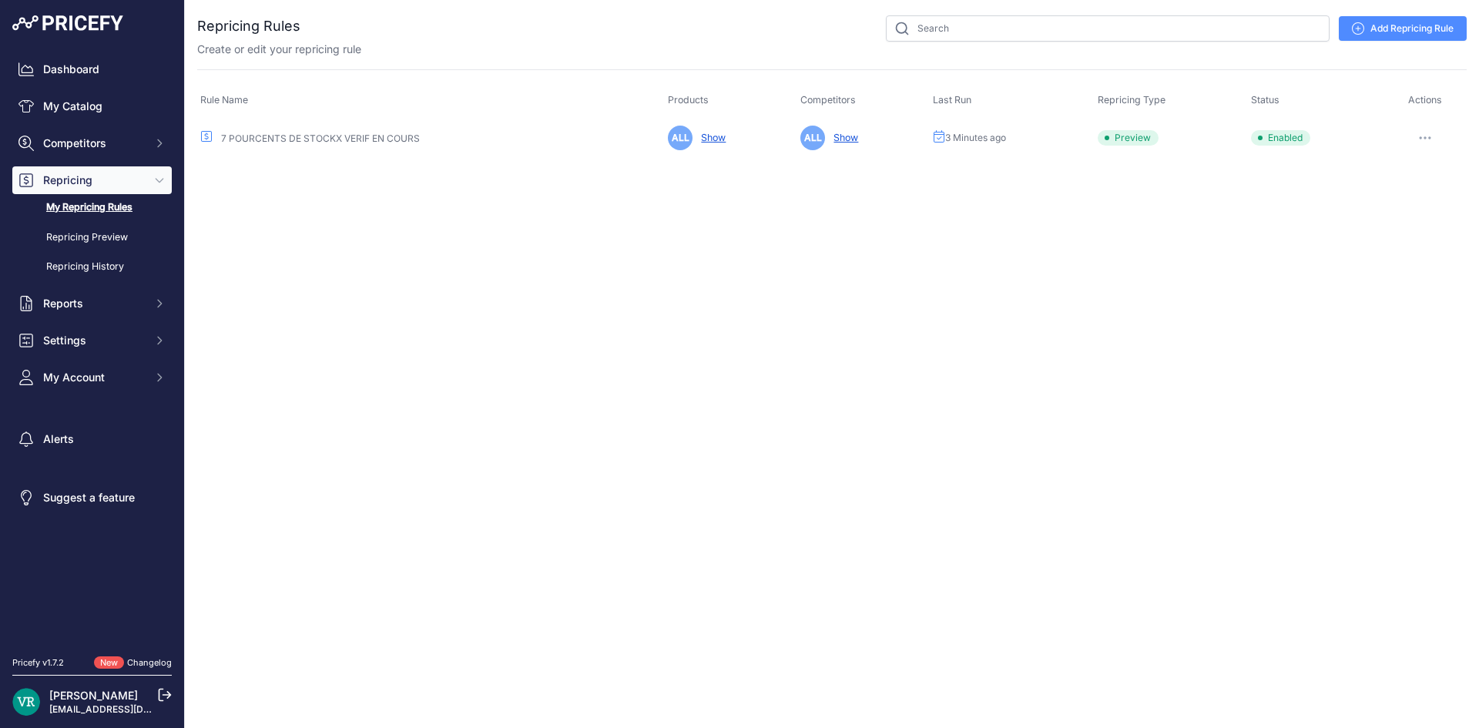
click at [1418, 128] on button "button" at bounding box center [1424, 138] width 31 height 22
click at [1399, 166] on link "Edit" at bounding box center [1414, 170] width 99 height 25
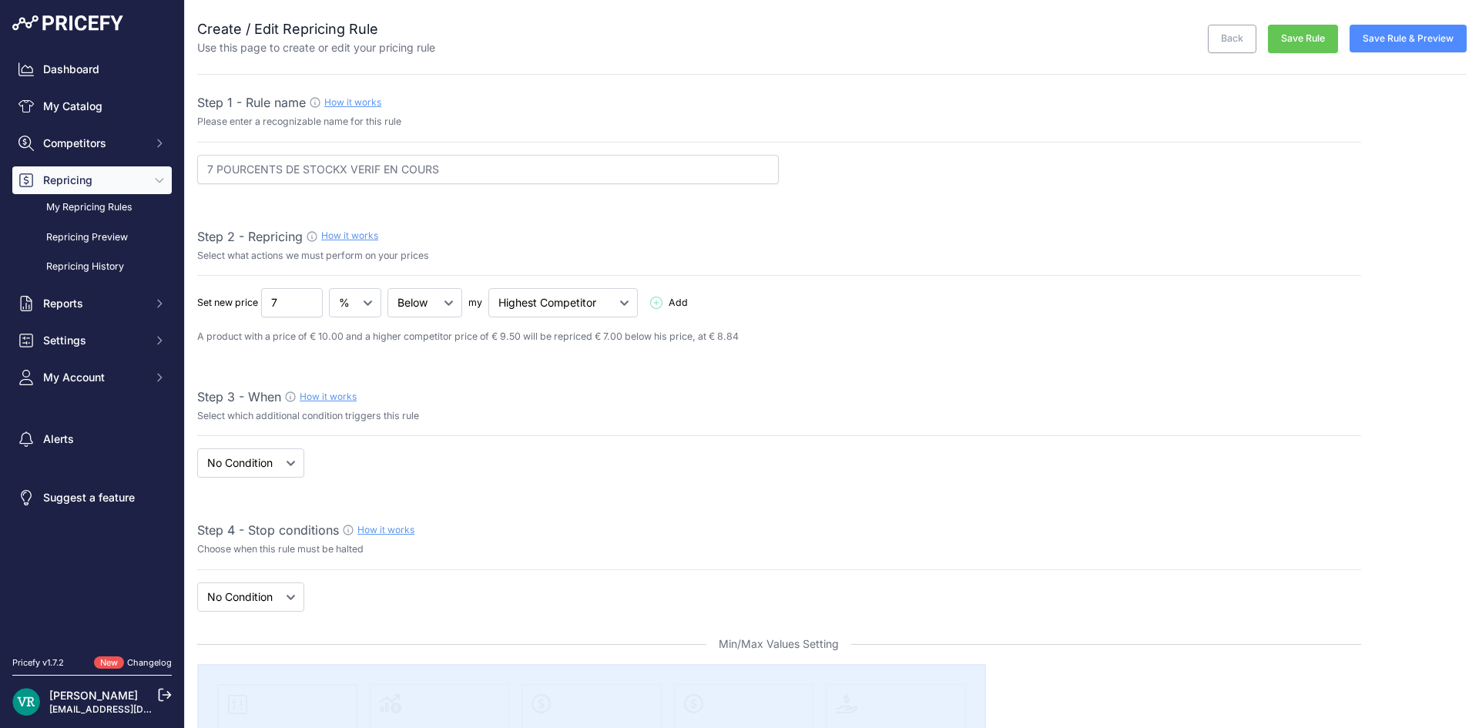
select select "7"
click at [421, 303] on select "Below Above Equal" at bounding box center [424, 302] width 75 height 29
select select "above"
click at [388, 288] on select "Below Above Equal" at bounding box center [424, 302] width 75 height 29
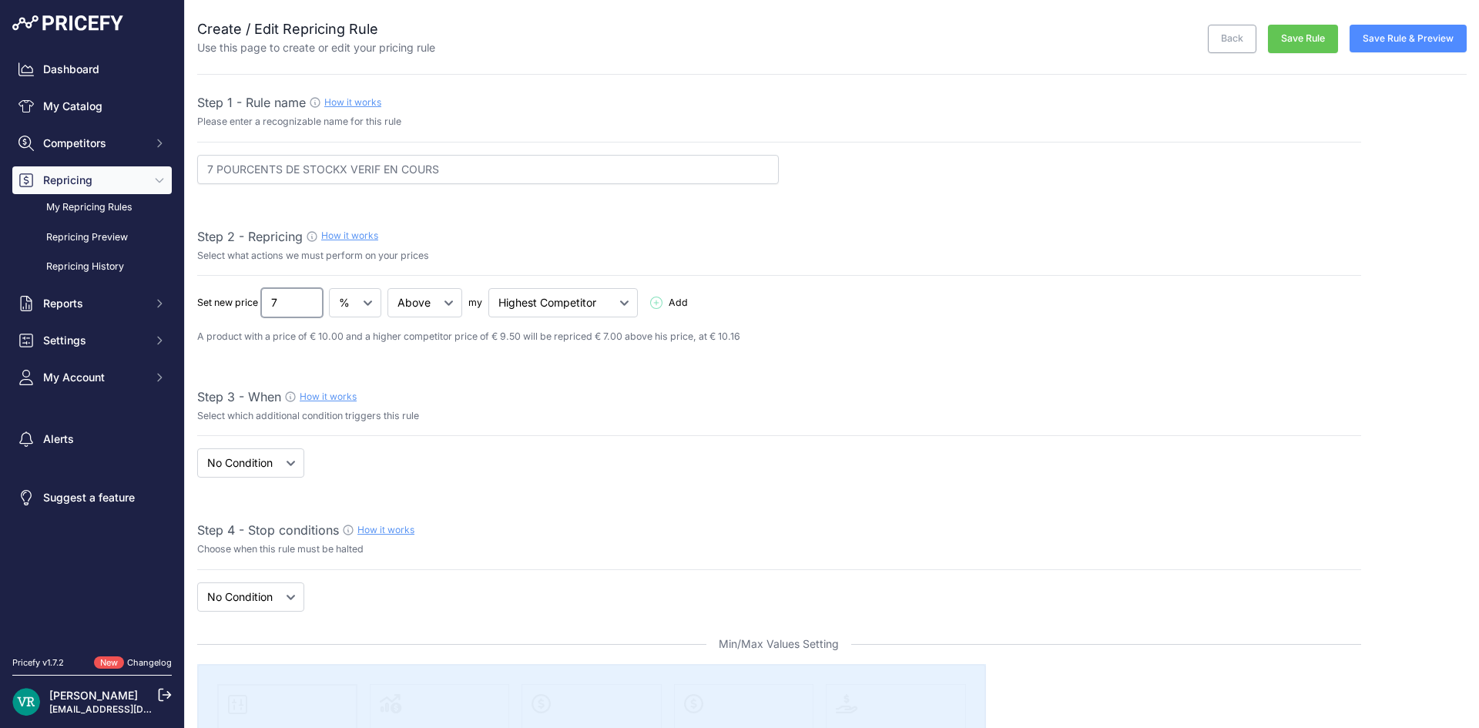
click at [299, 302] on input "7" at bounding box center [292, 302] width 62 height 29
click at [811, 398] on div "Step 3 - When How it works" at bounding box center [779, 396] width 1164 height 18
click at [1277, 39] on button "Save Rule" at bounding box center [1303, 39] width 70 height 28
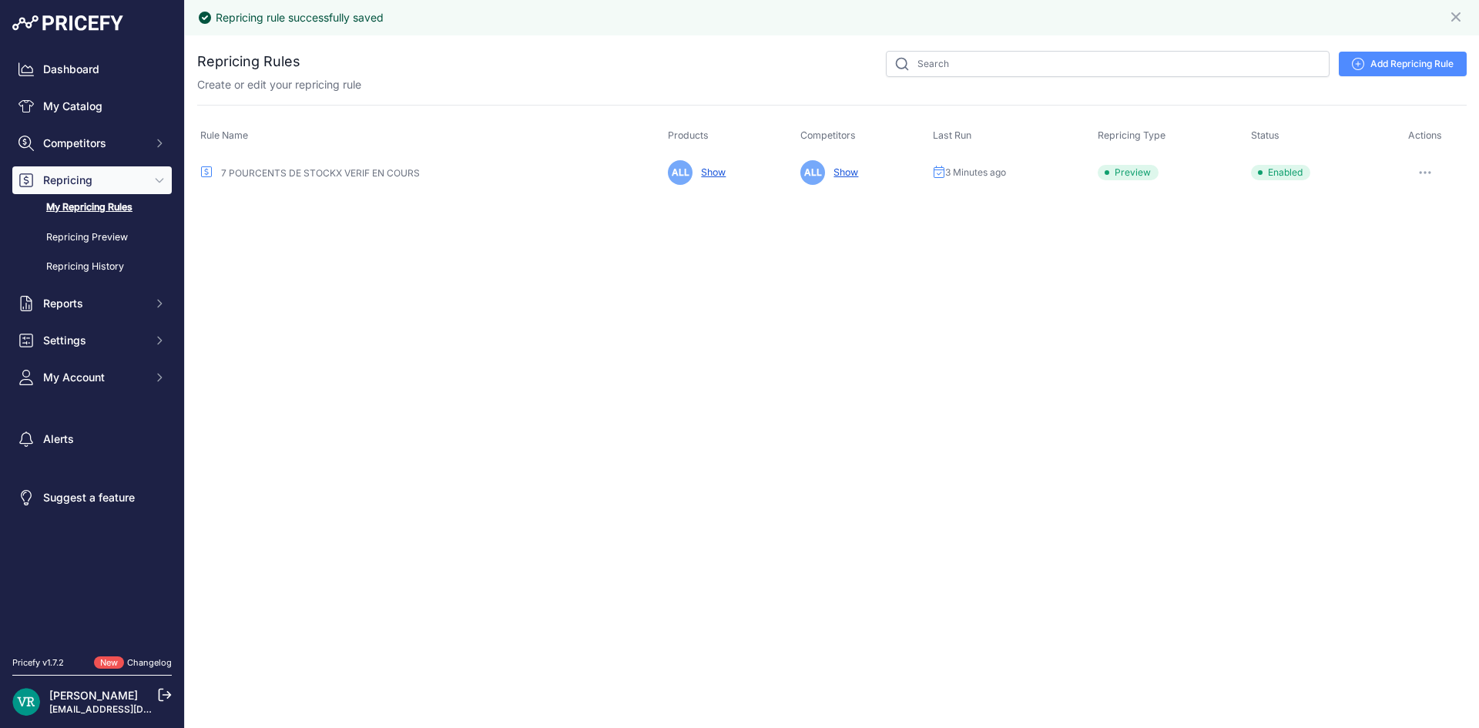
click at [1426, 165] on button "button" at bounding box center [1424, 173] width 31 height 22
click at [1420, 256] on button "Reprice Now" at bounding box center [1414, 254] width 99 height 25
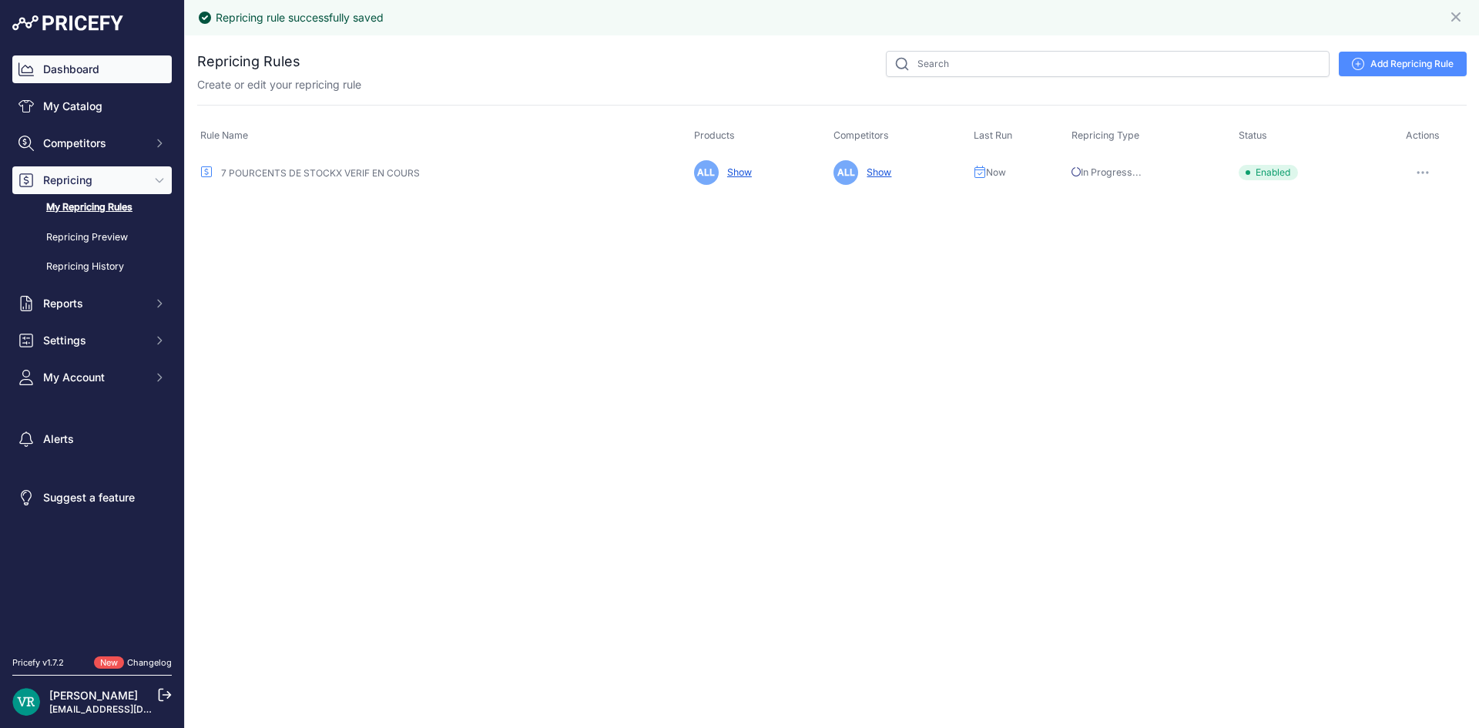
click at [62, 65] on link "Dashboard" at bounding box center [91, 69] width 159 height 28
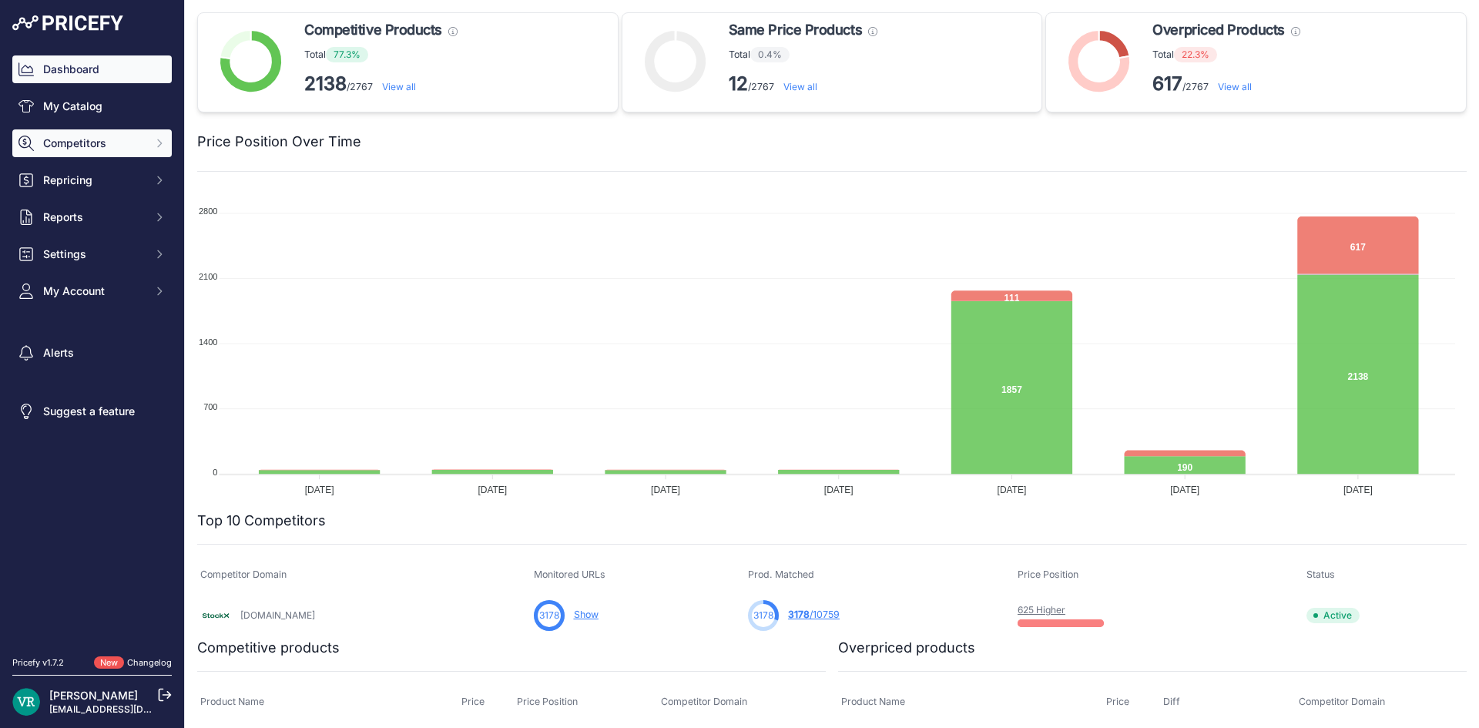
click at [55, 149] on span "Competitors" at bounding box center [93, 143] width 101 height 15
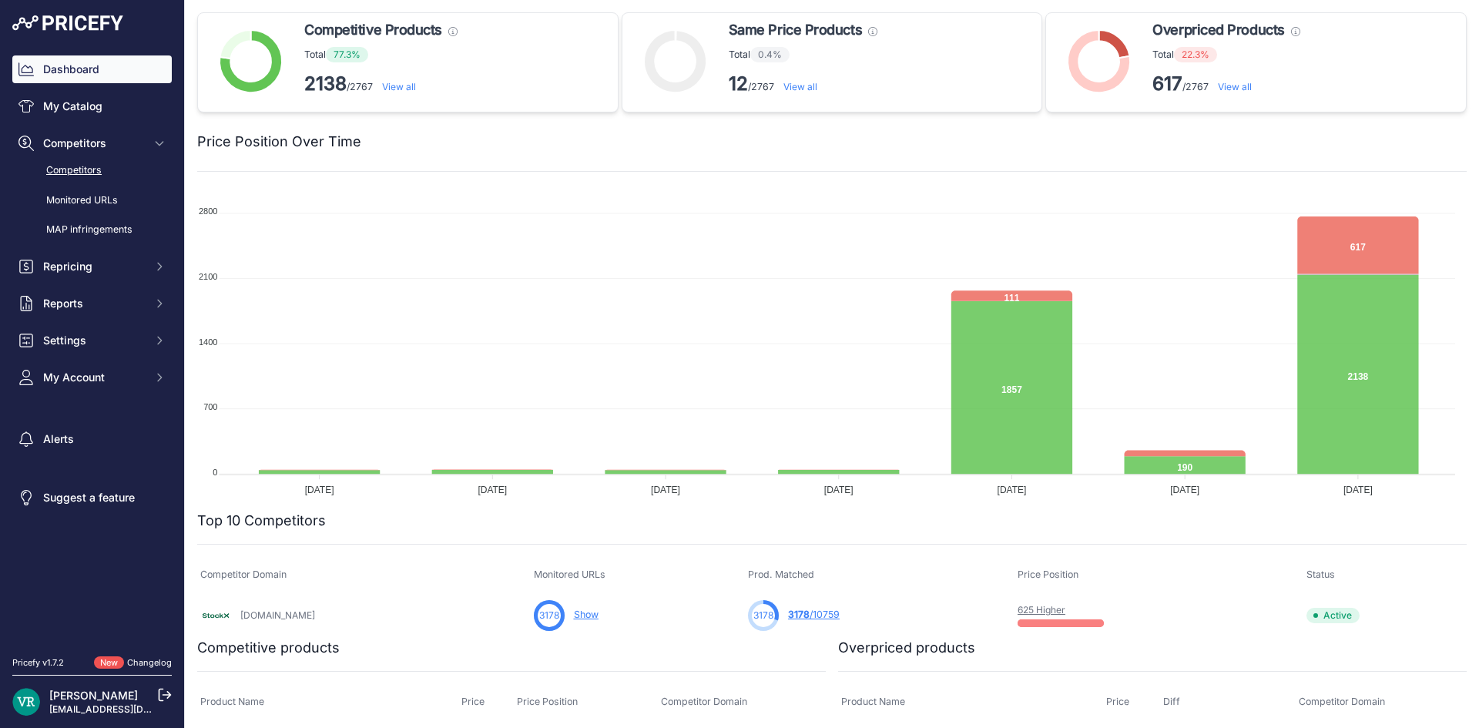
click at [64, 174] on link "Competitors" at bounding box center [91, 170] width 159 height 27
click at [65, 153] on button "Competitors" at bounding box center [91, 143] width 159 height 28
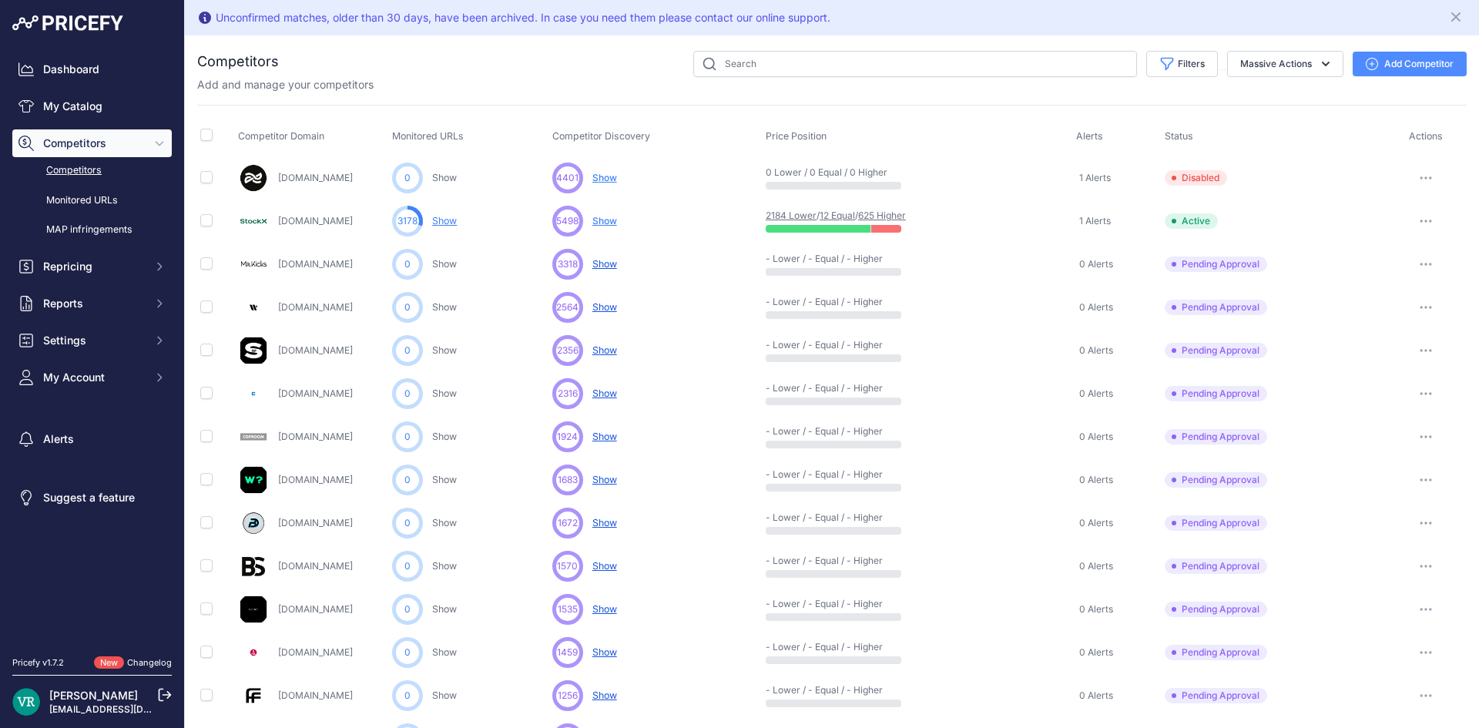
click at [596, 216] on span "Show" at bounding box center [604, 221] width 25 height 12
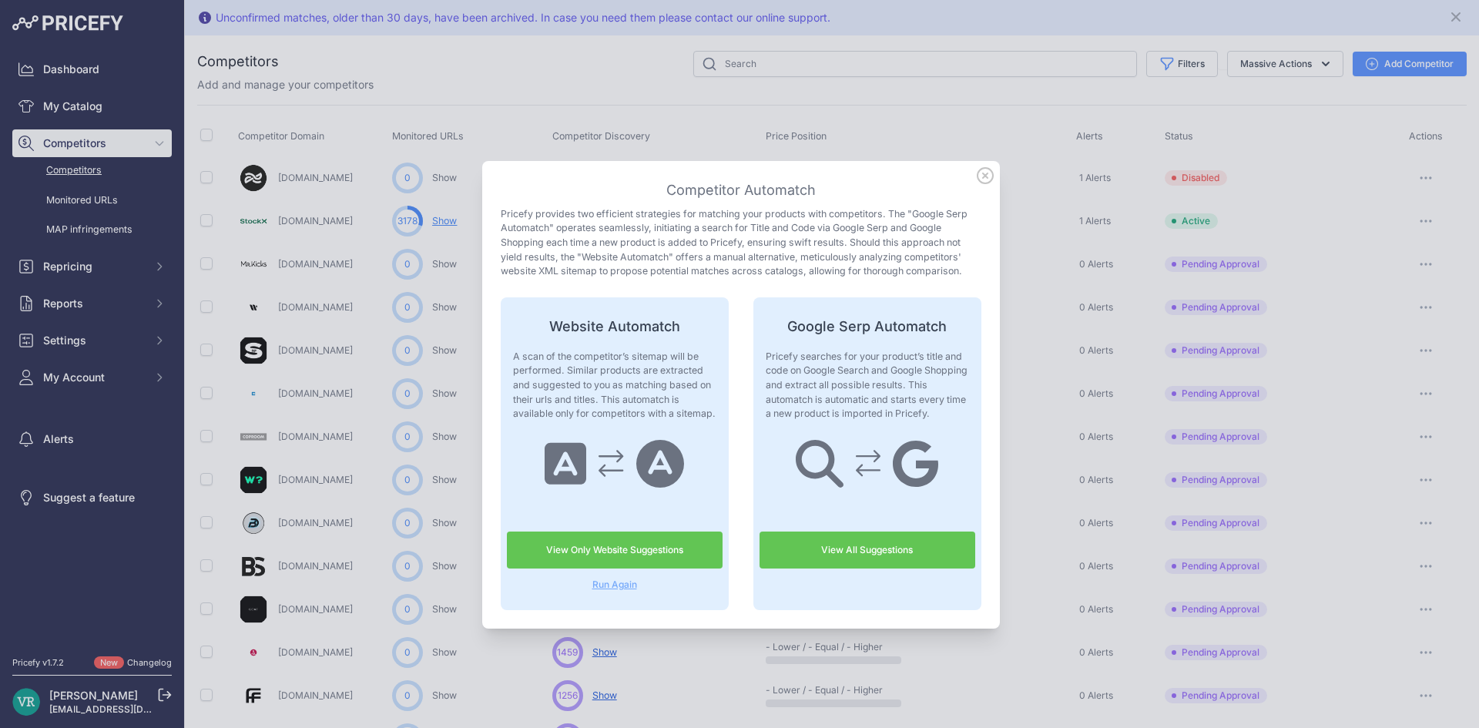
click at [683, 542] on link "View Only Website Suggestions" at bounding box center [615, 549] width 216 height 37
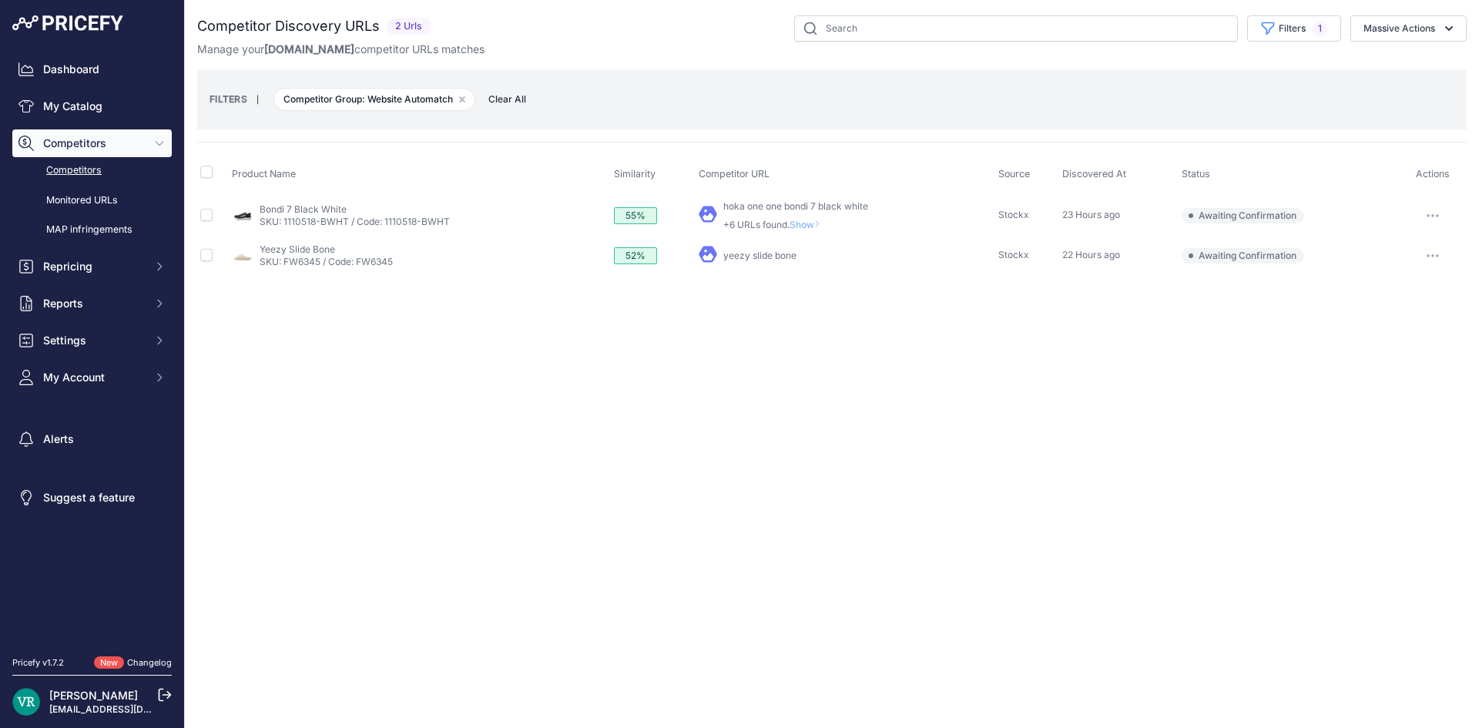
click at [122, 132] on button "Competitors" at bounding box center [91, 143] width 159 height 28
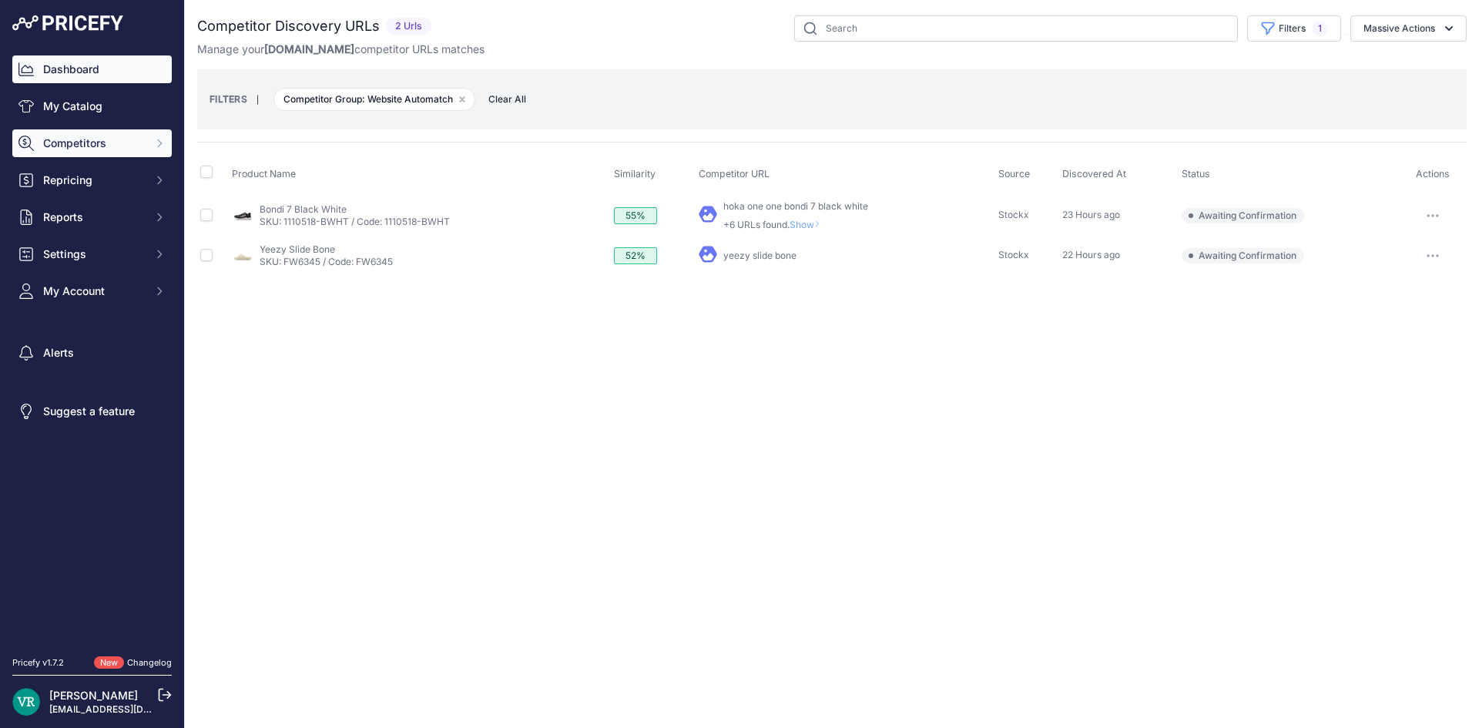
click at [115, 54] on div "Dashboard My Catalog Competitors Competitors Monitored URLs MAP infringements R…" at bounding box center [92, 325] width 184 height 650
click at [116, 66] on link "Dashboard" at bounding box center [91, 69] width 159 height 28
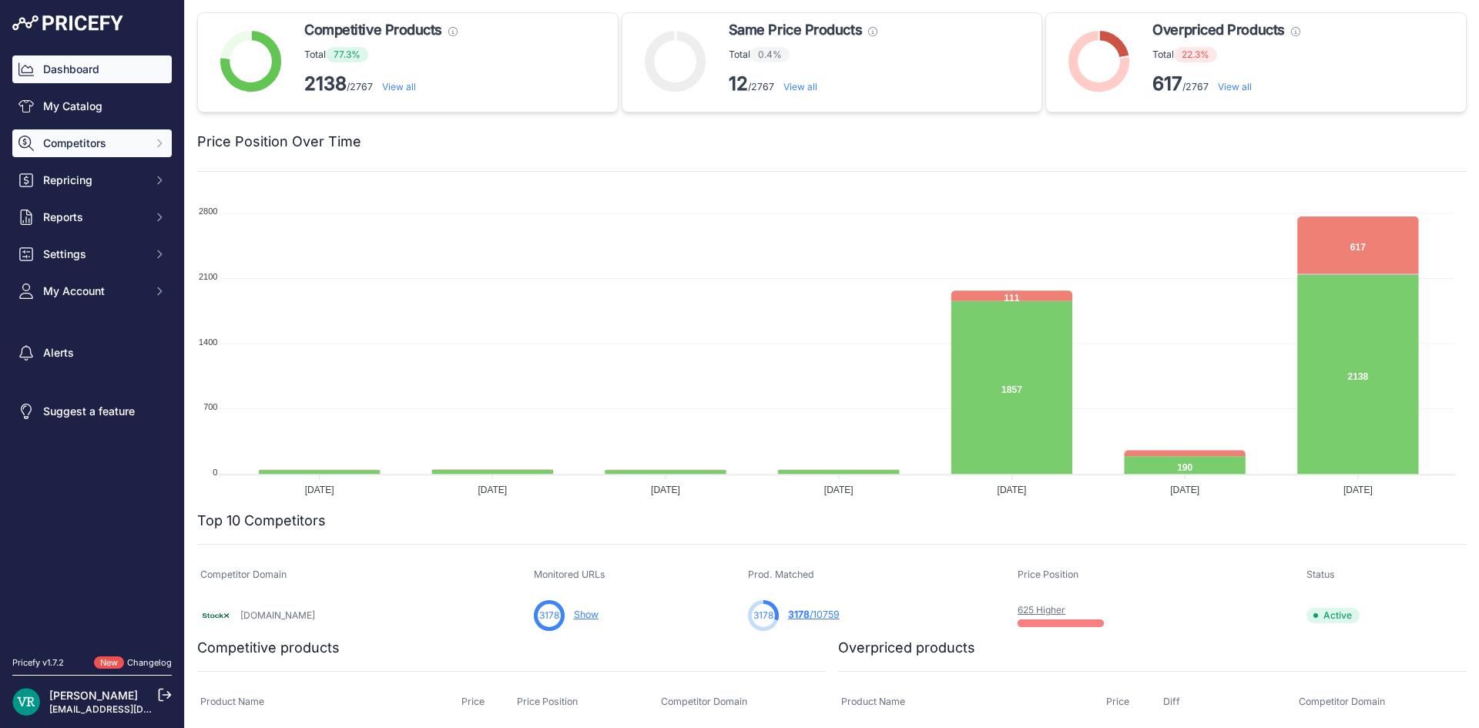
click at [89, 152] on button "Competitors" at bounding box center [91, 143] width 159 height 28
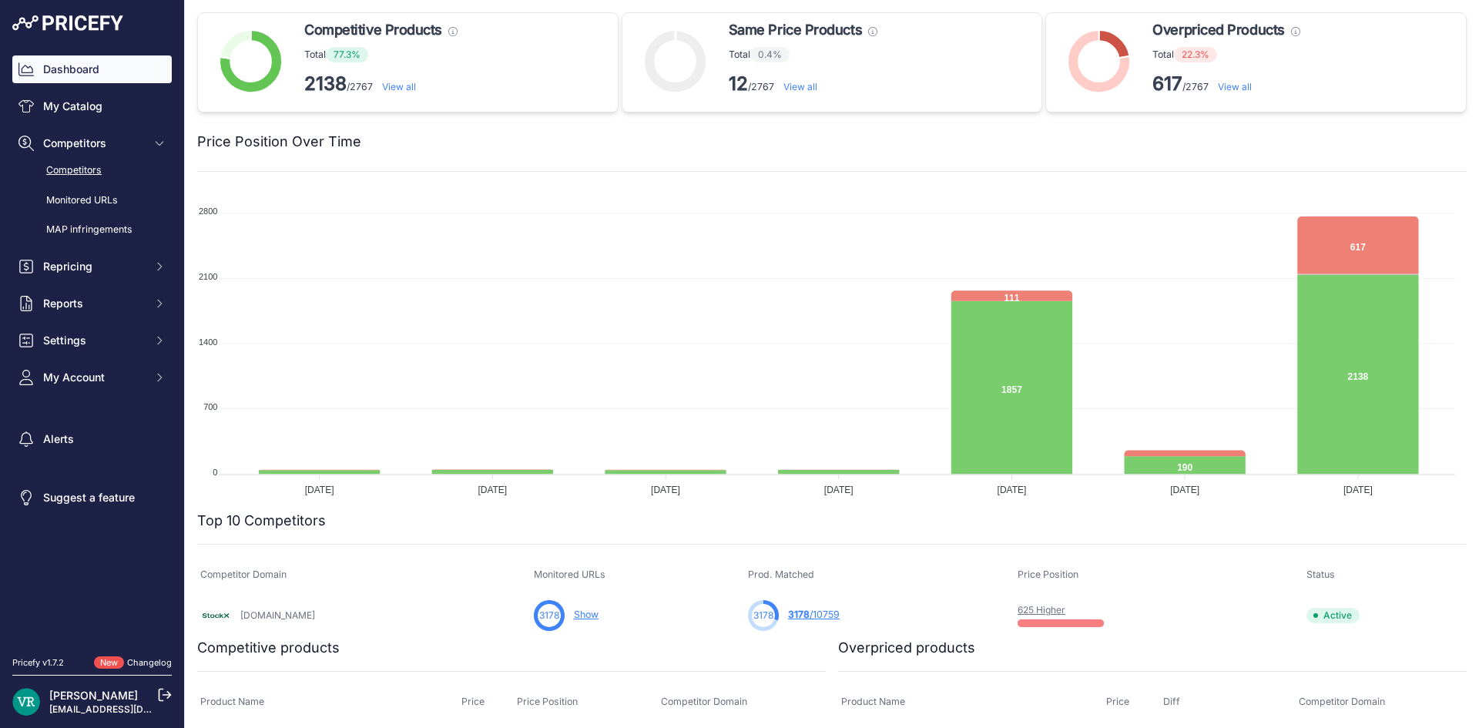
click at [86, 168] on link "Competitors" at bounding box center [91, 170] width 159 height 27
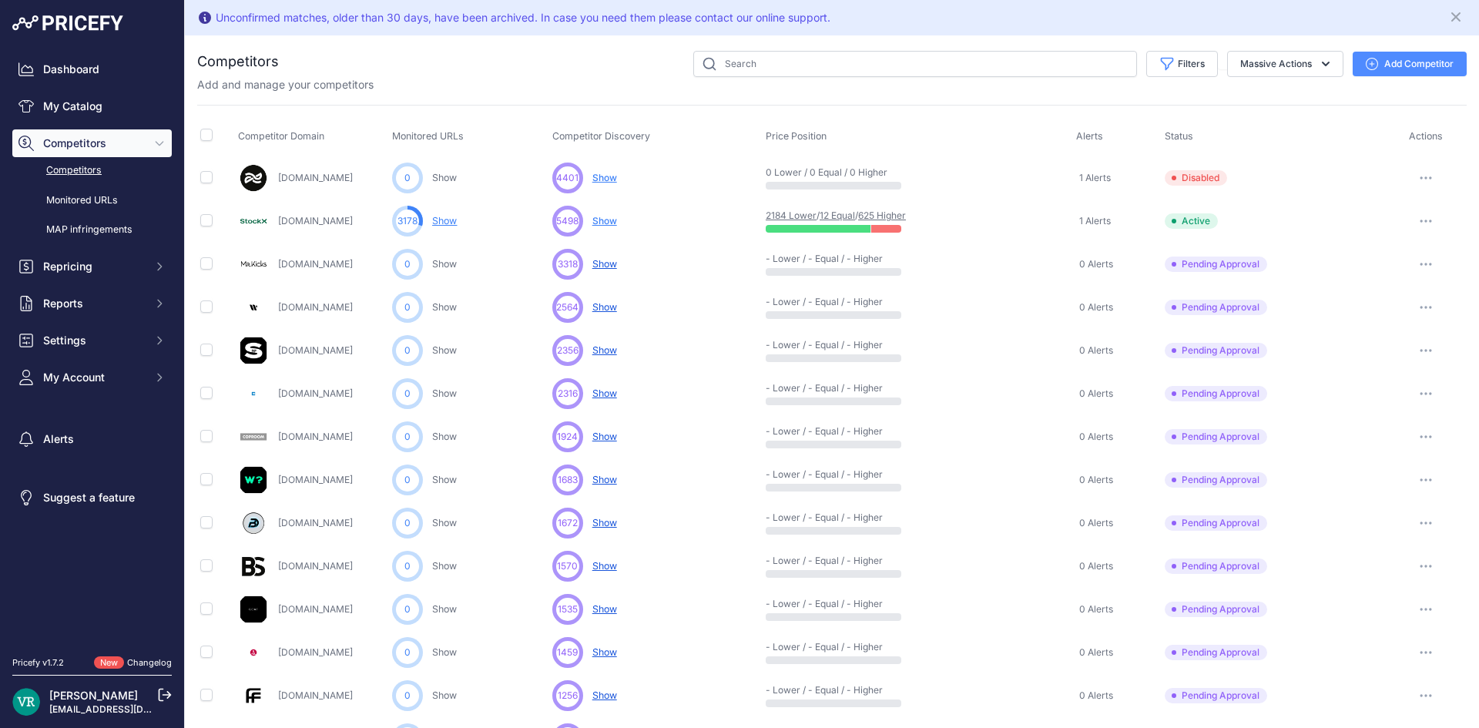
click at [434, 215] on link "Show" at bounding box center [444, 221] width 25 height 12
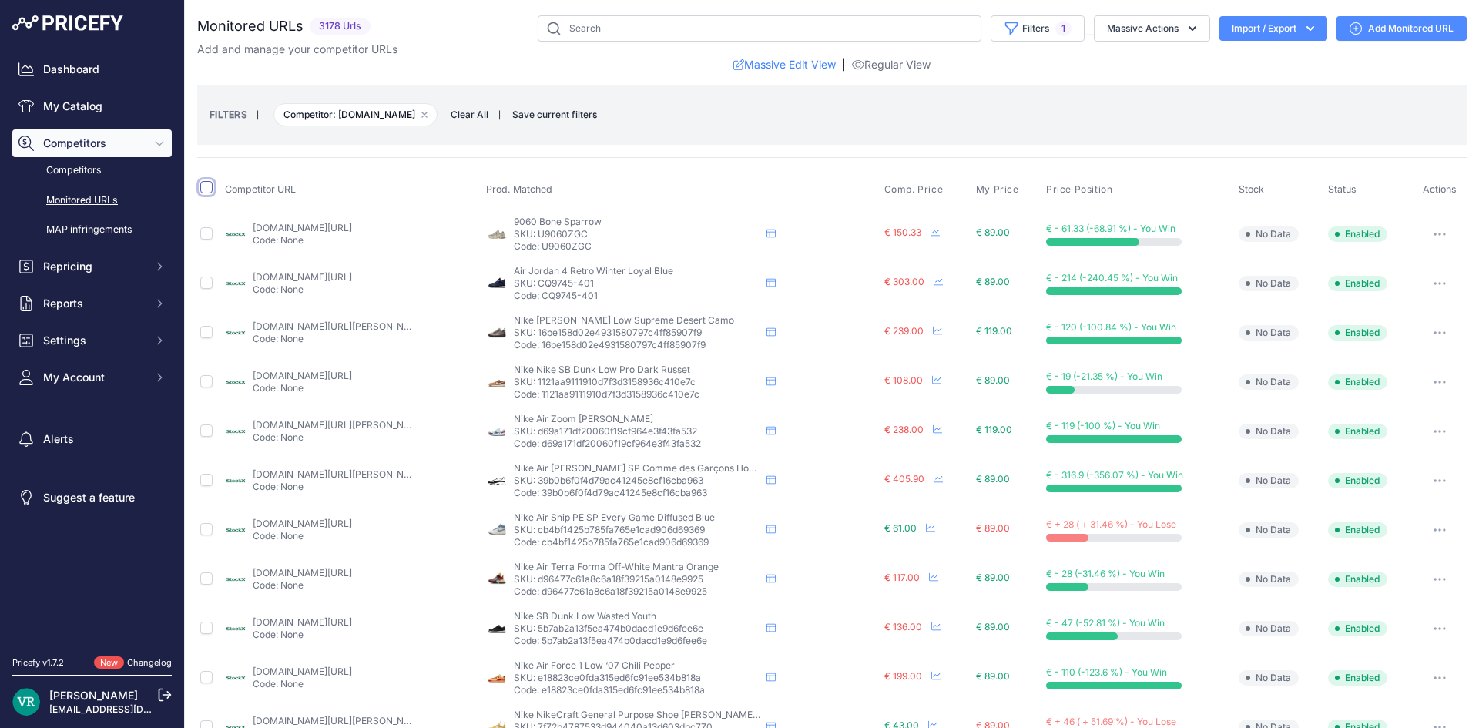
click at [202, 192] on input "checkbox" at bounding box center [206, 187] width 12 height 12
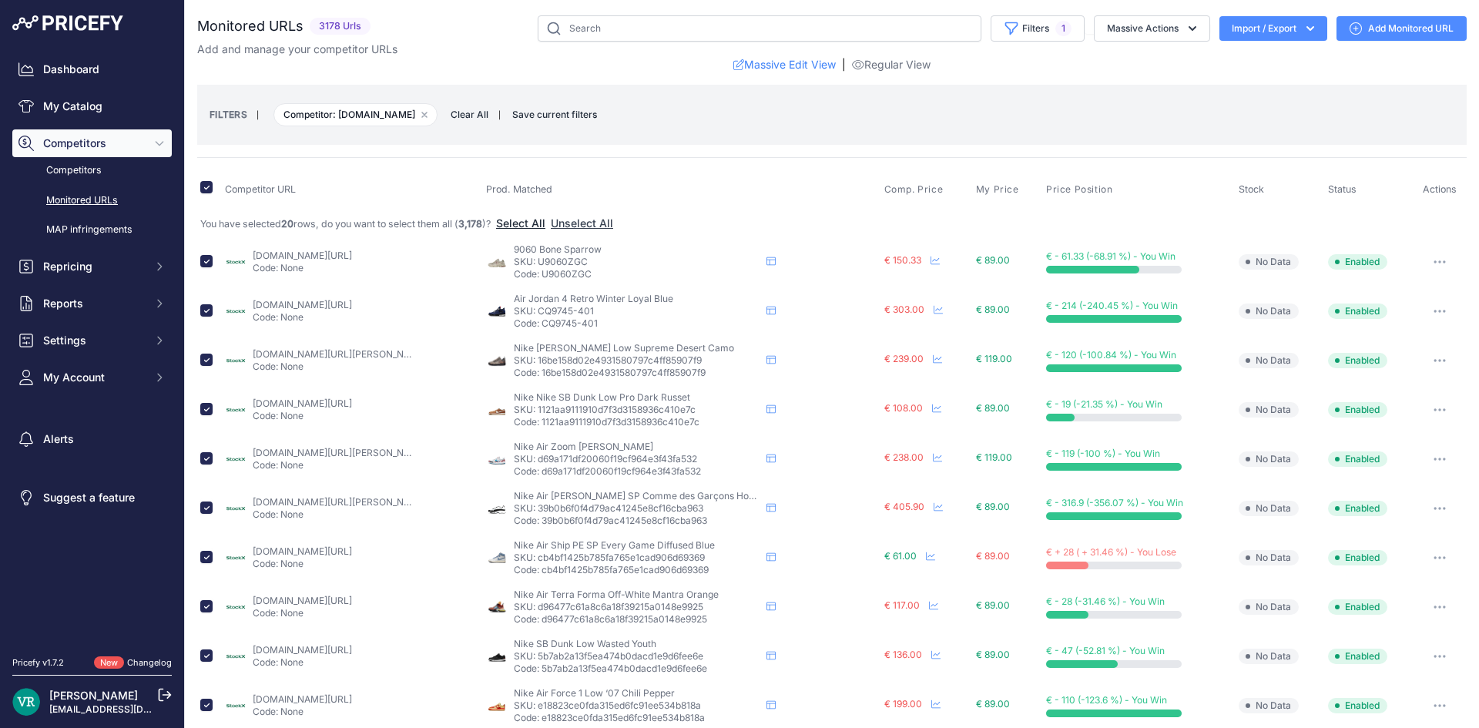
click at [525, 217] on button "Select All" at bounding box center [520, 223] width 49 height 15
click at [1126, 22] on button "Massive Actions" at bounding box center [1152, 28] width 116 height 26
click at [1128, 67] on button "Enable" at bounding box center [1148, 65] width 123 height 28
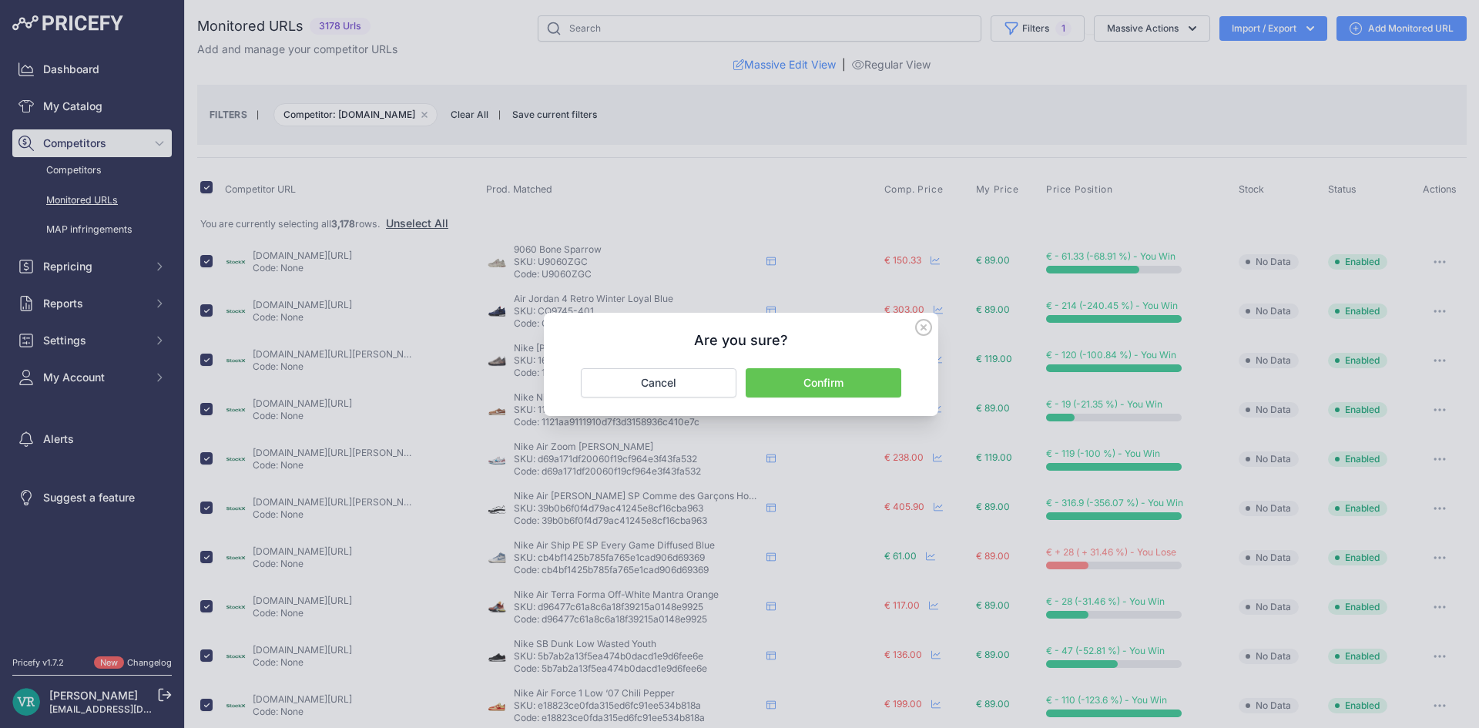
click at [826, 388] on button "Confirm" at bounding box center [823, 382] width 156 height 29
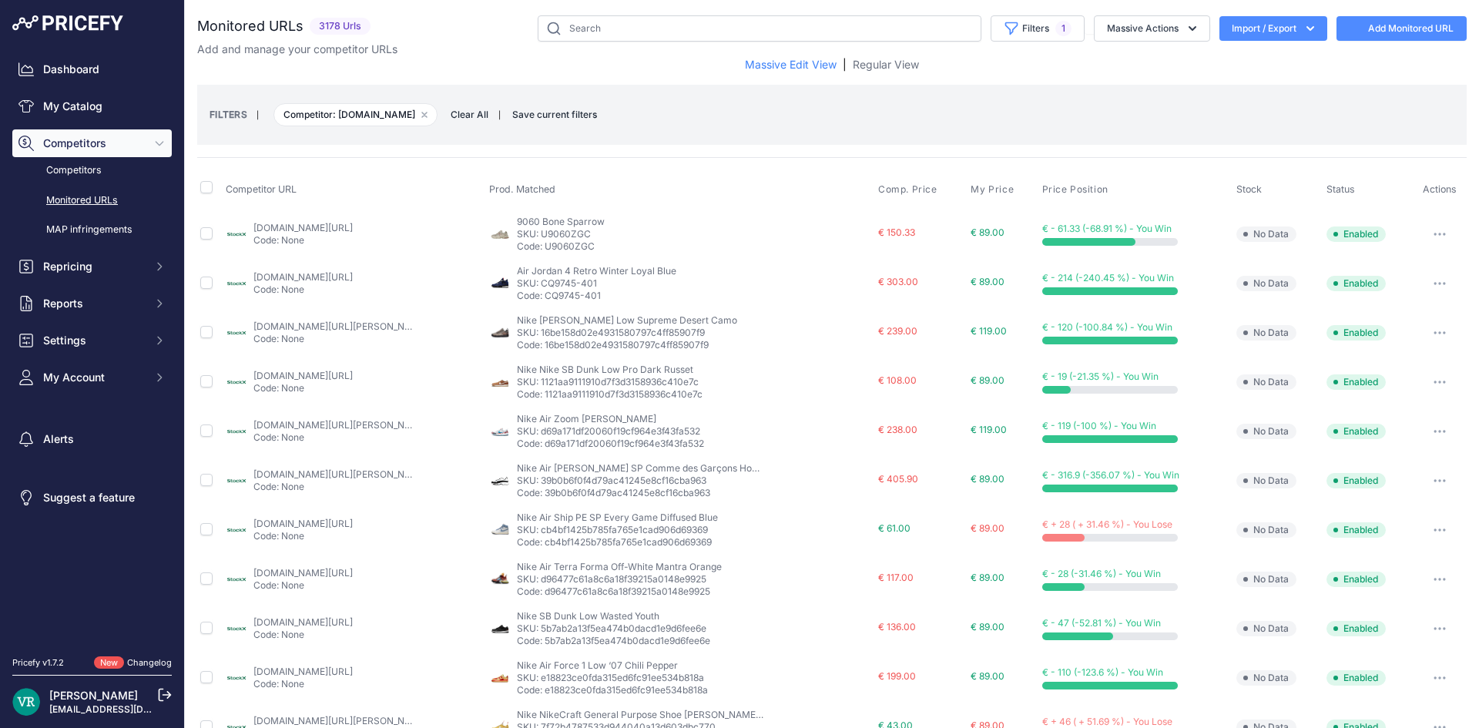
checkbox input "false"
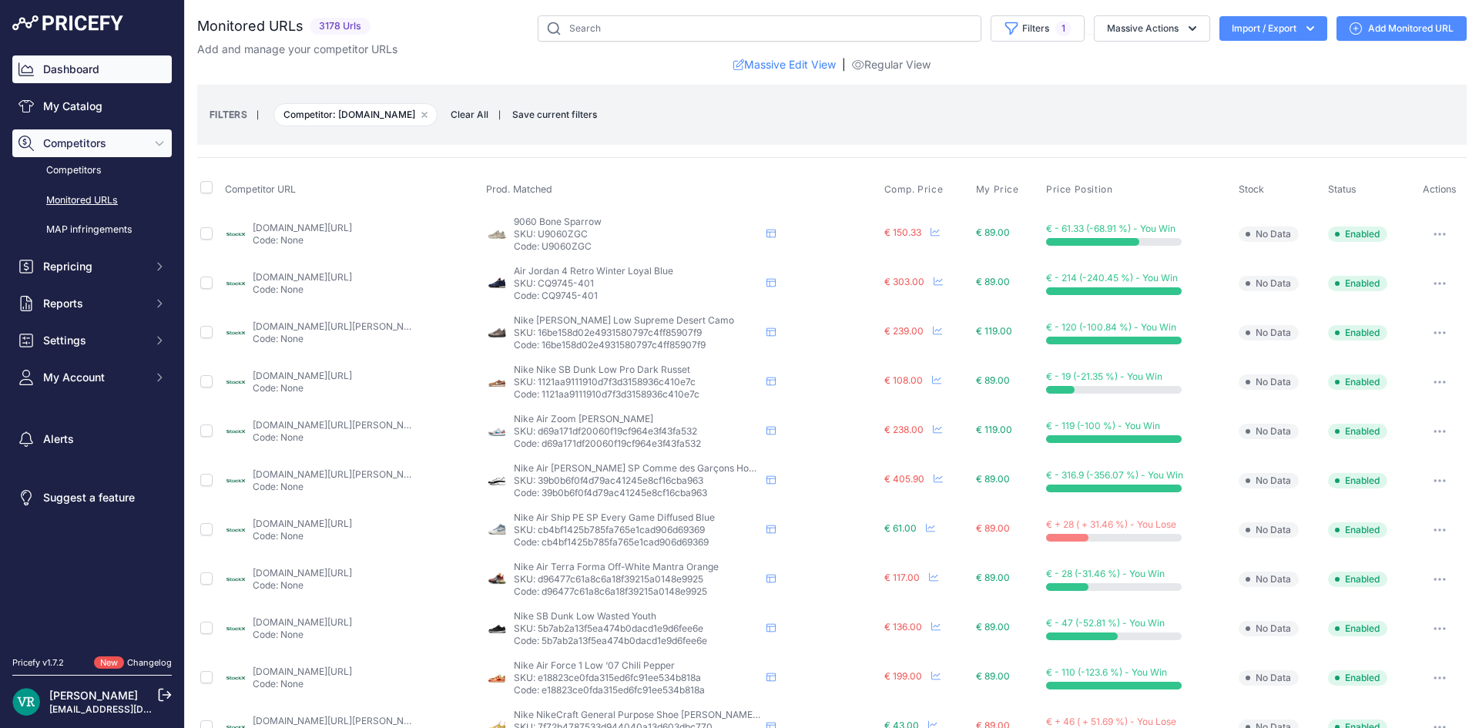
click at [75, 59] on link "Dashboard" at bounding box center [91, 69] width 159 height 28
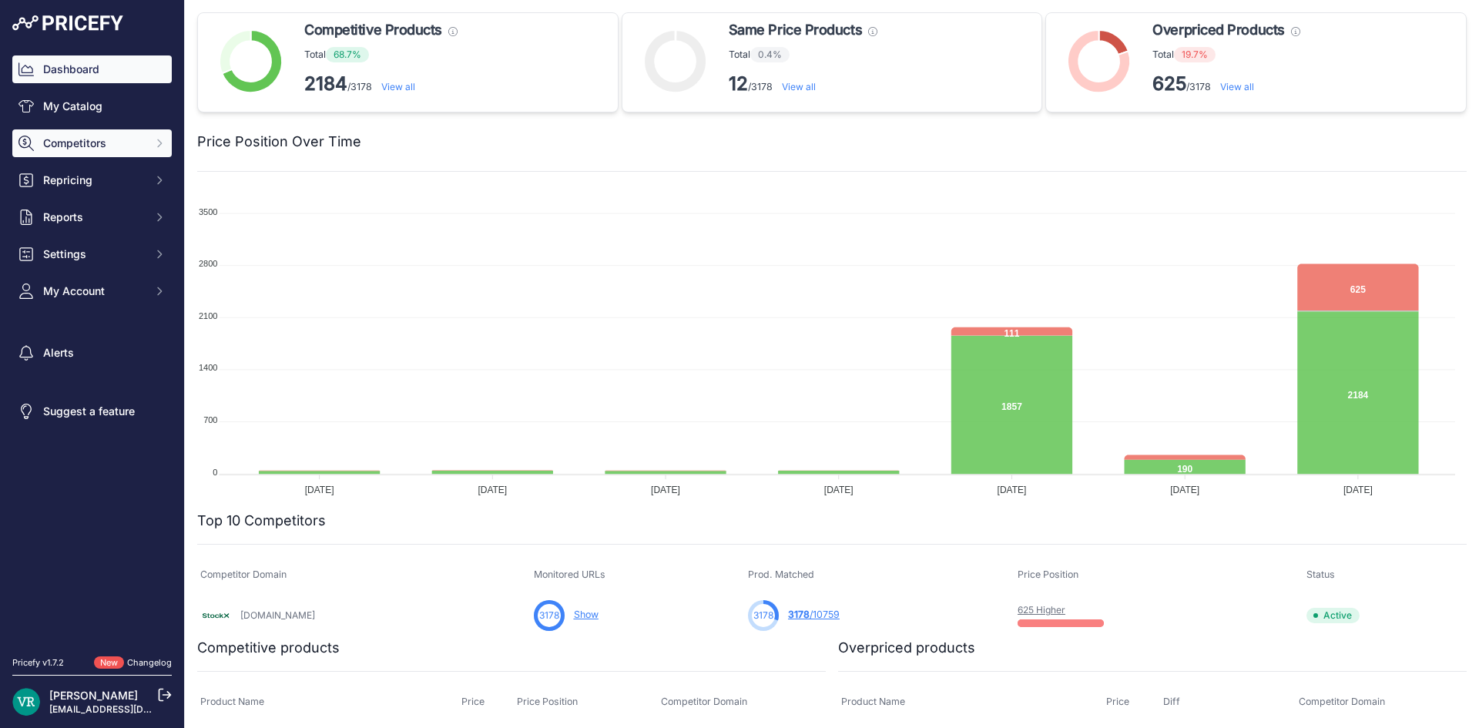
click at [100, 143] on span "Competitors" at bounding box center [93, 143] width 101 height 15
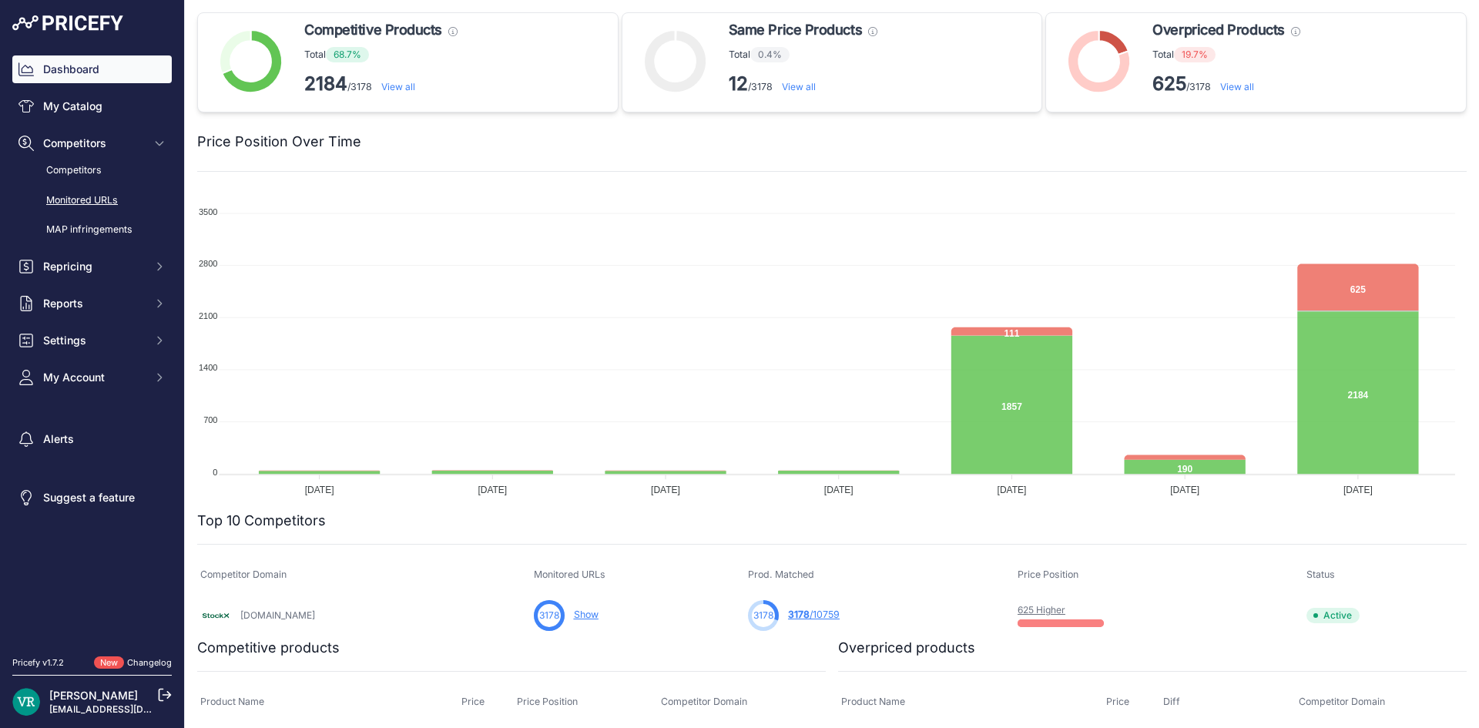
click at [108, 201] on link "Monitored URLs" at bounding box center [91, 200] width 159 height 27
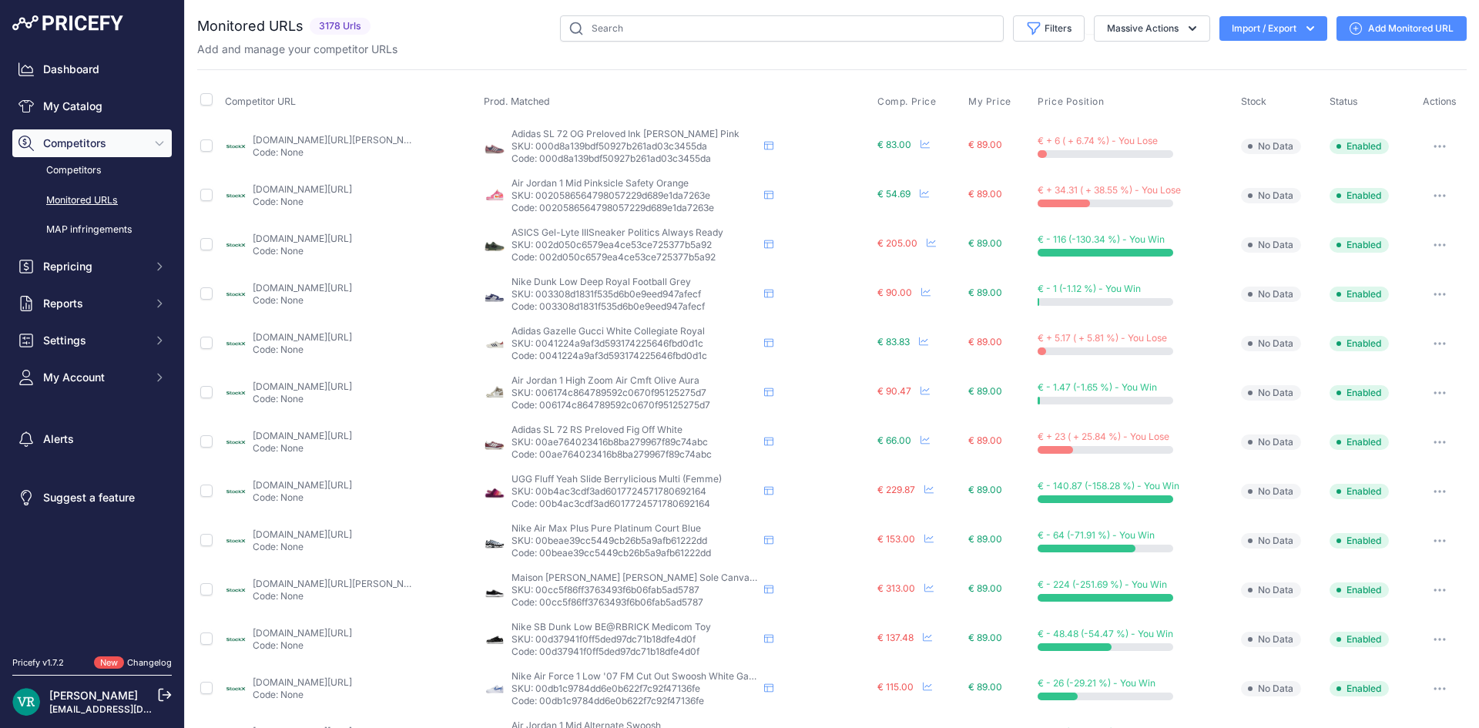
click at [201, 99] on th at bounding box center [209, 101] width 25 height 39
click at [210, 103] on input "checkbox" at bounding box center [206, 99] width 12 height 12
checkbox input "true"
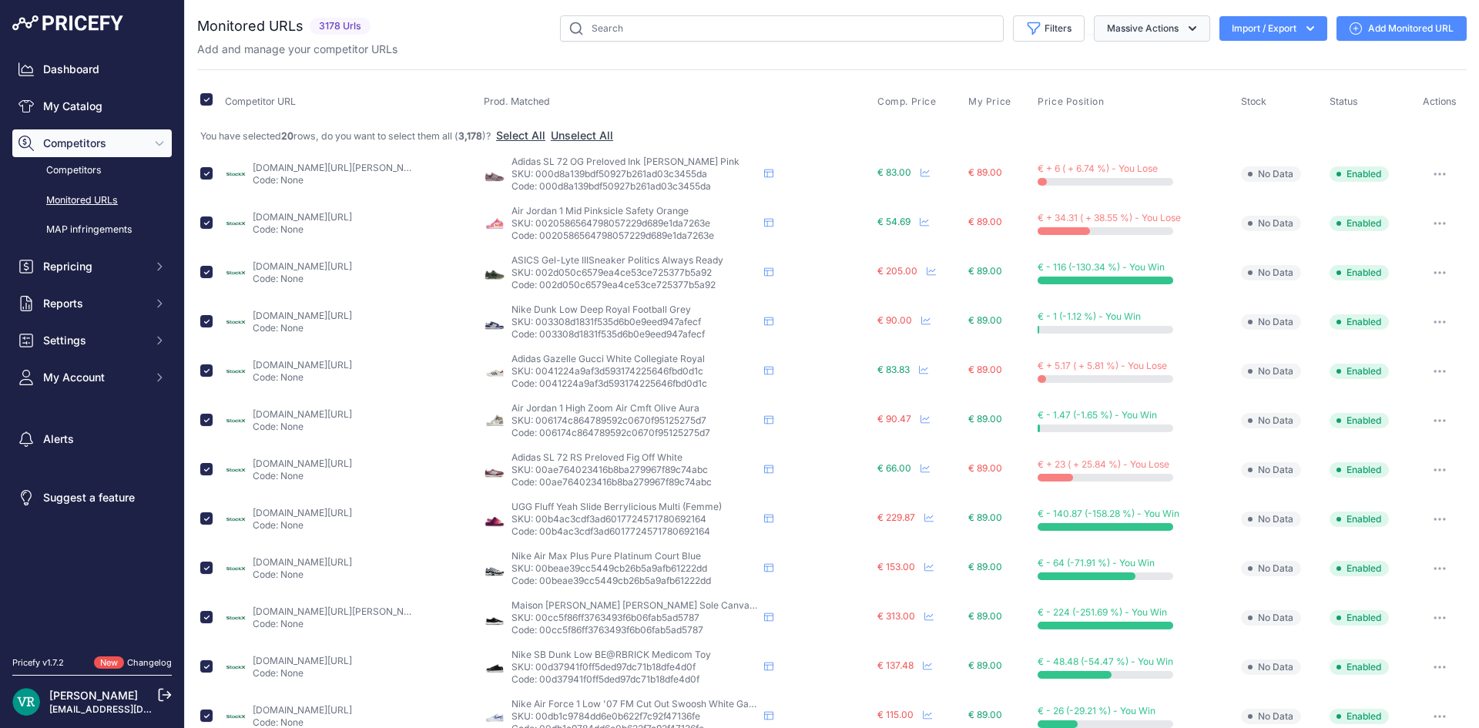
click at [1152, 20] on button "Massive Actions" at bounding box center [1152, 28] width 116 height 26
click at [1163, 29] on button "Massive Actions" at bounding box center [1152, 28] width 116 height 26
click at [1163, 28] on button "Massive Actions" at bounding box center [1152, 28] width 116 height 26
click at [383, 97] on th "Competitor URL" at bounding box center [351, 101] width 259 height 39
click at [87, 173] on link "Competitors" at bounding box center [91, 170] width 159 height 27
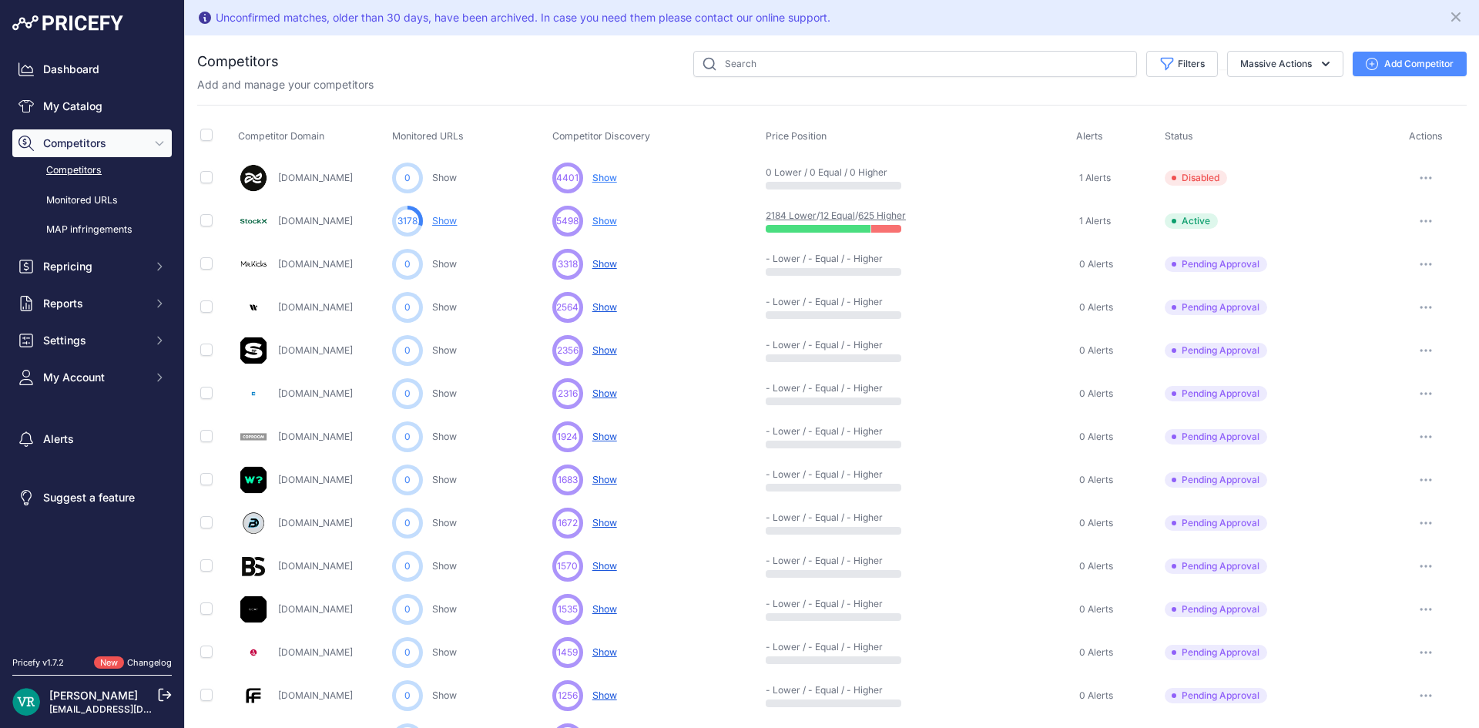
click at [600, 219] on span "Show" at bounding box center [604, 221] width 25 height 12
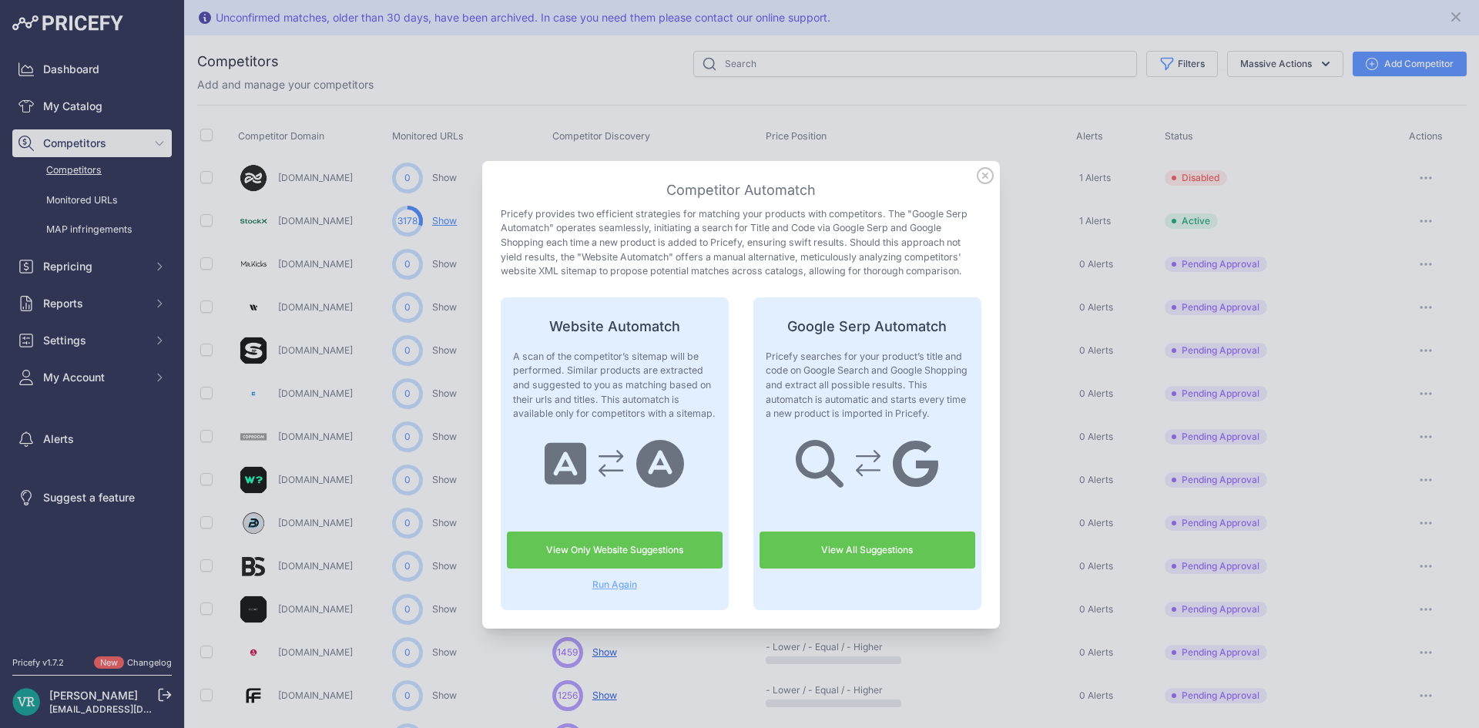
click at [863, 548] on link "View All Suggestions" at bounding box center [867, 549] width 216 height 37
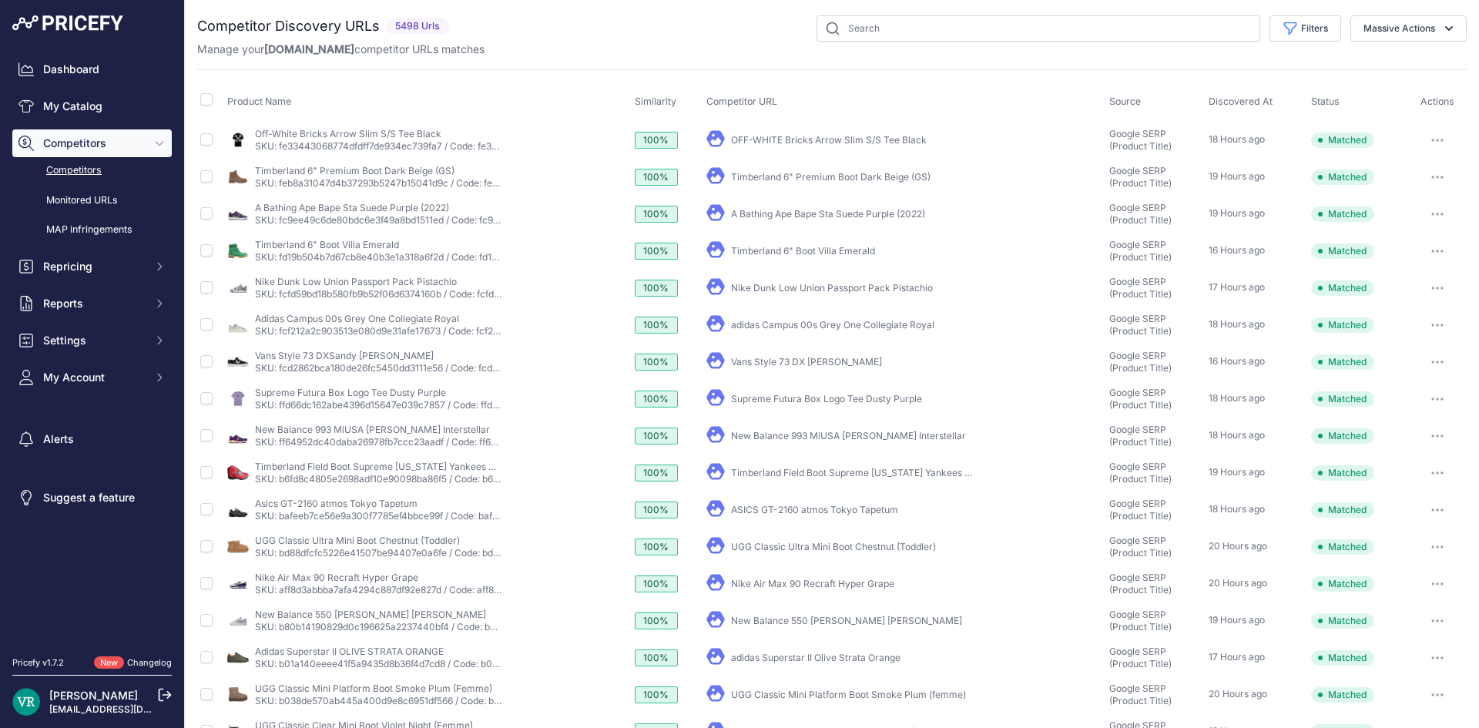
click at [533, 25] on div "Filters Source Select an option Quick Automatch Google Shopping (Title) Google …" at bounding box center [960, 28] width 1011 height 26
click at [379, 170] on link "Timberland 6" Premium Boot Dark Beige (GS)" at bounding box center [354, 171] width 199 height 12
click at [206, 100] on input "checkbox" at bounding box center [206, 99] width 12 height 12
checkbox input "true"
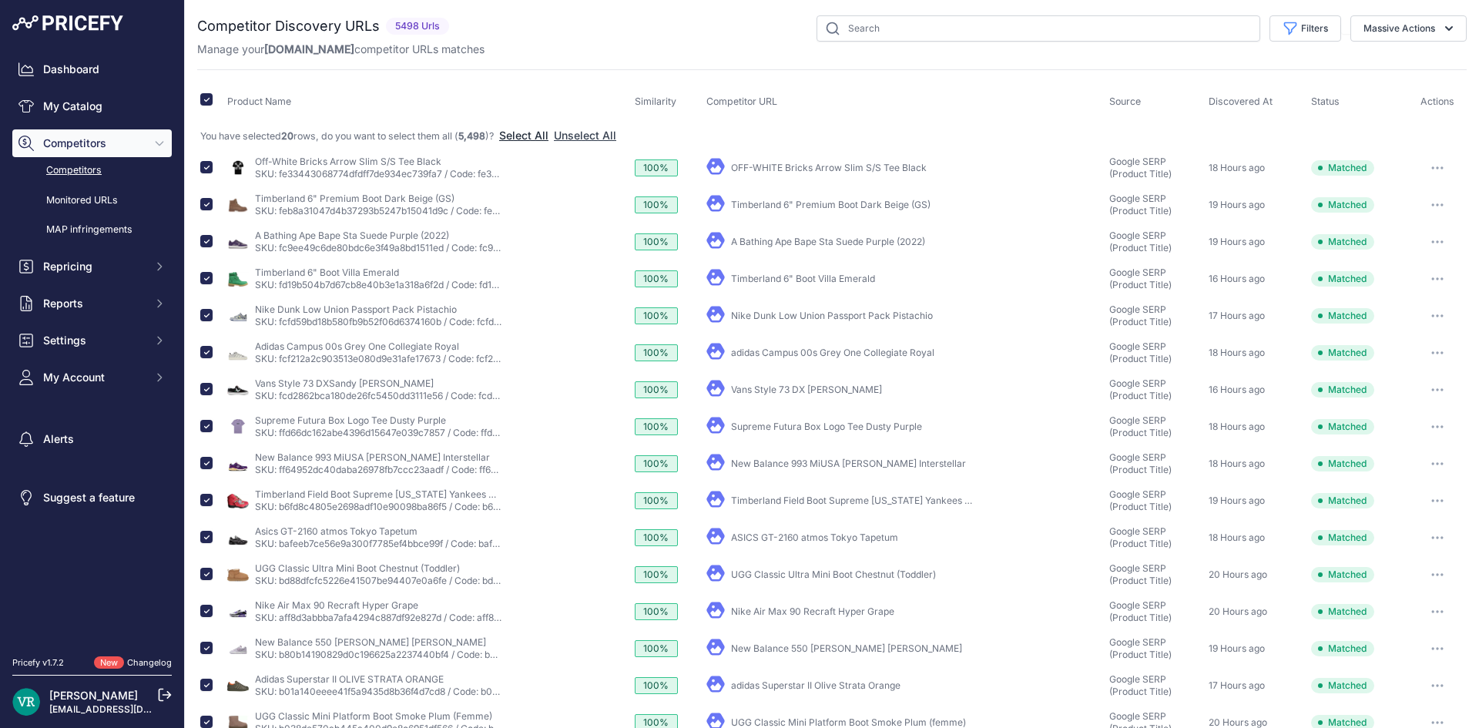
click at [525, 132] on button "Select All" at bounding box center [523, 135] width 49 height 15
click at [392, 320] on link "SKU: fcfd59bd18b580fb9b52f06d6374160b / Code: fcfd59bd18b580fb9b52f06d6374160b" at bounding box center [447, 322] width 384 height 12
click at [380, 233] on link "A Bathing Ape Bape Sta Suede Purple (2022)" at bounding box center [352, 235] width 194 height 12
click at [1375, 22] on button "Massive Actions" at bounding box center [1408, 28] width 116 height 26
click at [1373, 65] on span "Confirm Match" at bounding box center [1392, 64] width 75 height 13
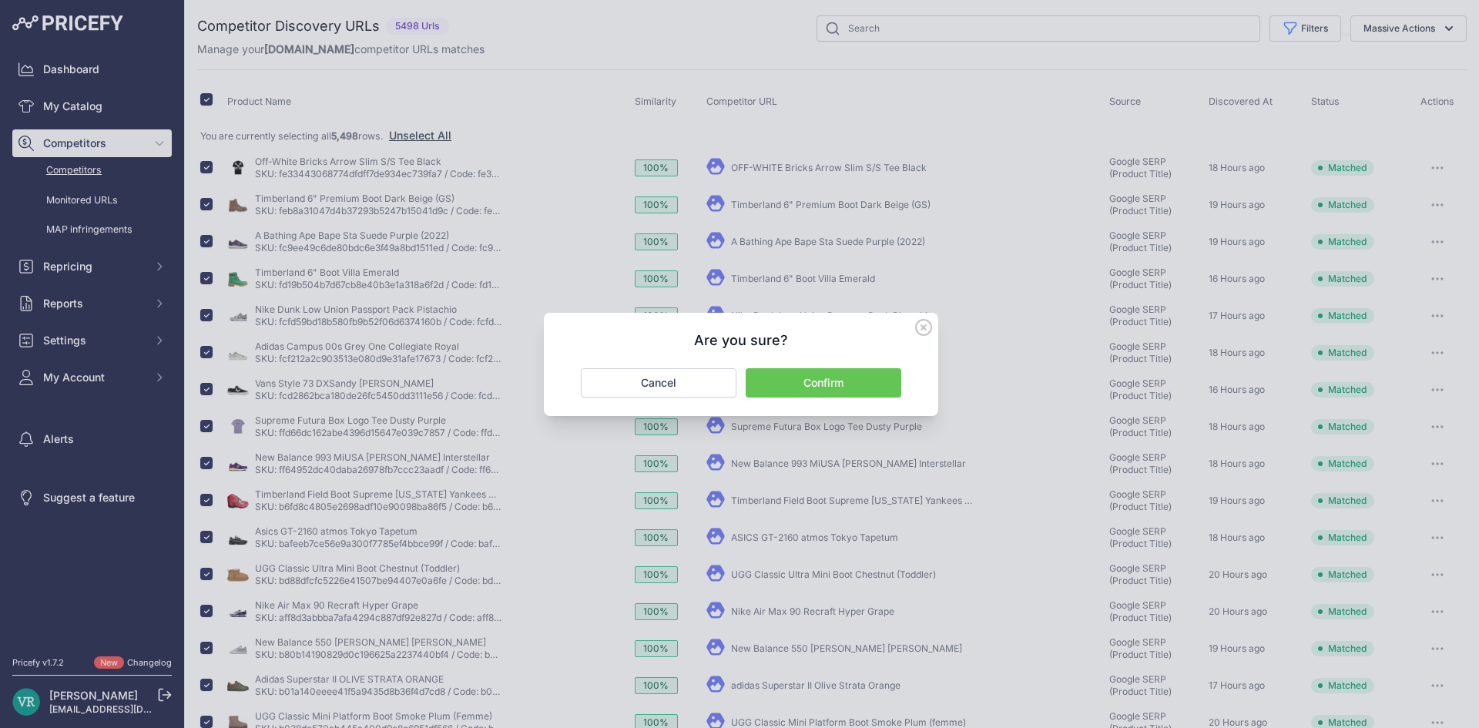
click at [792, 376] on button "Confirm" at bounding box center [823, 382] width 156 height 29
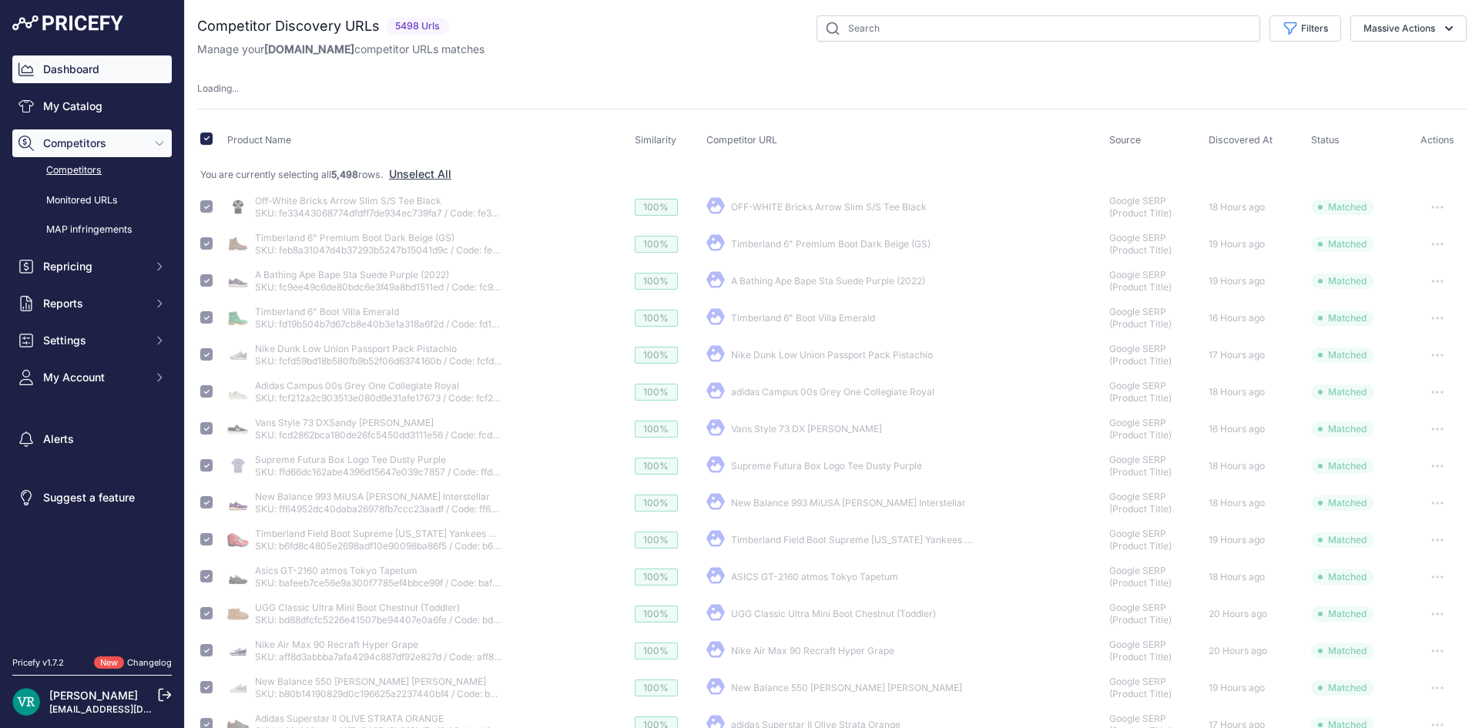
click at [95, 69] on link "Dashboard" at bounding box center [91, 69] width 159 height 28
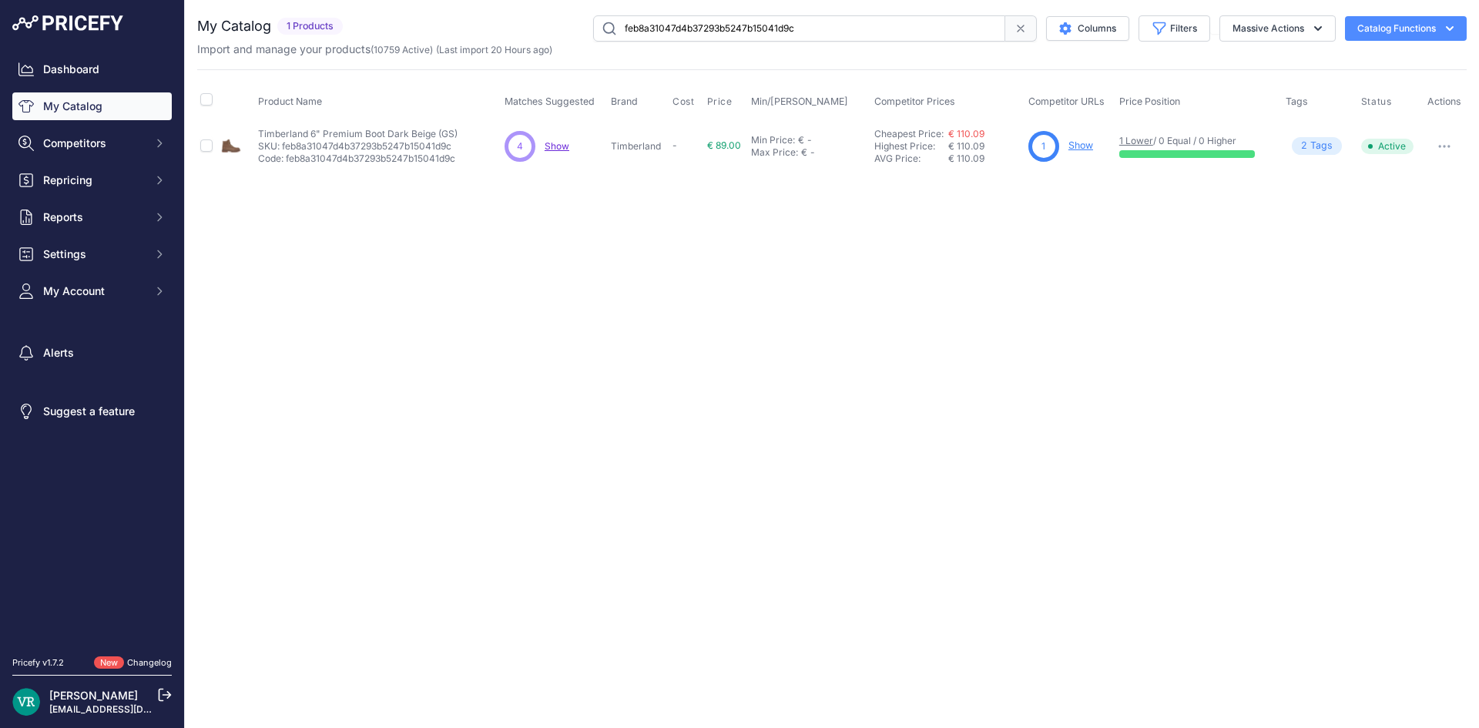
click at [1096, 155] on div "1 Show" at bounding box center [1070, 146] width 85 height 31
click at [1084, 152] on p "Show" at bounding box center [1080, 146] width 25 height 15
click at [1084, 143] on link "Show" at bounding box center [1080, 145] width 25 height 12
drag, startPoint x: 354, startPoint y: 152, endPoint x: 373, endPoint y: 148, distance: 19.8
click at [354, 152] on p "Code: fcfd59bd18b580fb9b52f06d6374160b" at bounding box center [361, 158] width 202 height 12
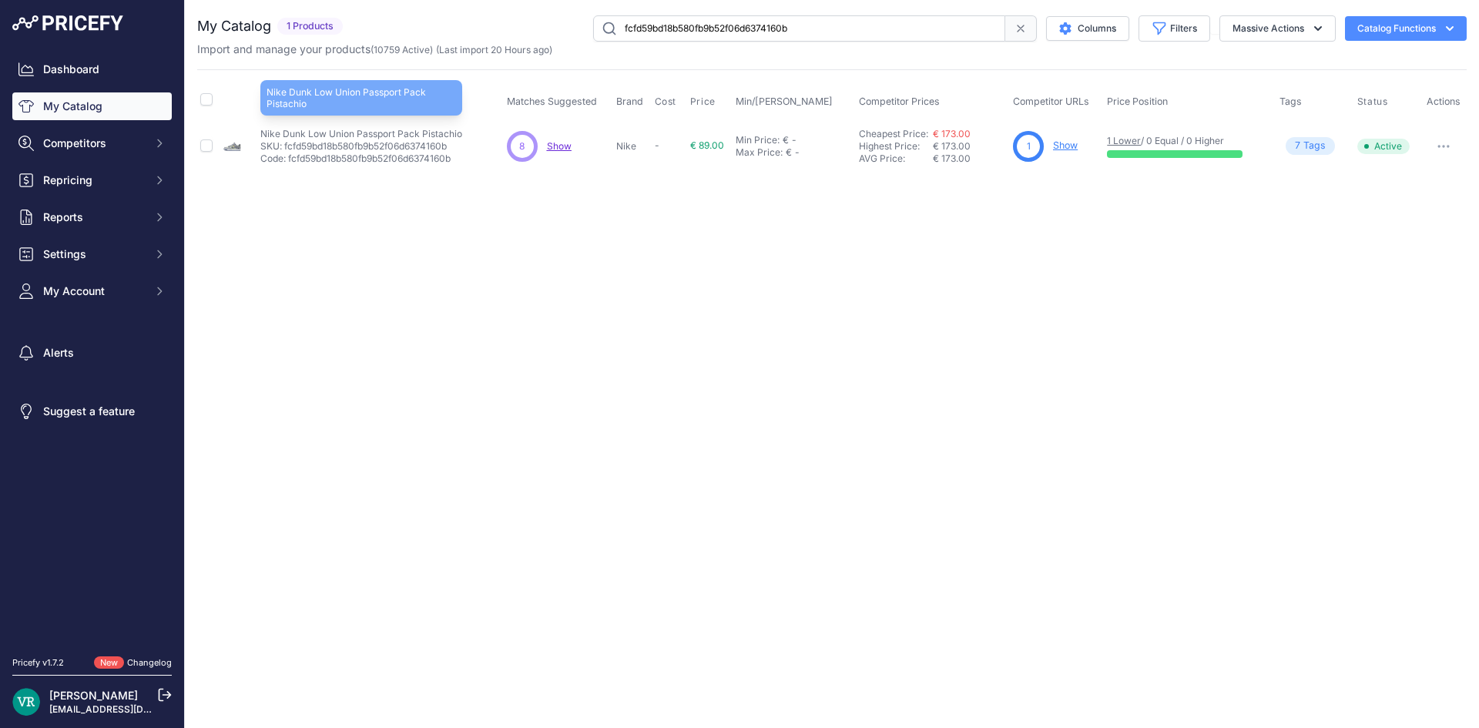
click at [394, 131] on p "Nike Dunk Low Union Passport Pack Pistachio" at bounding box center [361, 134] width 202 height 12
click at [499, 180] on div "You are not connected to the internet. My Catalog" at bounding box center [831, 93] width 1269 height 186
click at [1063, 146] on link "Show" at bounding box center [1065, 145] width 25 height 12
click at [1064, 144] on link "Show" at bounding box center [1065, 145] width 25 height 12
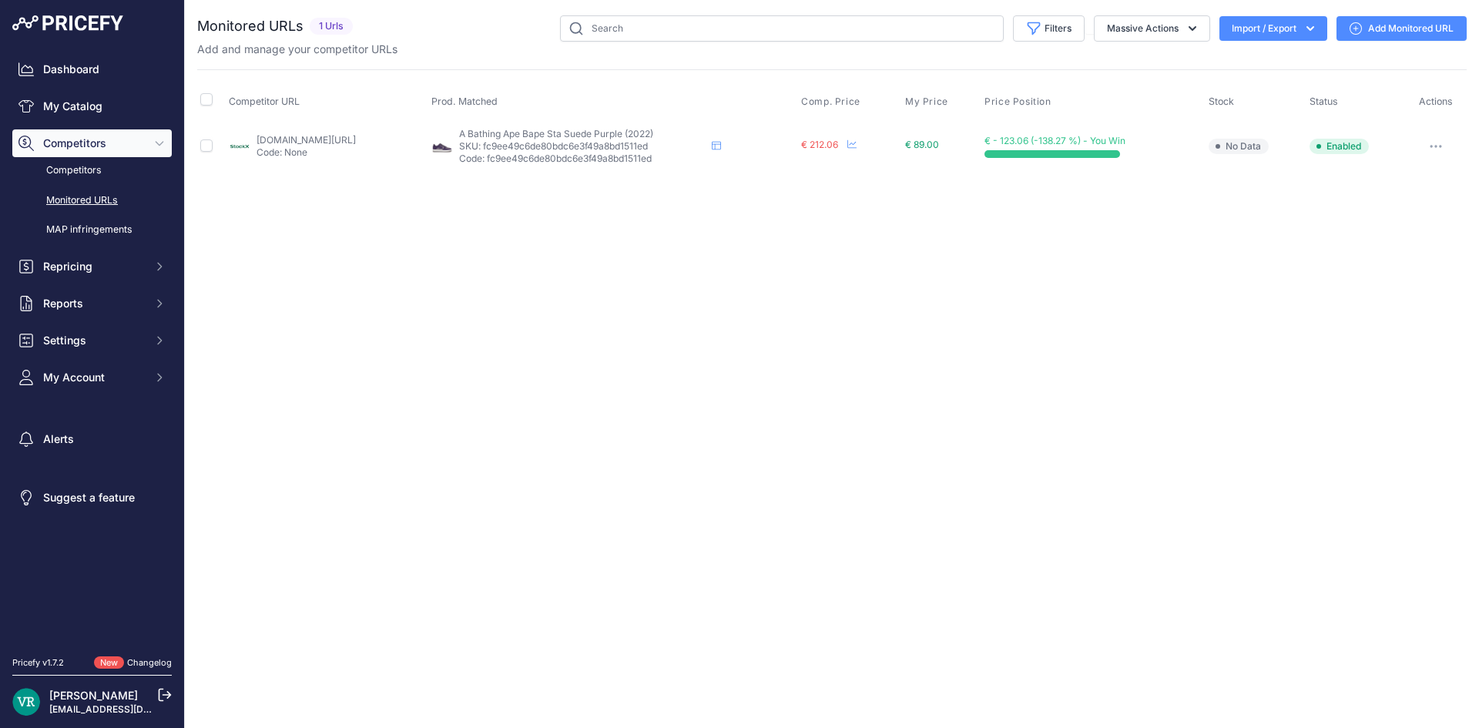
click at [310, 136] on link "[DOMAIN_NAME][URL]" at bounding box center [305, 140] width 99 height 12
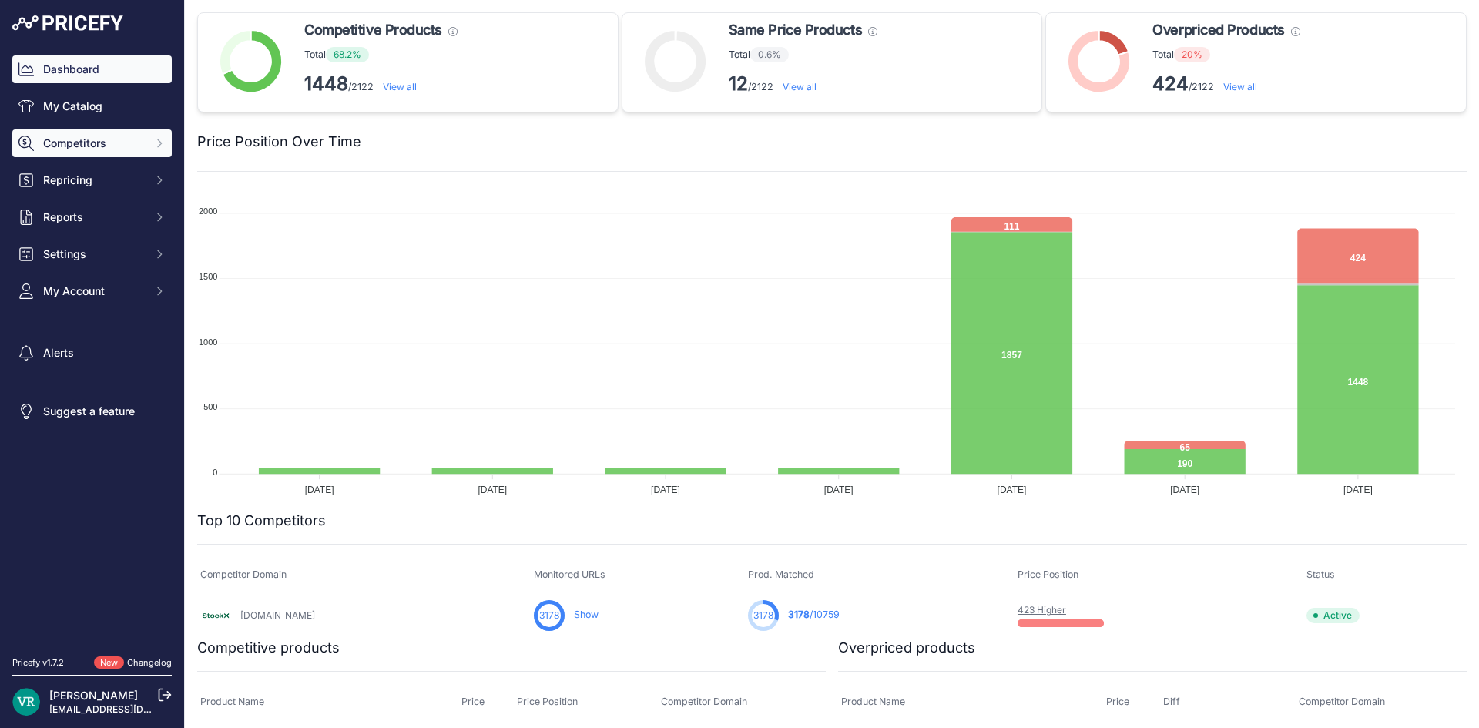
click at [103, 136] on span "Competitors" at bounding box center [93, 143] width 101 height 15
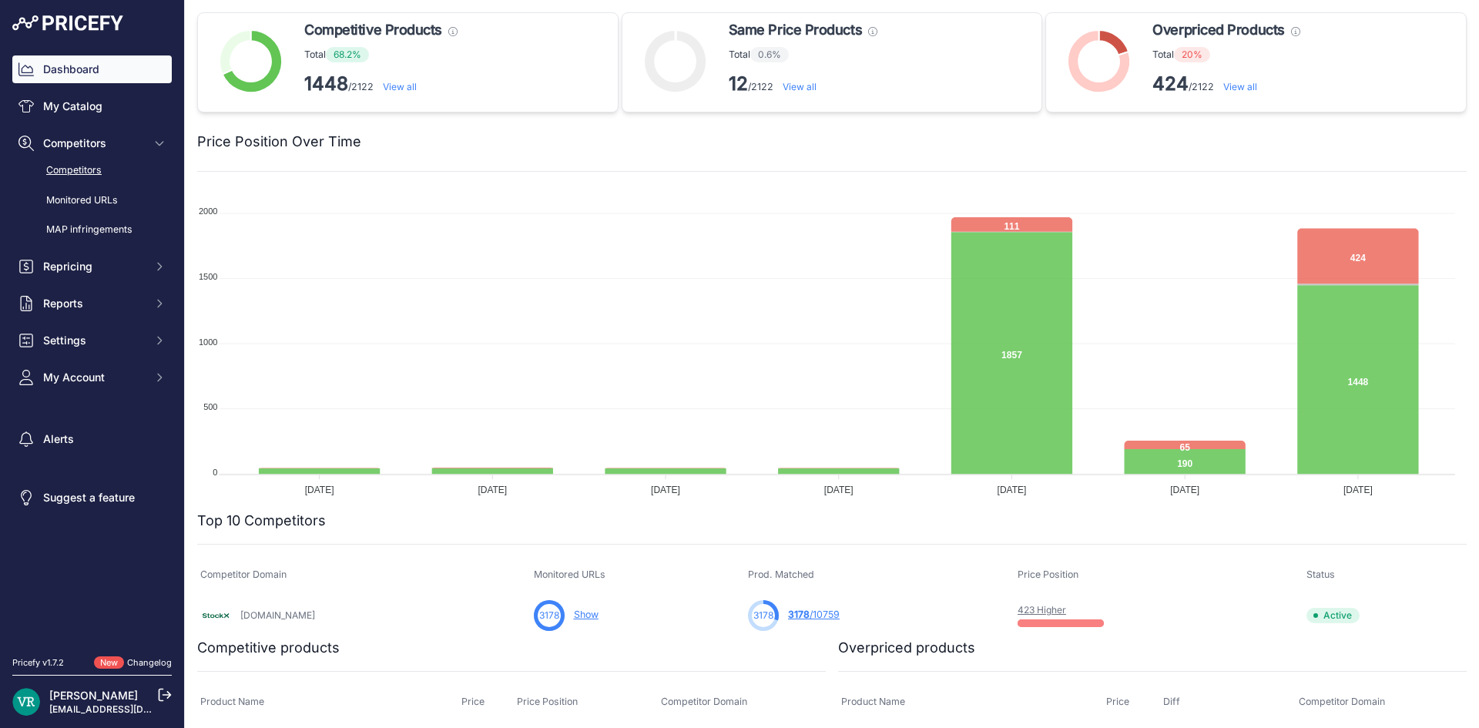
click at [85, 164] on link "Competitors" at bounding box center [91, 170] width 159 height 27
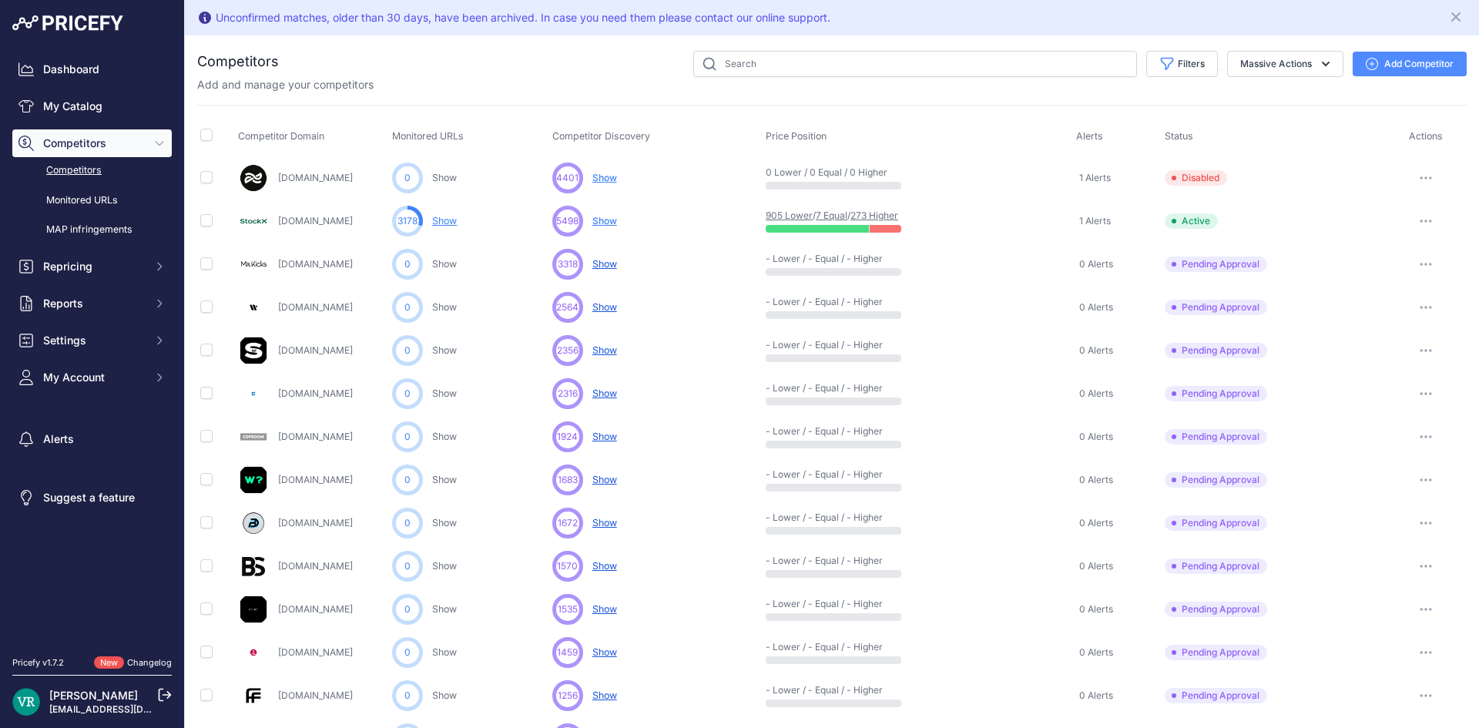
click at [605, 219] on span "Show" at bounding box center [604, 221] width 25 height 12
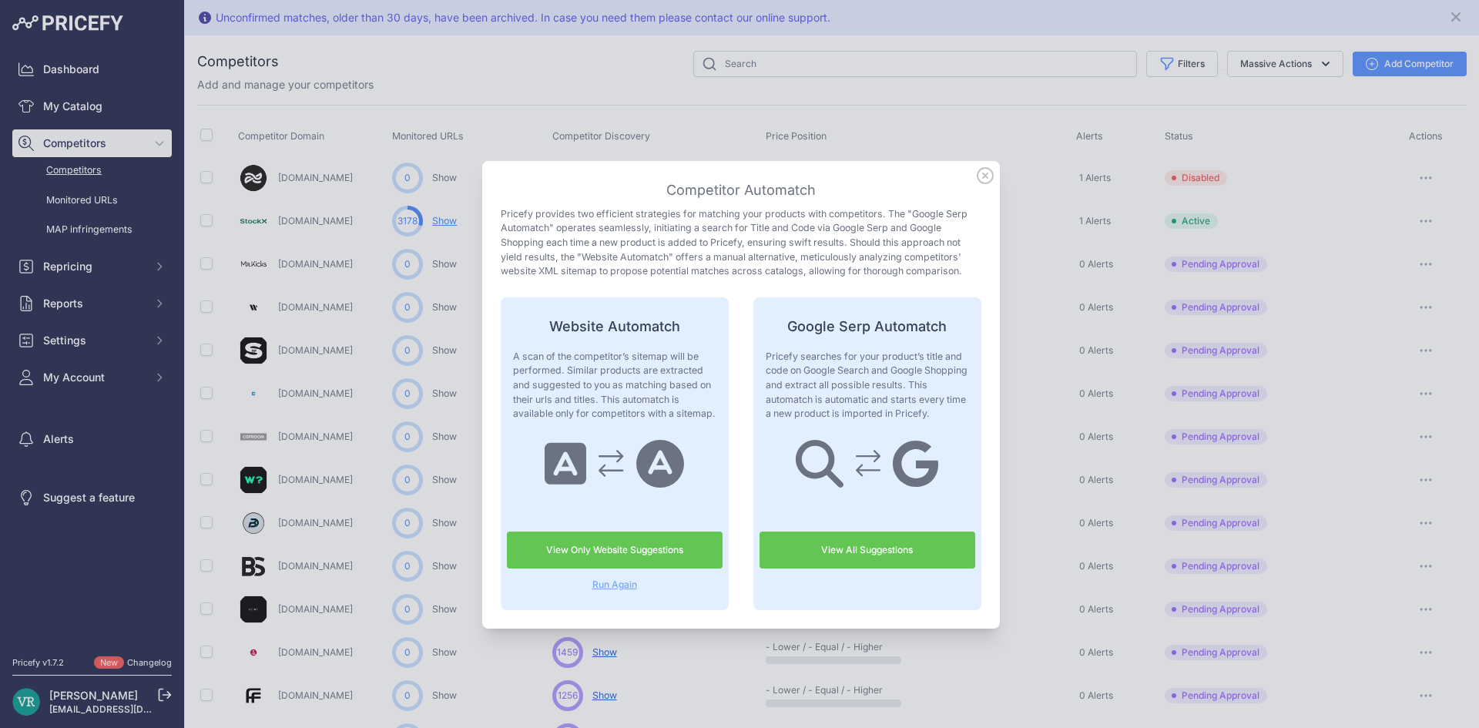
click at [873, 552] on link "View All Suggestions" at bounding box center [867, 549] width 216 height 37
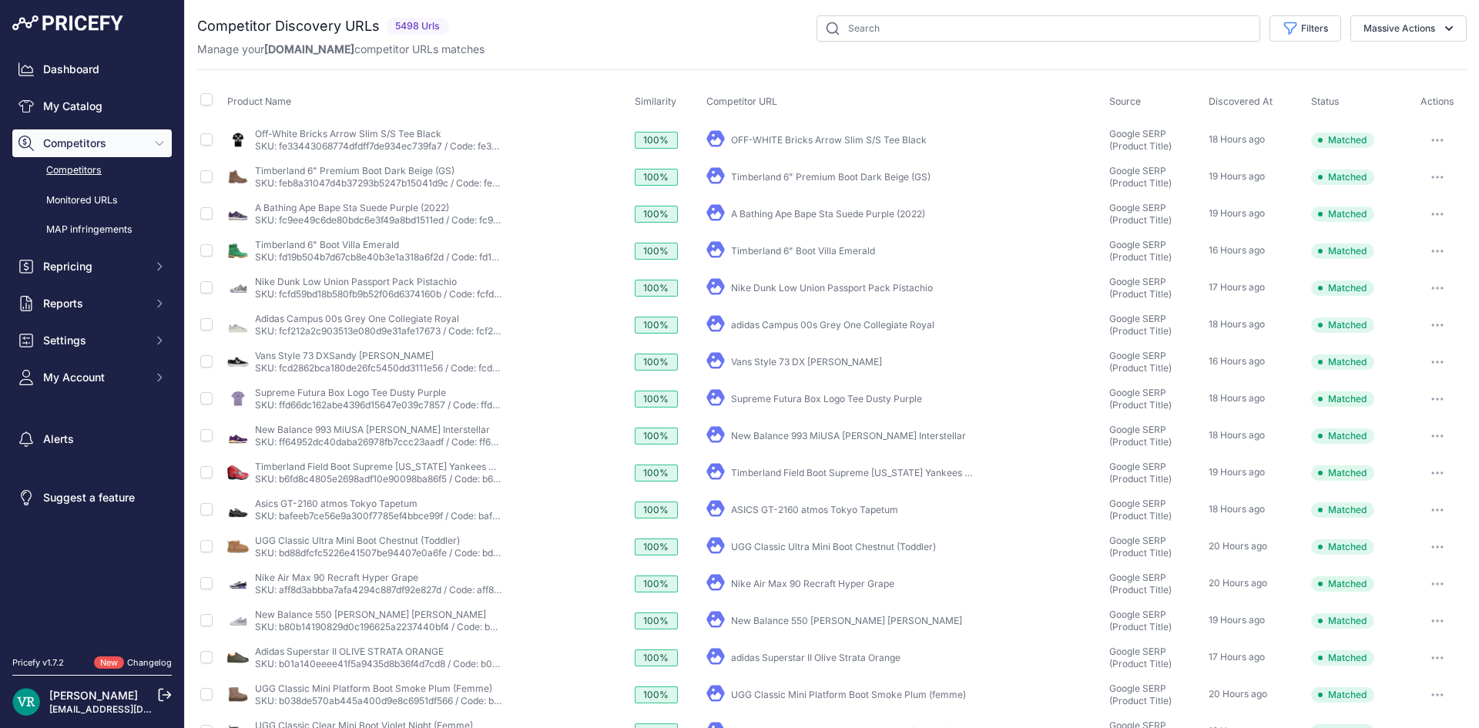
click at [216, 101] on th at bounding box center [210, 101] width 27 height 39
click at [206, 99] on input "checkbox" at bounding box center [206, 99] width 12 height 12
checkbox input "true"
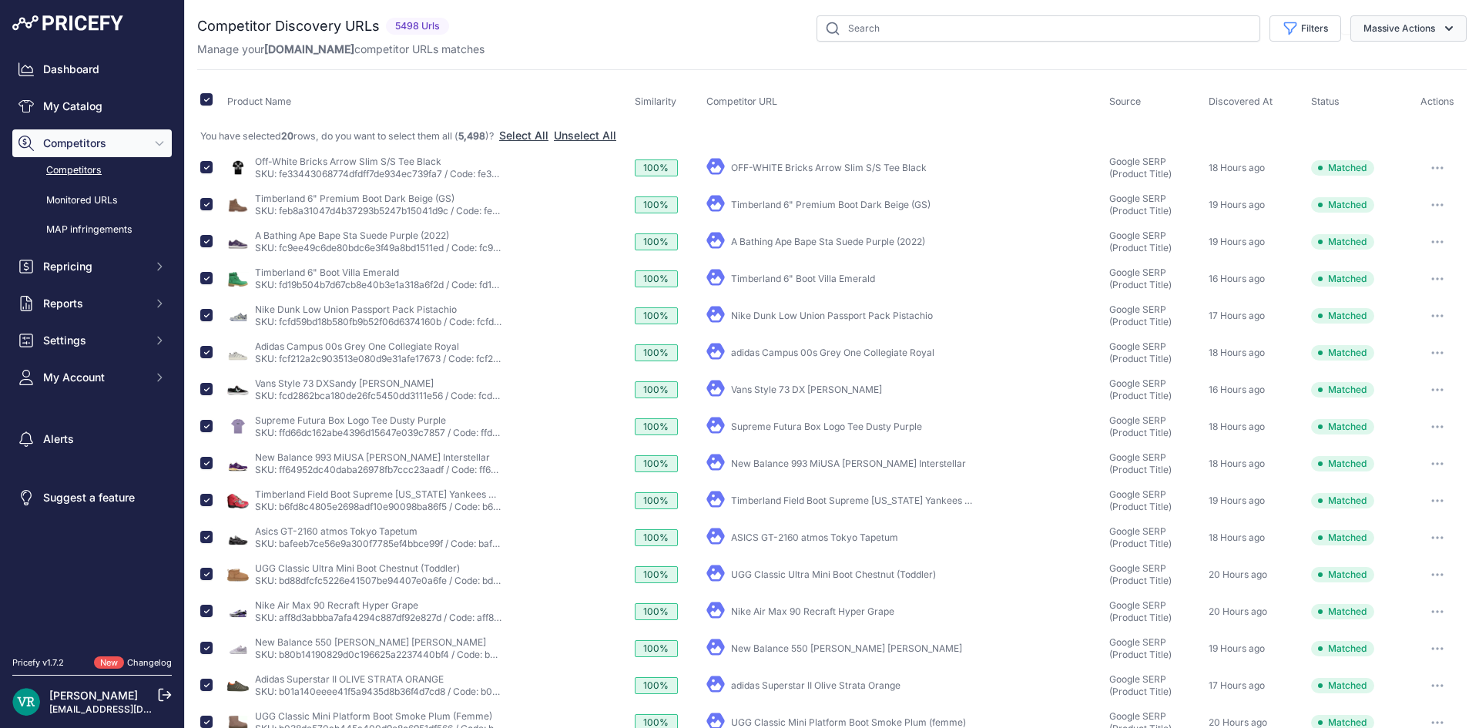
click at [1370, 22] on button "Massive Actions" at bounding box center [1408, 28] width 116 height 26
click at [538, 134] on button "Select All" at bounding box center [523, 135] width 49 height 15
click at [1367, 30] on button "Massive Actions" at bounding box center [1408, 28] width 116 height 26
click at [1384, 69] on span "Confirm Match" at bounding box center [1392, 64] width 75 height 13
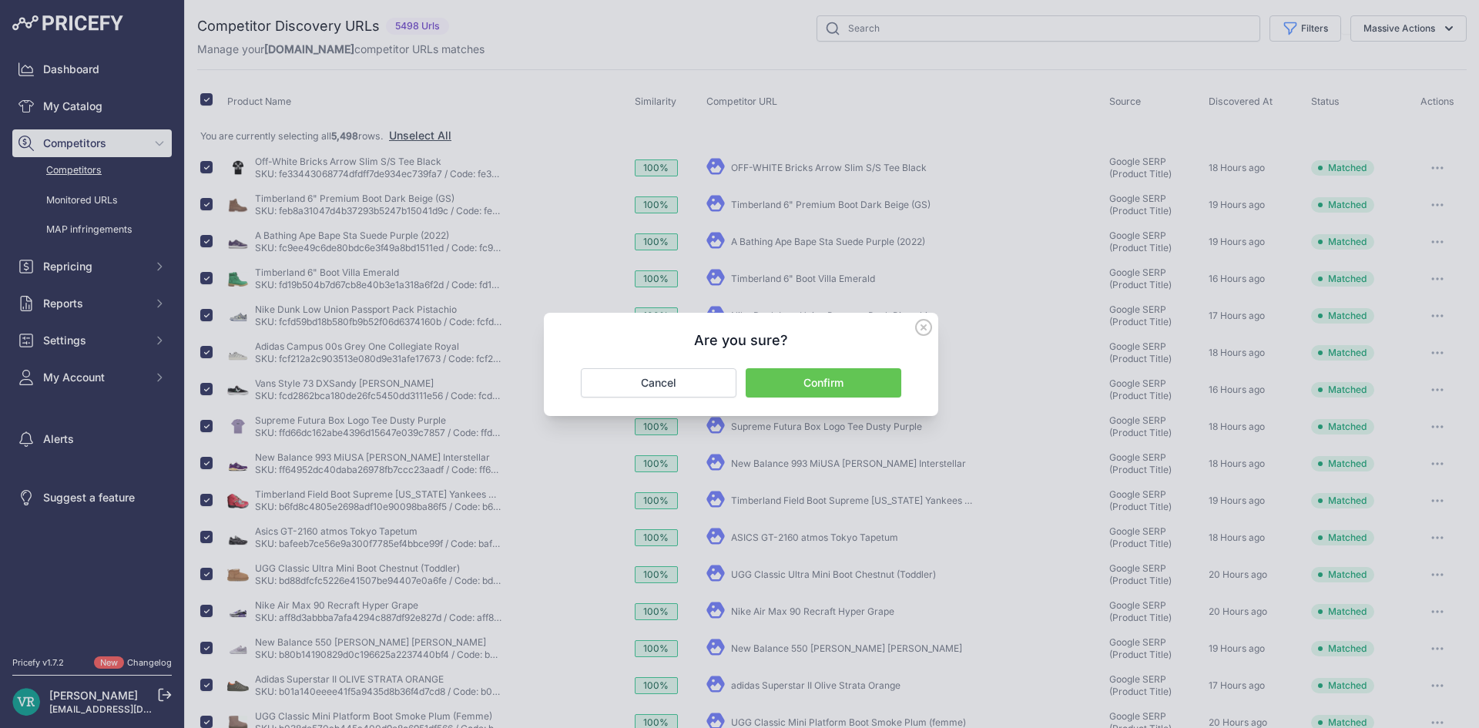
click at [799, 380] on button "Confirm" at bounding box center [823, 382] width 156 height 29
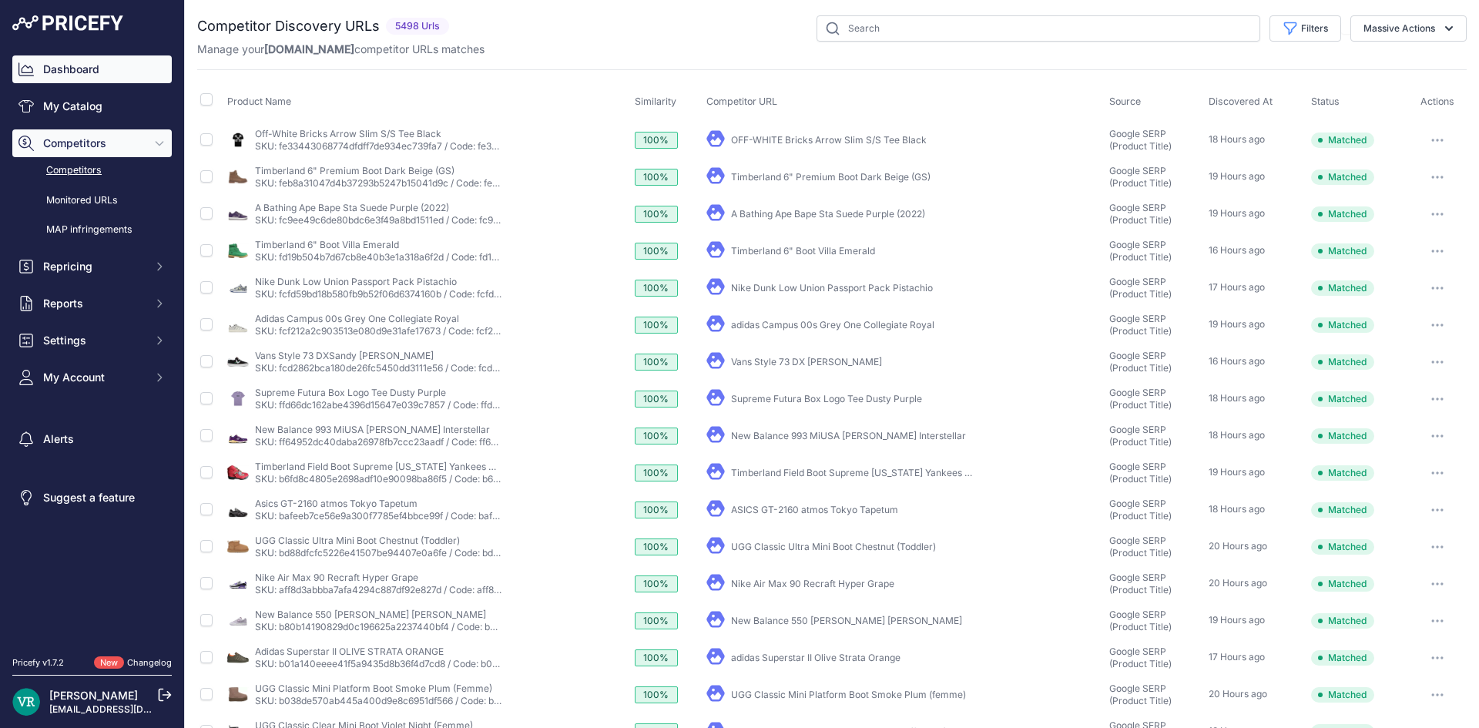
click at [77, 82] on link "Dashboard" at bounding box center [91, 69] width 159 height 28
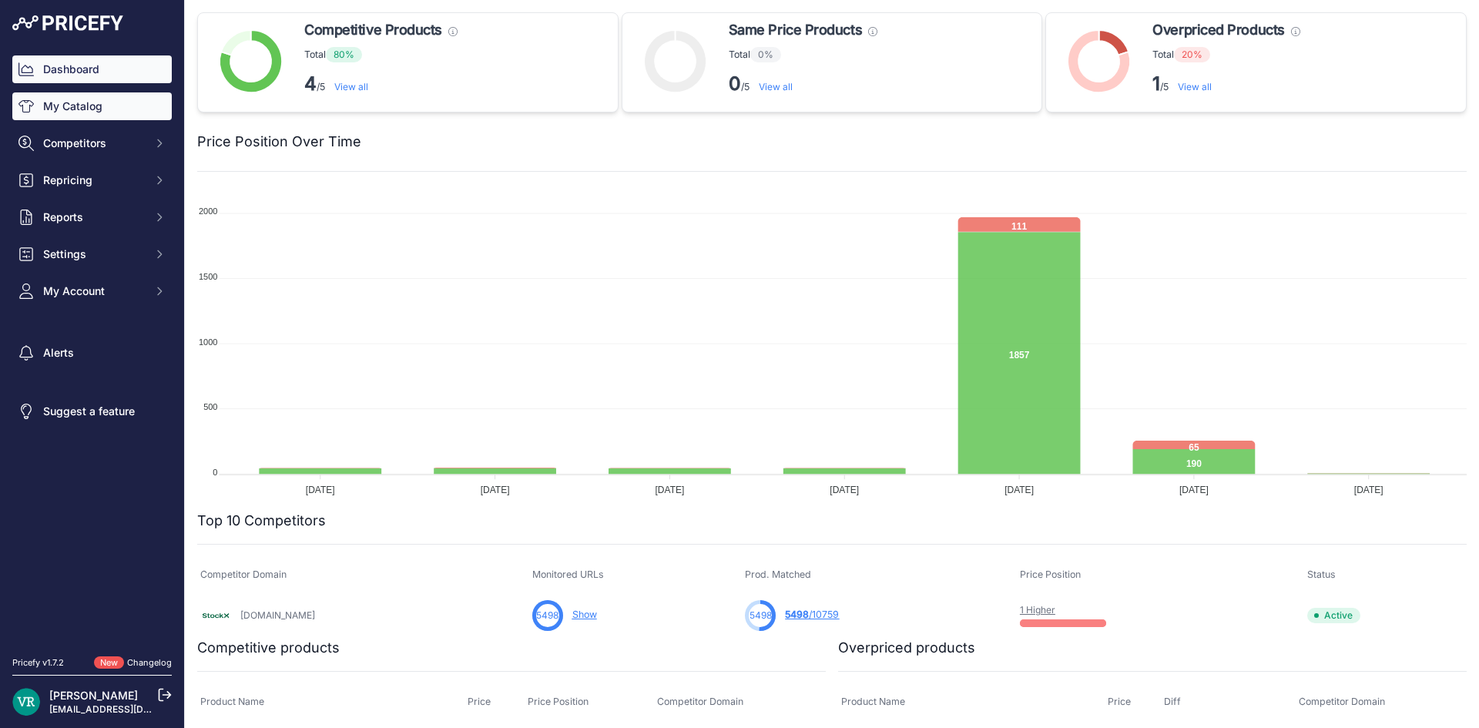
click at [23, 119] on link "My Catalog" at bounding box center [91, 106] width 159 height 28
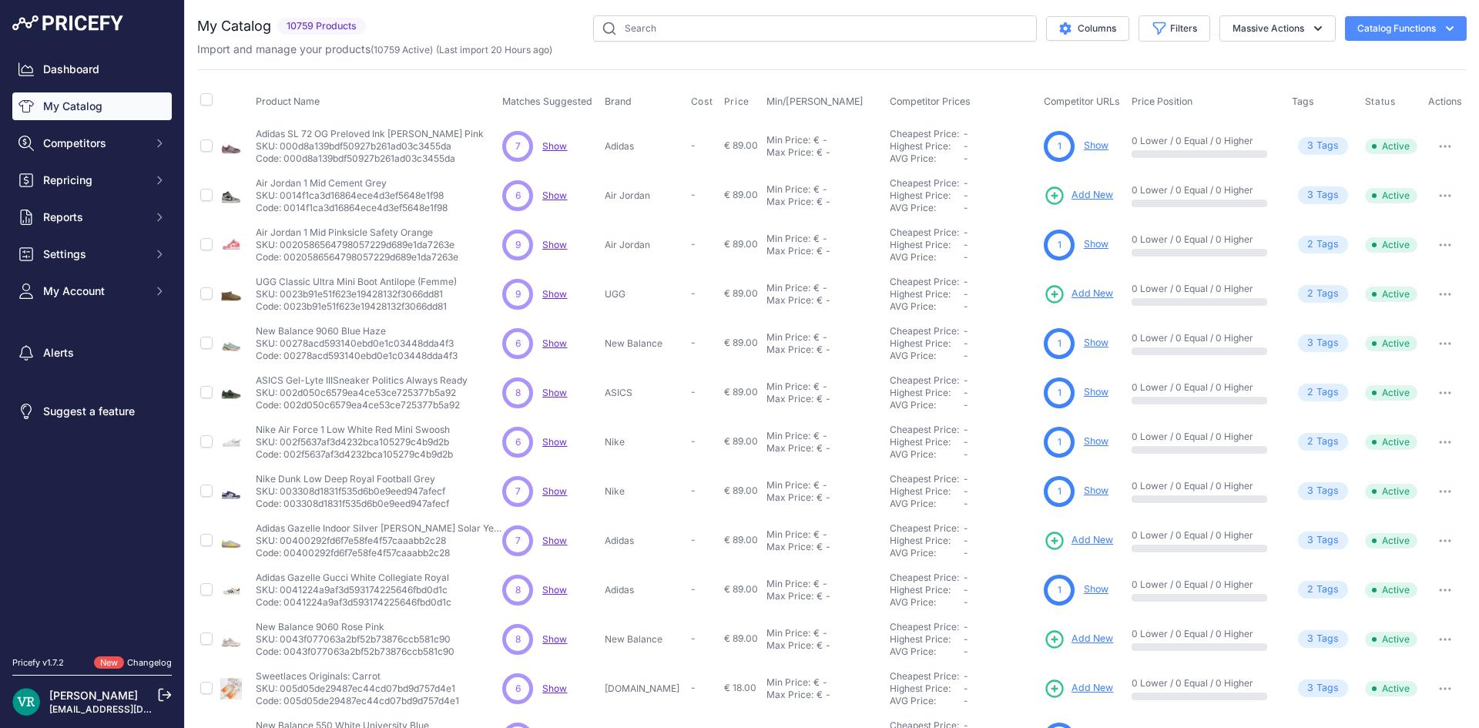
click at [52, 69] on link "Dashboard" at bounding box center [91, 69] width 159 height 28
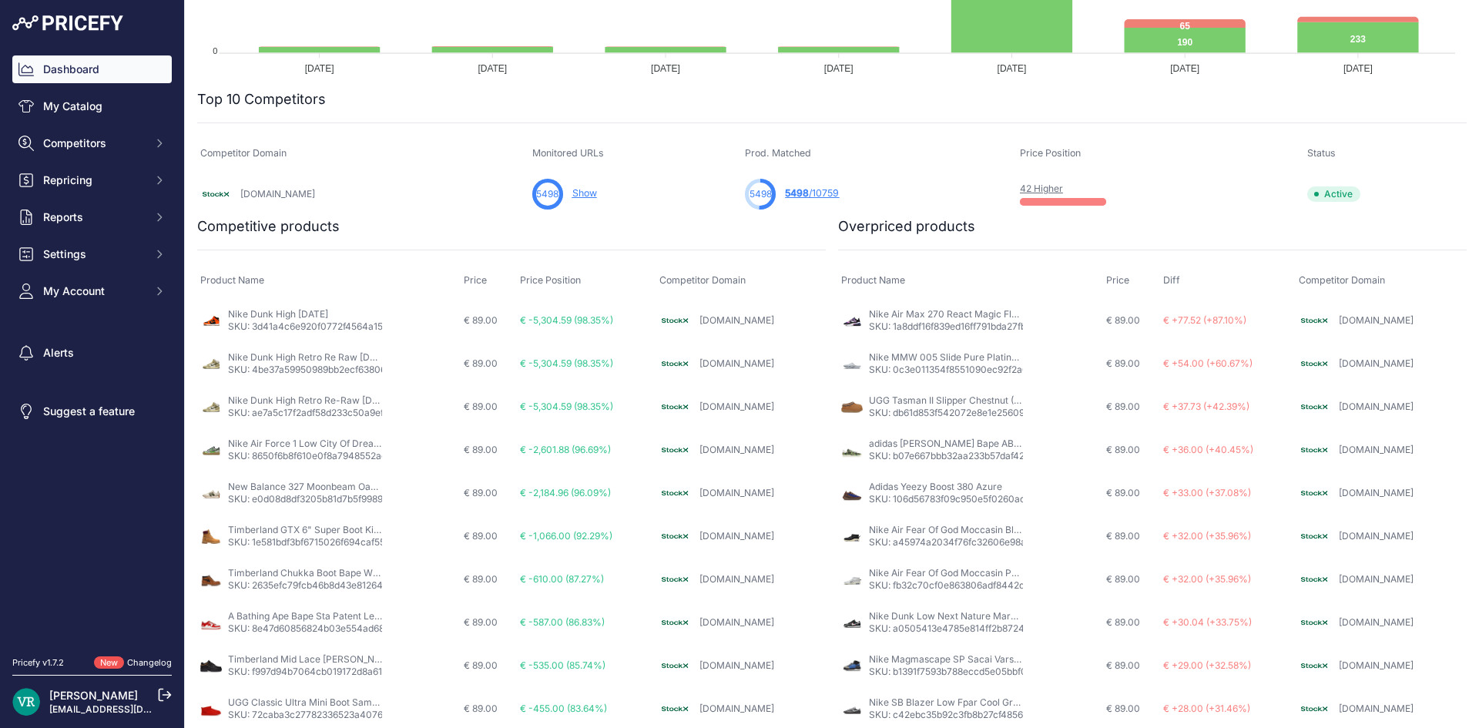
scroll to position [424, 0]
